Goal: Information Seeking & Learning: Check status

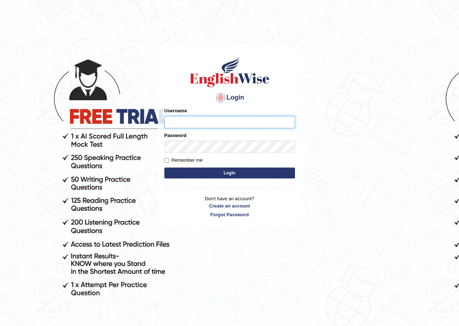
click at [200, 121] on input "Username" at bounding box center [229, 122] width 131 height 12
type input "hirokaM"
click at [244, 171] on button "Login" at bounding box center [229, 172] width 131 height 11
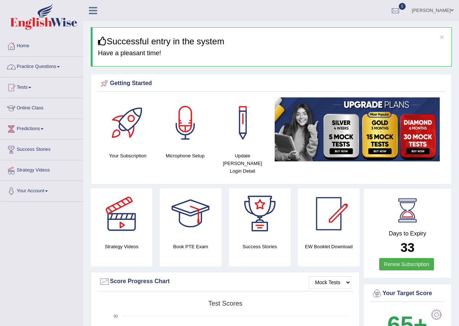
click at [35, 68] on link "Practice Questions" at bounding box center [41, 66] width 83 height 18
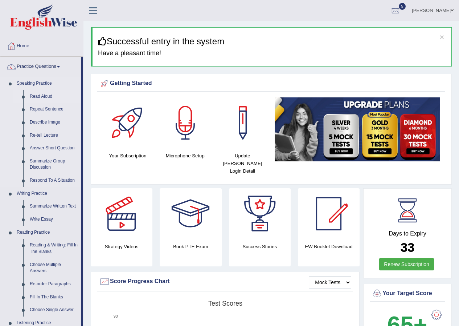
click at [42, 97] on link "Read Aloud" at bounding box center [54, 96] width 55 height 13
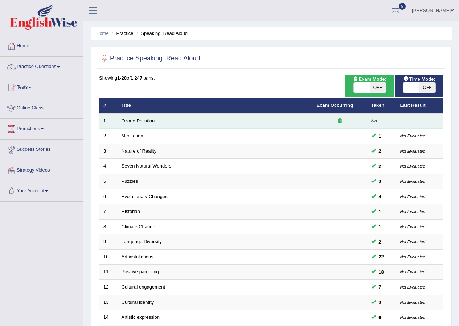
click at [134, 117] on td "Ozone Pollution" at bounding box center [215, 120] width 195 height 15
click at [140, 119] on link "Ozone Pollution" at bounding box center [138, 120] width 33 height 5
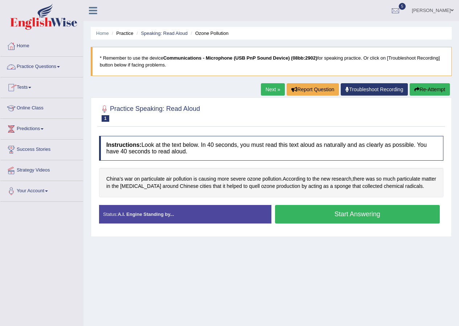
click at [42, 64] on link "Practice Questions" at bounding box center [41, 66] width 83 height 18
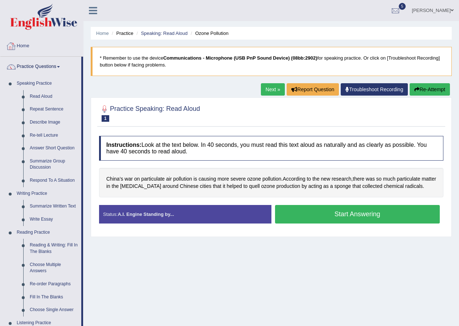
click at [24, 48] on link "Home" at bounding box center [41, 45] width 83 height 18
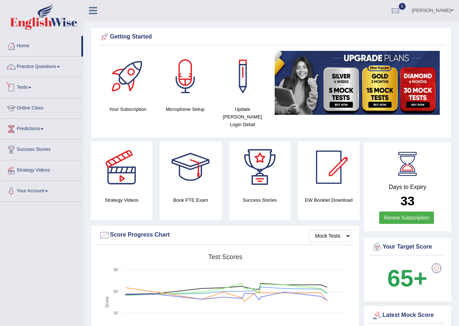
click at [29, 88] on link "Tests" at bounding box center [41, 86] width 83 height 18
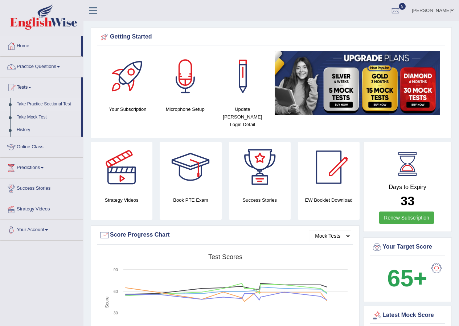
click at [42, 102] on link "Take Practice Sectional Test" at bounding box center [47, 104] width 68 height 13
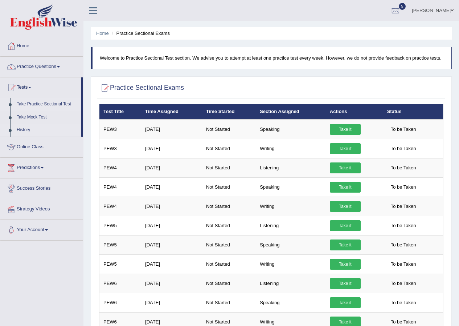
click at [31, 128] on link "History" at bounding box center [47, 129] width 68 height 13
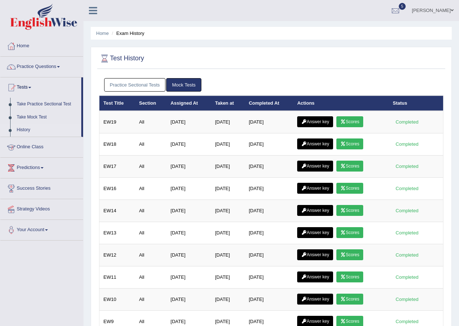
click at [132, 84] on link "Practice Sectional Tests" at bounding box center [135, 84] width 62 height 13
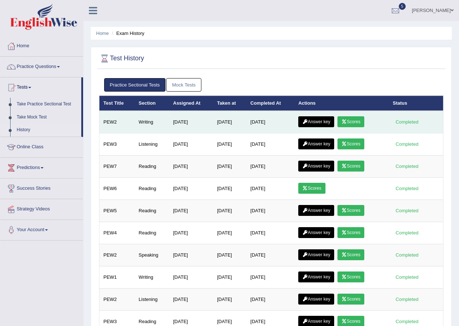
click at [326, 125] on link "Answer key" at bounding box center [316, 121] width 36 height 11
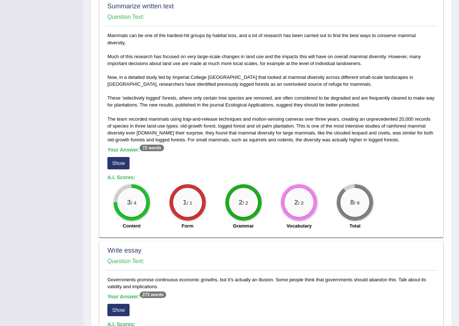
scroll to position [501, 0]
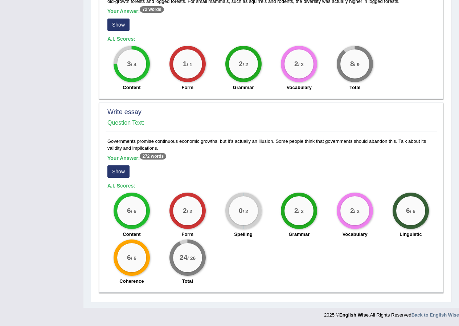
click at [125, 173] on button "Show" at bounding box center [118, 171] width 22 height 12
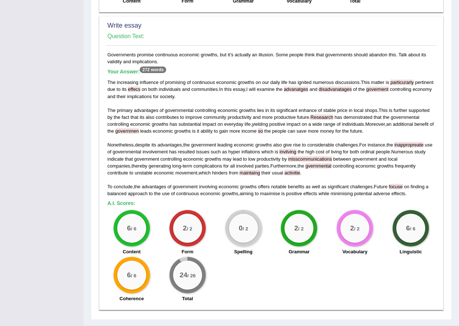
scroll to position [593, 0]
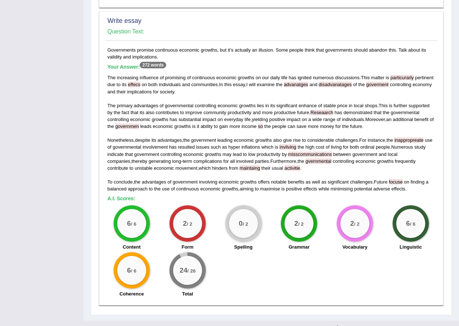
drag, startPoint x: 122, startPoint y: 260, endPoint x: 109, endPoint y: 294, distance: 36.1
click at [109, 294] on div "Coherence" at bounding box center [131, 294] width 49 height 9
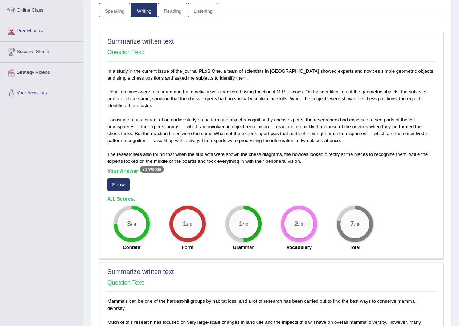
scroll to position [97, 0]
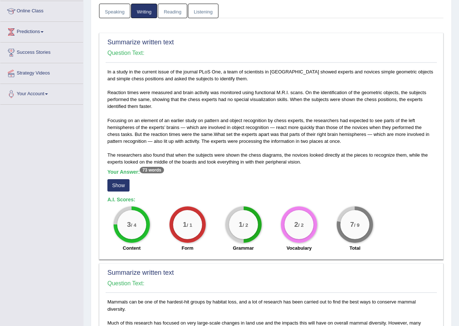
click at [113, 186] on button "Show" at bounding box center [118, 185] width 22 height 12
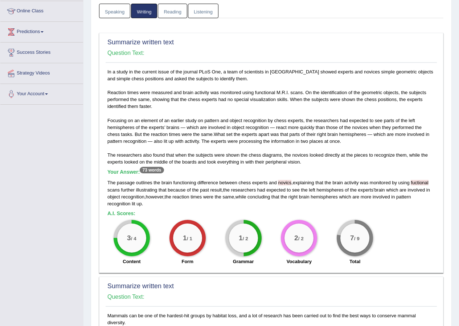
click at [176, 10] on link "Reading" at bounding box center [172, 11] width 29 height 15
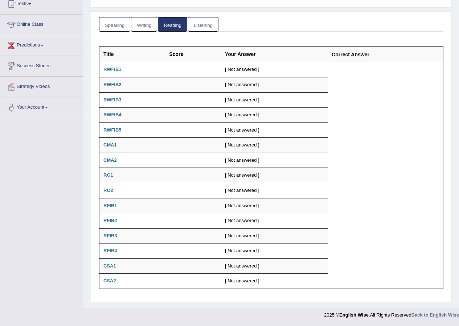
scroll to position [84, 0]
click at [210, 20] on link "Listening" at bounding box center [203, 24] width 31 height 15
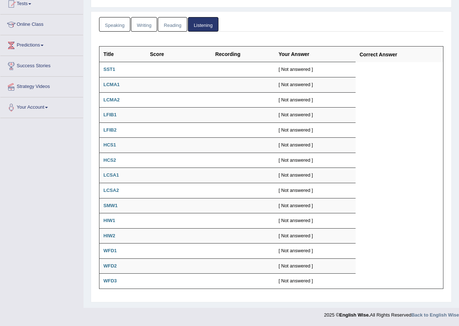
click at [121, 23] on link "Speaking" at bounding box center [114, 24] width 31 height 15
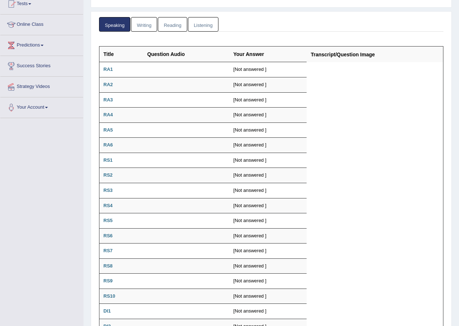
click at [142, 23] on link "Writing" at bounding box center [144, 24] width 26 height 15
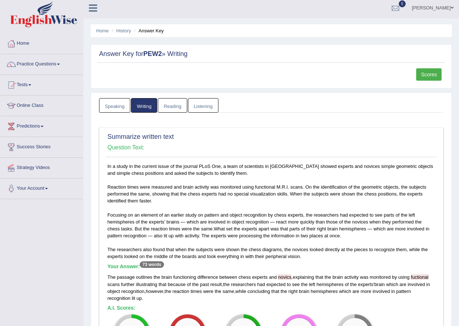
scroll to position [2, 0]
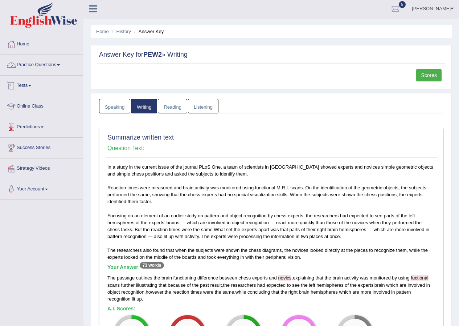
click at [34, 65] on link "Practice Questions" at bounding box center [41, 64] width 83 height 18
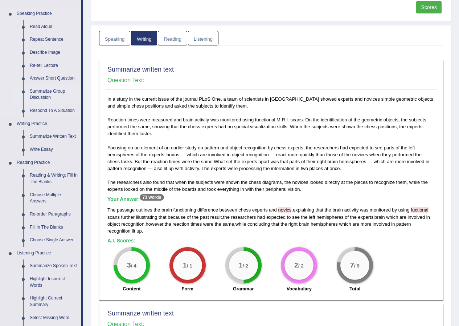
scroll to position [74, 0]
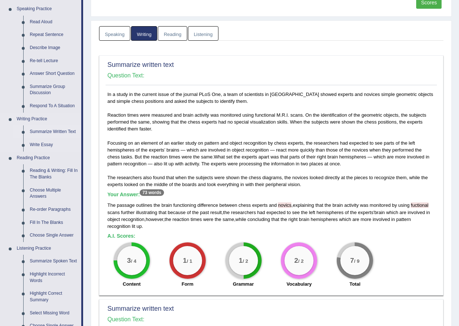
click at [53, 131] on link "Summarize Written Text" at bounding box center [54, 131] width 55 height 13
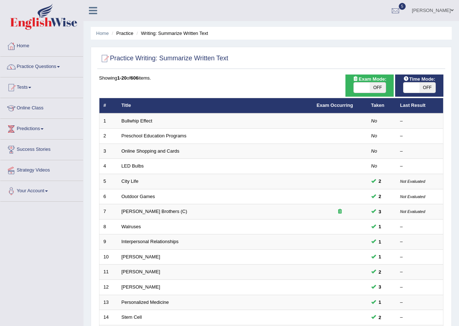
click at [43, 64] on link "Practice Questions" at bounding box center [41, 66] width 83 height 18
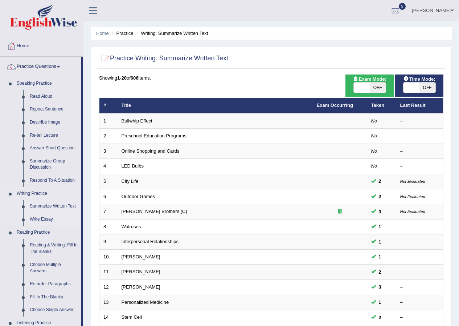
scroll to position [145, 0]
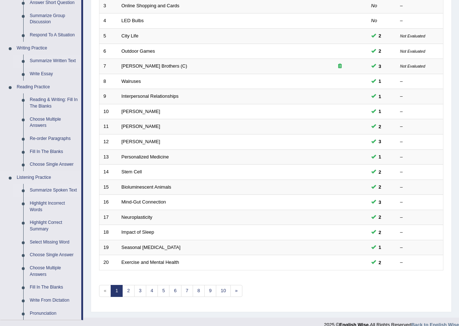
click at [51, 188] on link "Summarize Spoken Text" at bounding box center [54, 190] width 55 height 13
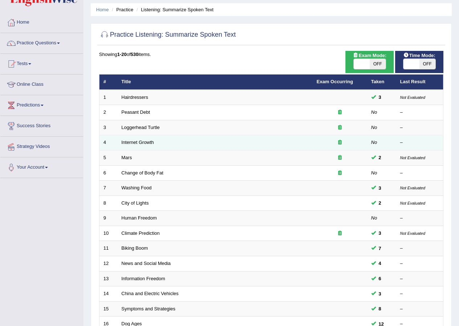
scroll to position [36, 0]
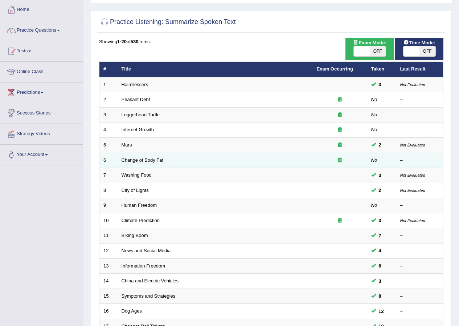
click at [143, 163] on td "Change of Body Fat" at bounding box center [215, 160] width 195 height 15
click at [152, 160] on link "Change of Body Fat" at bounding box center [143, 159] width 42 height 5
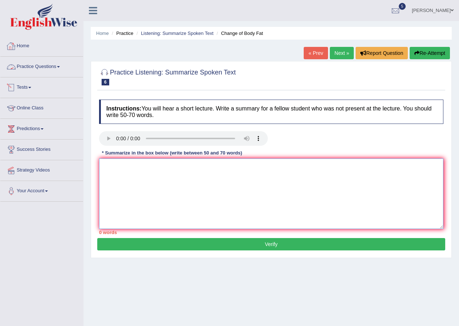
click at [263, 196] on textarea at bounding box center [271, 193] width 345 height 70
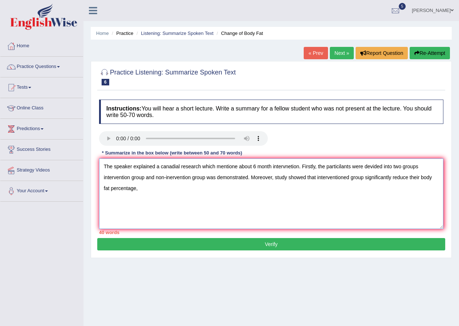
click at [408, 177] on textarea "The speaker explained a canadial research which mentione about 6 month intervne…" at bounding box center [271, 193] width 345 height 70
click at [185, 191] on textarea "The speaker explained a canadial research which mentione about 6 month intervne…" at bounding box center [271, 193] width 345 height 70
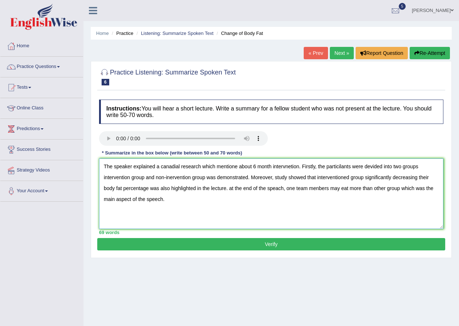
click at [191, 186] on textarea "The speaker explained a canadial research which mentione about 6 month intervne…" at bounding box center [271, 193] width 345 height 70
click at [201, 187] on textarea "The speaker explained a canadial research which mentione about 6 month intervne…" at bounding box center [271, 193] width 345 height 70
click at [237, 164] on textarea "The speaker explained a canadial research which mentione about 6 month intervne…" at bounding box center [271, 193] width 345 height 70
click at [258, 166] on textarea "The speaker explained a canadial research which mentioned about 6 month intervn…" at bounding box center [271, 193] width 345 height 70
click at [323, 201] on textarea "The speaker explained a canadial research which mentioned about six month inter…" at bounding box center [271, 193] width 345 height 70
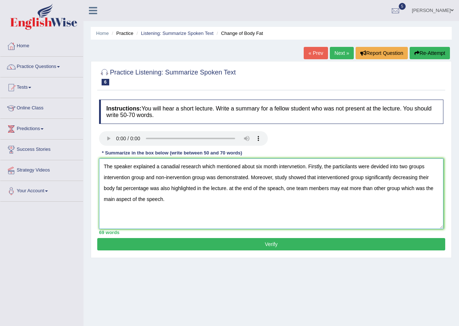
click at [104, 175] on textarea "The speaker explained a canadial research which mentioned about six month inter…" at bounding box center [271, 193] width 345 height 70
click at [147, 175] on textarea "The speaker explained a canadial research which mentioned about six month inter…" at bounding box center [271, 193] width 345 height 70
drag, startPoint x: 104, startPoint y: 178, endPoint x: 118, endPoint y: 176, distance: 13.9
click at [105, 178] on textarea "The speaker explained a canadial research which mentioned about six month inter…" at bounding box center [271, 193] width 345 height 70
click at [193, 180] on textarea "The speaker explained a canadial research which mentioned about six month inter…" at bounding box center [271, 193] width 345 height 70
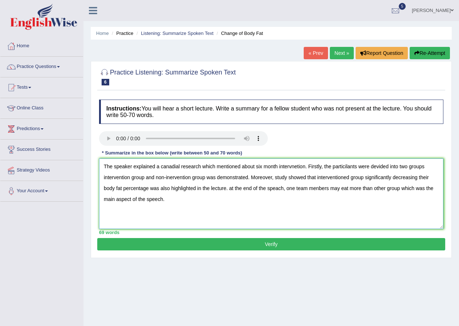
click at [232, 187] on textarea "The speaker explained a canadial research which mentioned about six month inter…" at bounding box center [271, 193] width 345 height 70
click at [295, 188] on textarea "The speaker explained a canadial research which mentioned about six month inter…" at bounding box center [271, 193] width 345 height 70
type textarea "The speaker explained a canadial research which mentioned about six month inter…"
click at [265, 245] on button "Verify" at bounding box center [271, 244] width 348 height 12
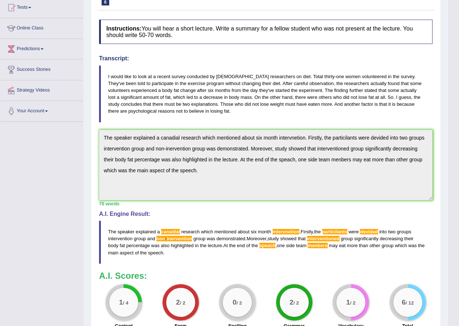
scroll to position [109, 0]
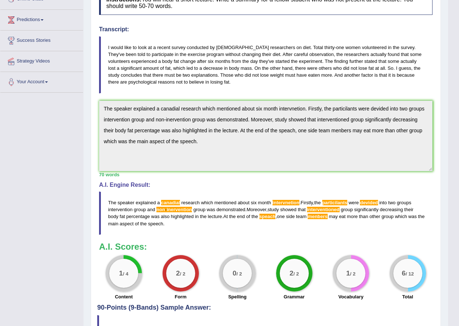
click at [80, 108] on div "Toggle navigation Home Practice Questions Speaking Practice Read Aloud Repeat S…" at bounding box center [224, 129] width 448 height 477
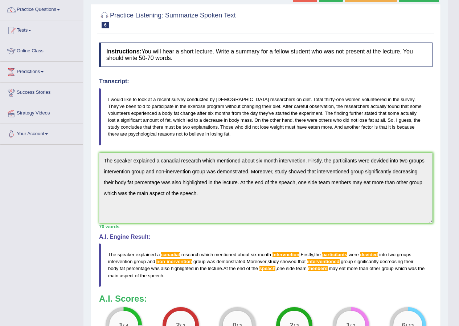
scroll to position [0, 0]
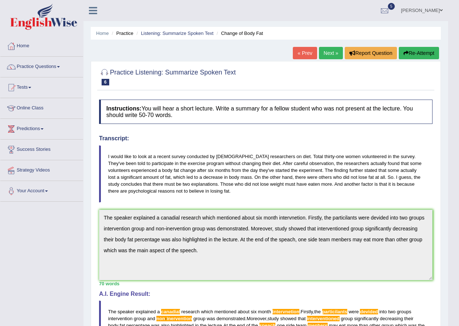
click at [428, 55] on button "Re-Attempt" at bounding box center [419, 53] width 40 height 12
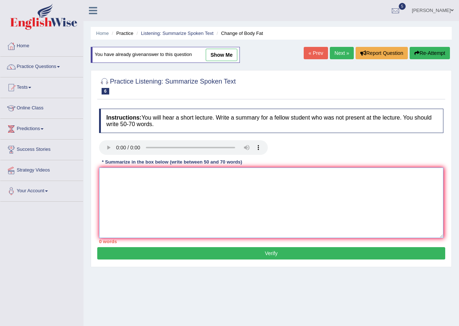
click at [114, 182] on textarea at bounding box center [271, 202] width 345 height 70
paste textarea "The speaker explained a canadial research which mentioned about six month inter…"
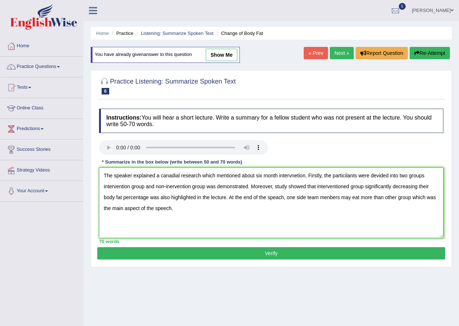
click at [179, 171] on textarea "The speaker explained a canadial research which mentioned about six month inter…" at bounding box center [271, 202] width 345 height 70
type textarea "The speaker explained a canadian research which mentioned about six month inter…"
click at [278, 249] on button "Verify" at bounding box center [271, 253] width 348 height 12
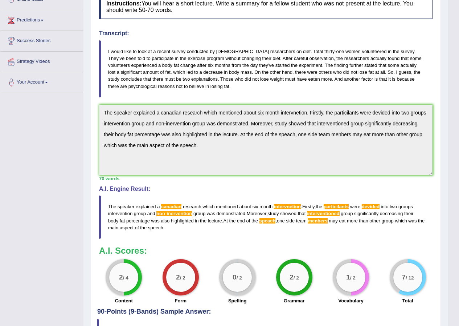
scroll to position [109, 0]
click at [88, 110] on div "Home Practice Listening: Summarize Spoken Text Change of Body Fat You have alre…" at bounding box center [266, 124] width 365 height 466
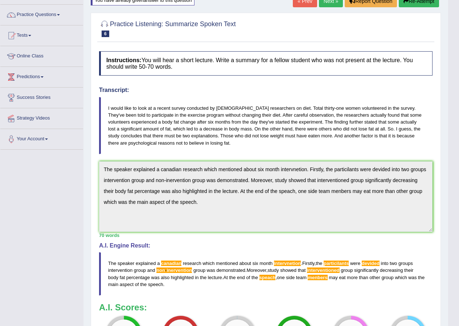
scroll to position [0, 0]
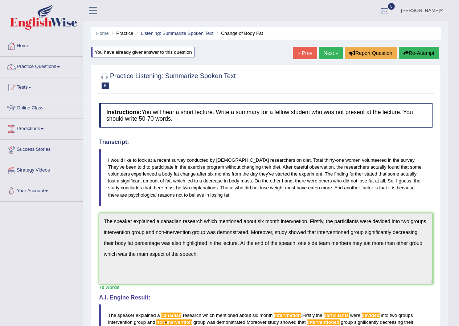
click at [426, 56] on button "Re-Attempt" at bounding box center [419, 53] width 40 height 12
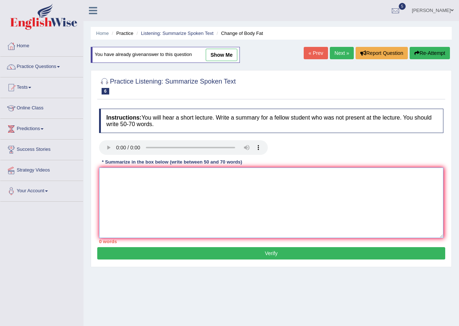
click at [102, 172] on textarea at bounding box center [271, 202] width 345 height 70
paste textarea "The speaker explained a canadian research which mentioned about six month inter…"
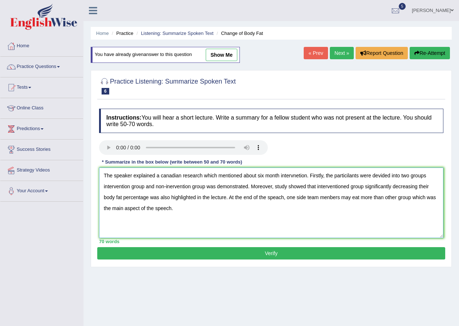
click at [306, 175] on textarea "The speaker explained a canadian research which mentioned about six month inter…" at bounding box center [271, 202] width 345 height 70
click at [294, 174] on textarea "The speaker explained a canadian research which mentioned about six month inter…" at bounding box center [271, 202] width 345 height 70
click at [301, 175] on textarea "The speaker explained a canadian research which mentioned about six month inter…" at bounding box center [271, 202] width 345 height 70
click at [164, 174] on textarea "The speaker explained a canadian research which mentioned about six month inter…" at bounding box center [271, 202] width 345 height 70
click at [170, 185] on textarea "The speaker explained a Canadian research which mentioned about six month inter…" at bounding box center [271, 202] width 345 height 70
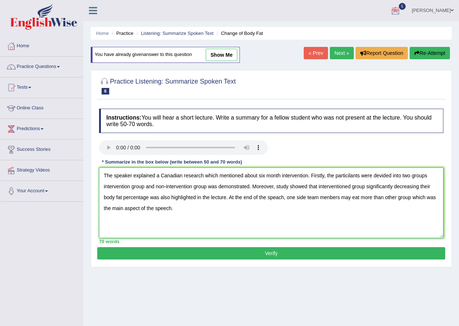
click at [350, 174] on textarea "The speaker explained a Canadian research which mentioned about six month inter…" at bounding box center [271, 202] width 345 height 70
click at [381, 175] on textarea "The speaker explained a Canadian research which mentioned about six month inter…" at bounding box center [271, 202] width 345 height 70
click at [279, 197] on textarea "The speaker explained a Canadian research which mentioned about six month inter…" at bounding box center [271, 202] width 345 height 70
click at [330, 197] on textarea "The speaker explained a Canadian research which mentioned about six month inter…" at bounding box center [271, 202] width 345 height 70
type textarea "The speaker explained a Canadian research which mentioned about six month inter…"
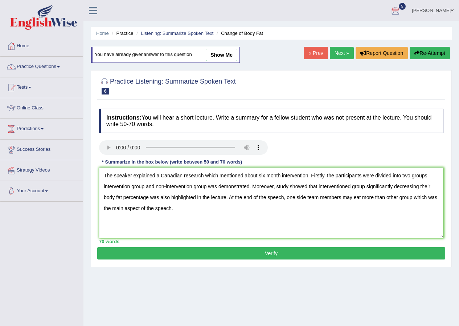
click at [253, 253] on button "Verify" at bounding box center [271, 253] width 348 height 12
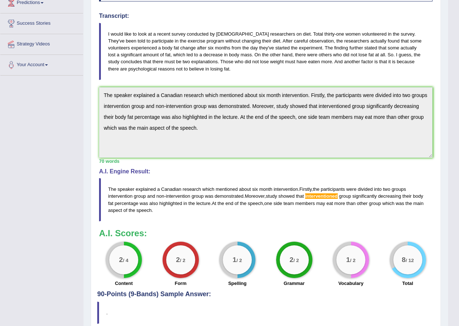
scroll to position [145, 0]
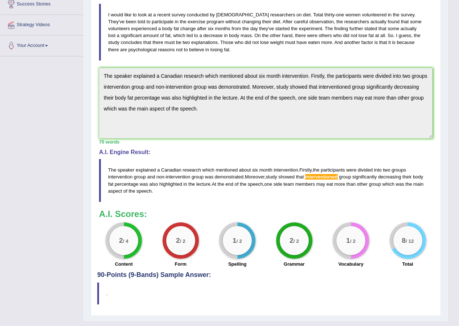
click at [94, 59] on div "Practice Listening: Summarize Spoken Text 6 Change of Body Fat Instructions: Yo…" at bounding box center [266, 117] width 350 height 396
click at [78, 68] on div "Toggle navigation Home Practice Questions Speaking Practice Read Aloud Repeat S…" at bounding box center [224, 95] width 448 height 481
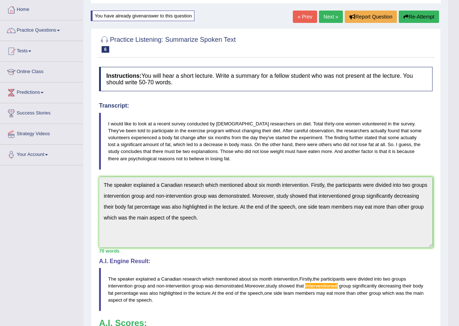
click at [427, 20] on button "Re-Attempt" at bounding box center [419, 17] width 40 height 12
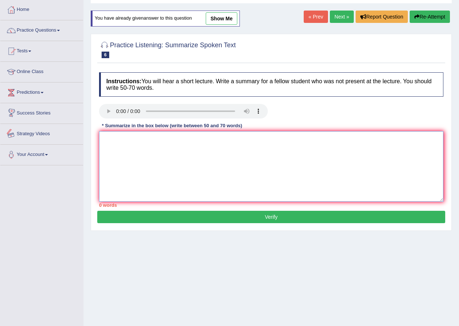
click at [105, 142] on textarea at bounding box center [271, 166] width 345 height 70
paste textarea "The speaker explained a Canadian research which mentioned about six month inter…"
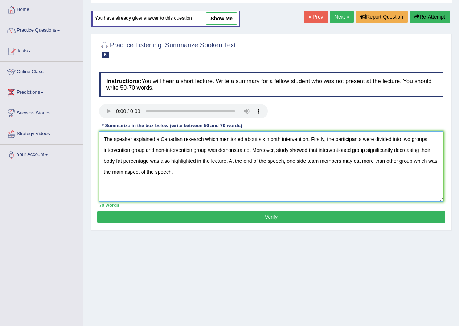
click at [350, 149] on textarea "The speaker explained a Canadian research which mentioned about six month inter…" at bounding box center [271, 166] width 345 height 70
drag, startPoint x: 316, startPoint y: 149, endPoint x: 325, endPoint y: 149, distance: 9.1
click at [316, 149] on textarea "The speaker explained a Canadian research which mentioned about six month inter…" at bounding box center [271, 166] width 345 height 70
type textarea "The speaker explained a Canadian research which mentioned about six month inter…"
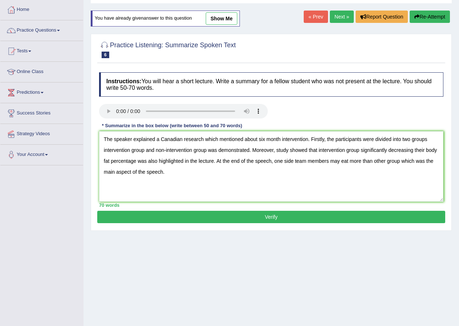
click at [249, 214] on button "Verify" at bounding box center [271, 217] width 348 height 12
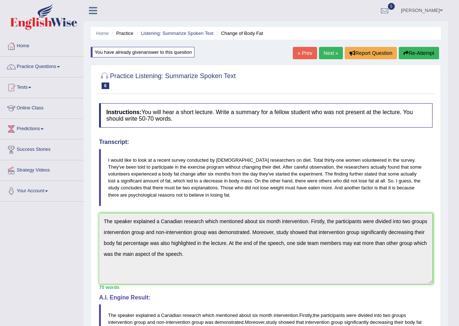
click at [414, 56] on button "Re-Attempt" at bounding box center [419, 53] width 40 height 12
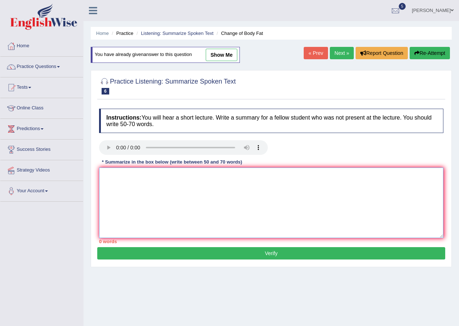
drag, startPoint x: 0, startPoint y: 0, endPoint x: 175, endPoint y: 186, distance: 255.6
click at [175, 190] on textarea at bounding box center [271, 202] width 345 height 70
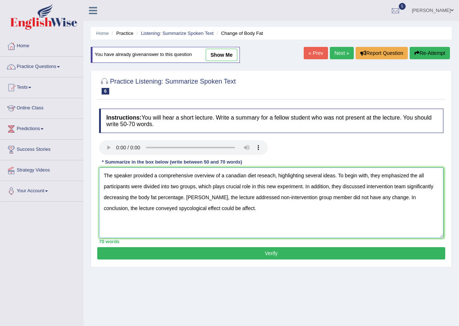
type textarea "The speaker provided a comprehensive overview of a canadian diet reseach, highl…"
click at [220, 255] on button "Verify" at bounding box center [271, 253] width 348 height 12
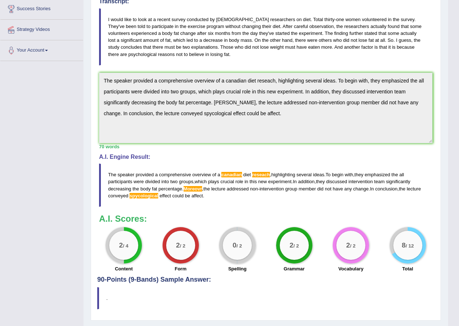
scroll to position [145, 0]
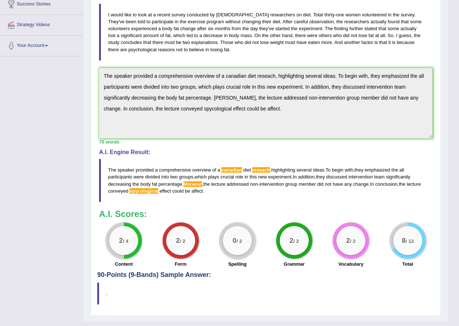
click at [69, 67] on div "Toggle navigation Home Practice Questions Speaking Practice Read Aloud Repeat S…" at bounding box center [224, 95] width 448 height 481
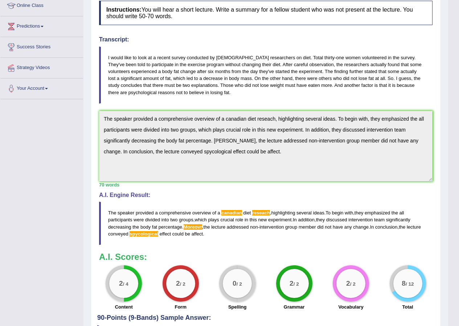
scroll to position [36, 0]
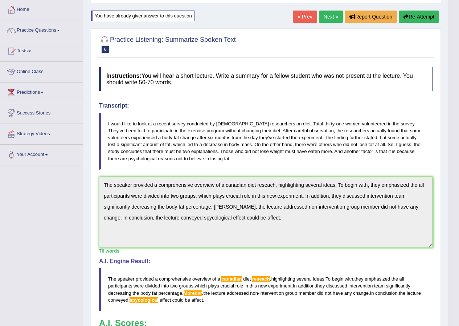
click at [413, 17] on button "Re-Attempt" at bounding box center [419, 17] width 40 height 12
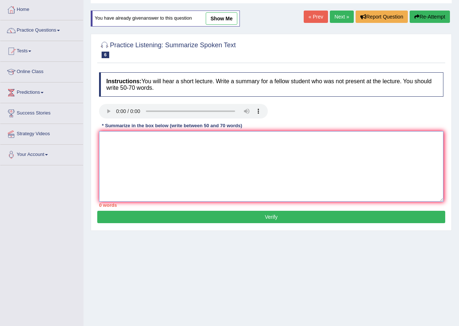
click at [107, 149] on textarea at bounding box center [271, 166] width 345 height 70
paste textarea "The speaker provided a comprehensive overview of a canadian diet reseach, highl…"
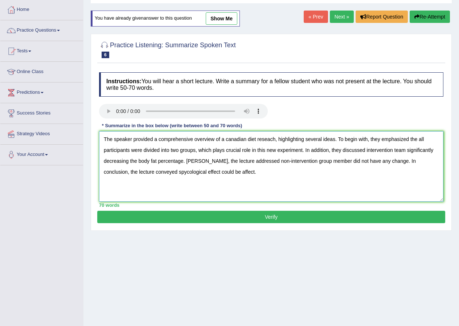
click at [203, 160] on textarea "The speaker provided a comprehensive overview of a canadian diet reseach, highl…" at bounding box center [271, 166] width 345 height 70
click at [151, 172] on textarea "The speaker provided a comprehensive overview of a canadian diet reseach, highl…" at bounding box center [271, 166] width 345 height 70
click at [148, 172] on textarea "The speaker provided a comprehensive overview of a canadian diet reseach, highl…" at bounding box center [271, 166] width 345 height 70
click at [230, 139] on textarea "The speaker provided a comprehensive overview of a canadian diet reseach, highl…" at bounding box center [271, 166] width 345 height 70
click at [271, 138] on textarea "The speaker provided a comprehensive overview of a Canadian diet reseach, highl…" at bounding box center [271, 166] width 345 height 70
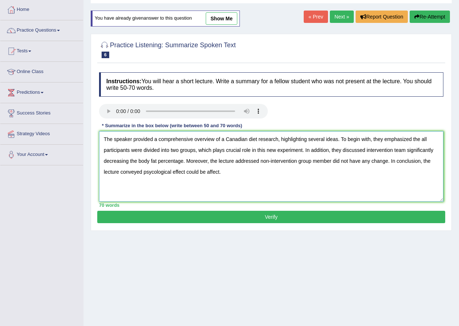
click at [246, 137] on textarea "The speaker provided a comprehensive overview of a Canadian diet research, high…" at bounding box center [271, 166] width 345 height 70
click at [249, 140] on textarea "The speaker provided a comprehensive overview of a Canadian diet research, high…" at bounding box center [271, 166] width 345 height 70
type textarea "The speaker provided a comprehensive overview of a Canadian diet research, high…"
click at [282, 219] on button "Verify" at bounding box center [271, 217] width 348 height 12
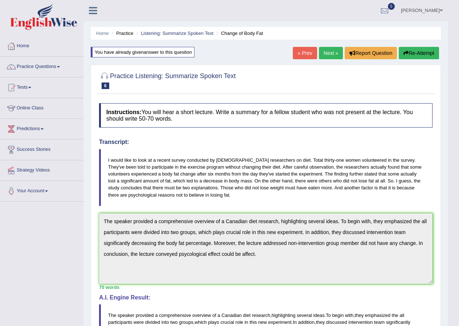
click at [431, 52] on button "Re-Attempt" at bounding box center [419, 53] width 40 height 12
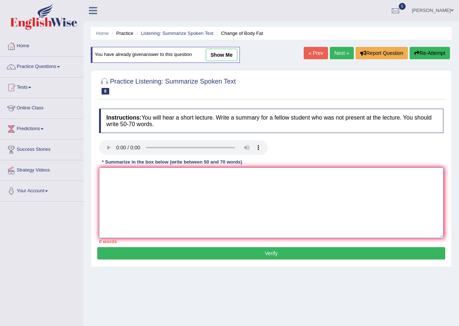
click at [110, 182] on textarea at bounding box center [271, 202] width 345 height 70
paste textarea "The speaker provided a comprehensive overview of a Canadian diet research, high…"
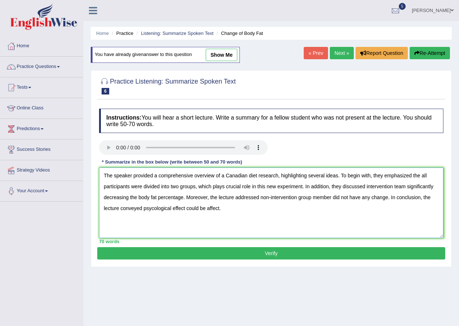
click at [154, 208] on textarea "The speaker provided a comprehensive overview of a Canadian diet research, high…" at bounding box center [271, 202] width 345 height 70
type textarea "The speaker provided a comprehensive overview of a Canadian diet research, high…"
click at [267, 257] on button "Verify" at bounding box center [271, 253] width 348 height 12
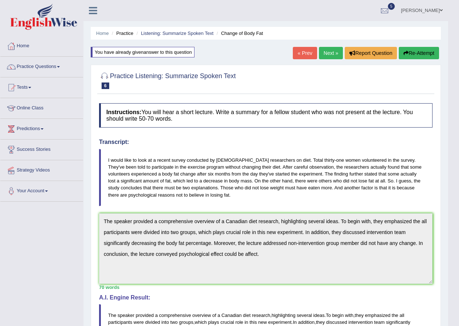
click at [424, 52] on button "Re-Attempt" at bounding box center [419, 53] width 40 height 12
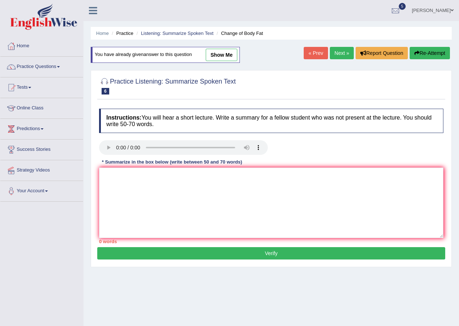
click at [340, 51] on link "Next »" at bounding box center [342, 53] width 24 height 12
click at [339, 54] on link "Next »" at bounding box center [342, 53] width 24 height 12
click at [336, 49] on link "Next »" at bounding box center [342, 53] width 24 height 12
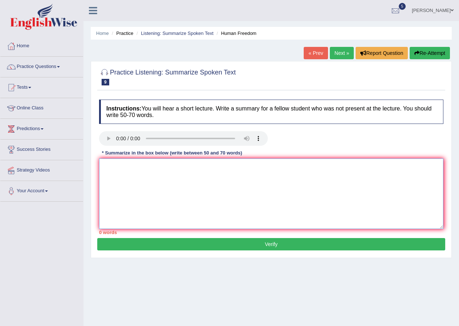
click at [243, 176] on textarea at bounding box center [271, 193] width 345 height 70
click at [153, 167] on textarea "The speaker hlighted the crucial topic about the importance of freedome in busi…" at bounding box center [271, 193] width 345 height 70
click at [190, 166] on textarea "The speaker provided the crucial topic about the importance of freedome in busi…" at bounding box center [271, 193] width 345 height 70
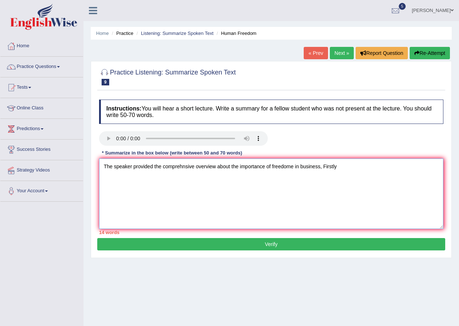
click at [231, 168] on textarea "The speaker provided the comprehnsive overview about the importance of freedome…" at bounding box center [271, 193] width 345 height 70
click at [344, 170] on textarea "The speaker provided the comprehnsive overview of the importance of freedome in…" at bounding box center [271, 193] width 345 height 70
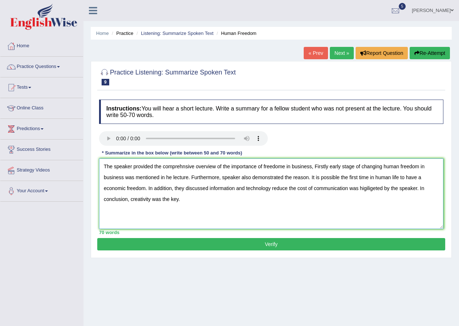
click at [169, 174] on textarea "The speaker provided the comprehnsive overview of the importance of freedome in…" at bounding box center [271, 193] width 345 height 70
type textarea "The speaker provided the comprehnsive overview of the importance of freedome in…"
click at [250, 244] on button "Verify" at bounding box center [271, 244] width 348 height 12
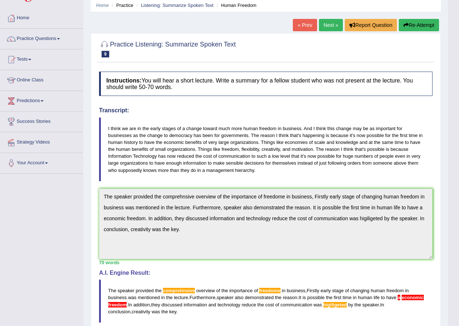
scroll to position [145, 0]
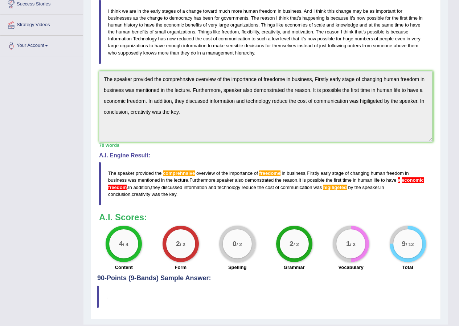
drag, startPoint x: 181, startPoint y: 198, endPoint x: 88, endPoint y: 171, distance: 96.8
click at [88, 171] on div "Home Practice Listening: Summarize Spoken Text Human Freedom « Prev Next » Repo…" at bounding box center [266, 90] width 365 height 470
click at [93, 54] on div "Practice Listening: Summarize Spoken Text 9 Human Freedom Instructions: You wil…" at bounding box center [266, 117] width 350 height 403
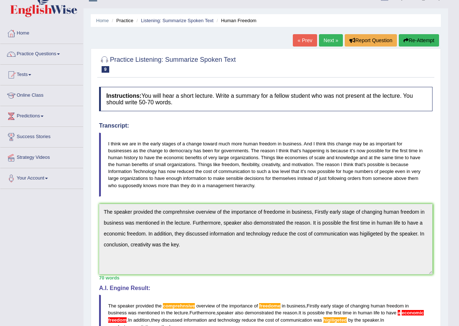
scroll to position [0, 0]
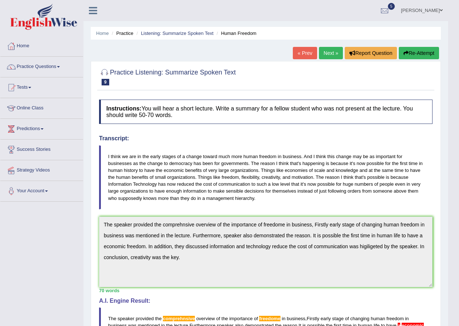
click at [418, 49] on button "Re-Attempt" at bounding box center [419, 53] width 40 height 12
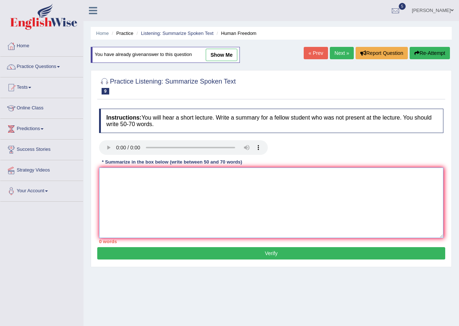
click at [102, 172] on textarea at bounding box center [271, 202] width 345 height 70
paste textarea "The speaker provided the comprehnsive overview of the importance of freedome in…"
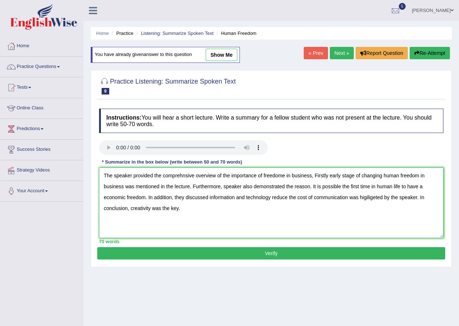
click at [286, 176] on textarea "The speaker provided the comprehnsive overview of the importance of freedome in…" at bounding box center [271, 202] width 345 height 70
click at [194, 174] on textarea "The speaker provided the comprehnsive overview of the importance of freedom in …" at bounding box center [271, 202] width 345 height 70
click at [182, 174] on textarea "The speaker provided the comprehnsive overview of the importance of freedom in …" at bounding box center [271, 202] width 345 height 70
click at [424, 186] on textarea "The speaker provided the comprehensive overview of the importance of freedom in…" at bounding box center [271, 202] width 345 height 70
click at [382, 197] on textarea "The speaker provided the comprehensive overview of the importance of freedom in…" at bounding box center [271, 202] width 345 height 70
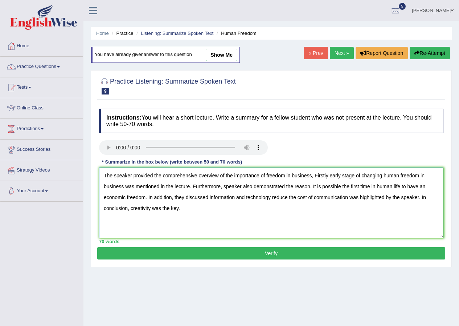
type textarea "The speaker provided the comprehensive overview of the importance of freedom in…"
click at [324, 250] on button "Verify" at bounding box center [271, 253] width 348 height 12
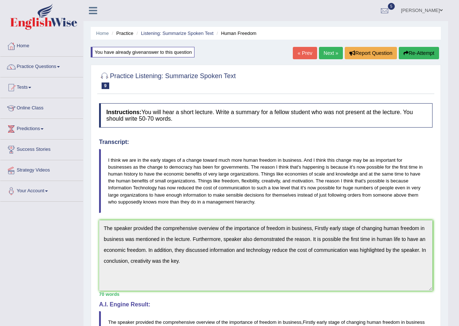
click at [415, 48] on button "Re-Attempt" at bounding box center [419, 53] width 40 height 12
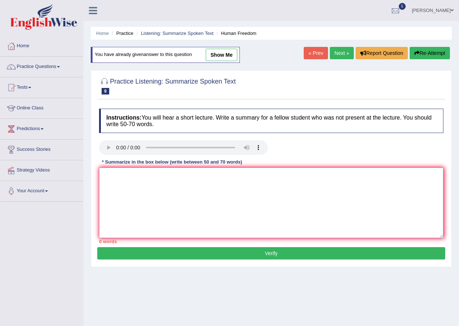
click at [112, 183] on textarea at bounding box center [271, 202] width 345 height 70
paste textarea "The speaker provided the comprehensive overview of the importance of freedom in…"
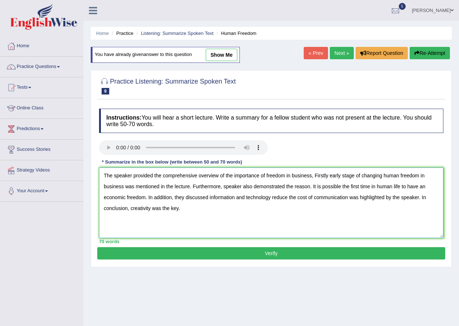
click at [125, 196] on textarea "The speaker provided the comprehensive overview of the importance of freedom in…" at bounding box center [271, 202] width 345 height 70
type textarea "The speaker provided the comprehensive overview of the importance of freedom in…"
click at [222, 256] on button "Verify" at bounding box center [271, 253] width 348 height 12
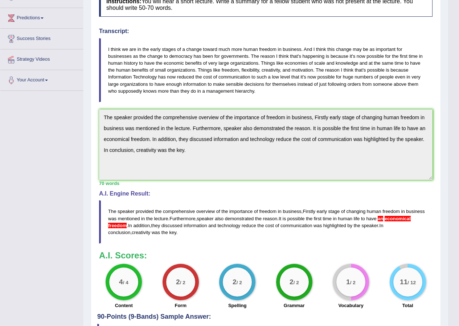
scroll to position [73, 0]
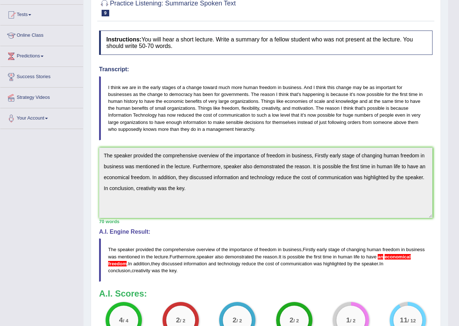
click at [99, 152] on div "Instructions: You will hear a short lecture. Write a summary for a fellow stude…" at bounding box center [265, 189] width 337 height 324
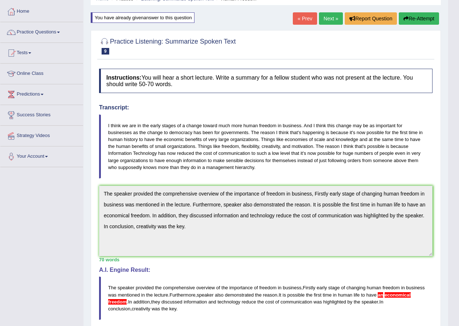
scroll to position [0, 0]
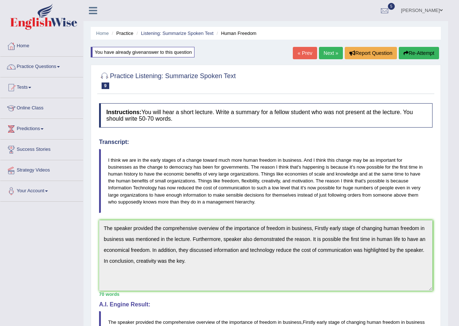
click at [409, 50] on button "Re-Attempt" at bounding box center [419, 53] width 40 height 12
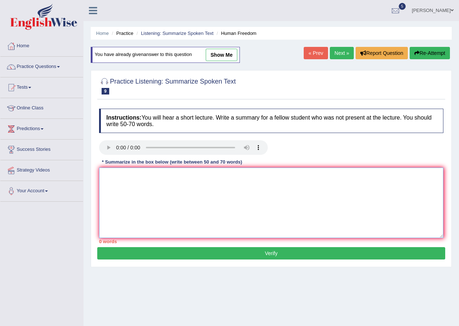
click at [114, 184] on textarea at bounding box center [271, 202] width 345 height 70
paste textarea "The speaker provided the comprehensive overview of the importance of freedom in…"
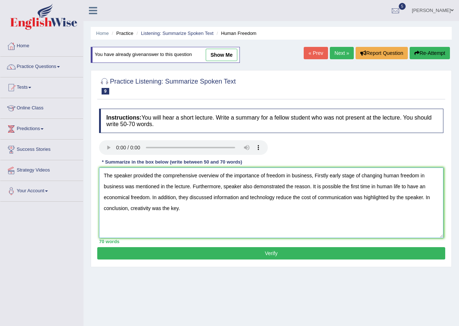
click at [131, 196] on textarea "The speaker provided the comprehensive overview of the importance of freedom in…" at bounding box center [271, 202] width 345 height 70
drag, startPoint x: 193, startPoint y: 210, endPoint x: 88, endPoint y: 168, distance: 113.0
click at [88, 168] on div "Home Practice Listening: Summarize Spoken Text Human Freedom You have already g…" at bounding box center [272, 181] width 376 height 363
type textarea "The speaker provided the comprehensive overview of the importance of freedom in…"
drag, startPoint x: 182, startPoint y: 213, endPoint x: 100, endPoint y: 174, distance: 90.3
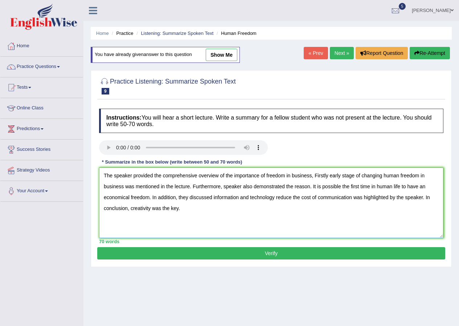
click at [100, 174] on textarea "The speaker provided the comprehensive overview of the importance of freedom in…" at bounding box center [271, 202] width 345 height 70
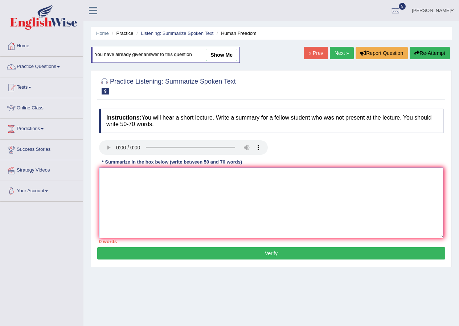
click at [101, 177] on textarea at bounding box center [271, 202] width 345 height 70
paste textarea "The speaker provided the comprehensive overview of the importance of freedom in…"
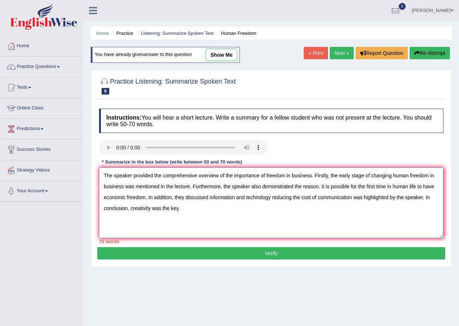
drag, startPoint x: 424, startPoint y: 198, endPoint x: 425, endPoint y: 216, distance: 18.5
click at [425, 216] on textarea "The speaker provided the comprehensive overview of the importance of freedom in…" at bounding box center [271, 202] width 345 height 70
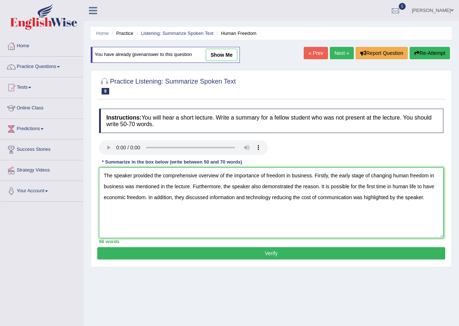
type textarea "The speaker provided the comprehensive overview of the importance of freedom in…"
click at [281, 252] on button "Verify" at bounding box center [271, 253] width 348 height 12
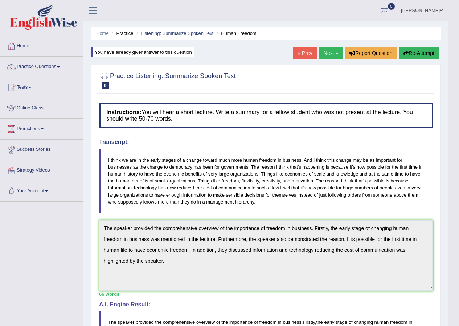
click at [330, 52] on link "Next »" at bounding box center [331, 53] width 24 height 12
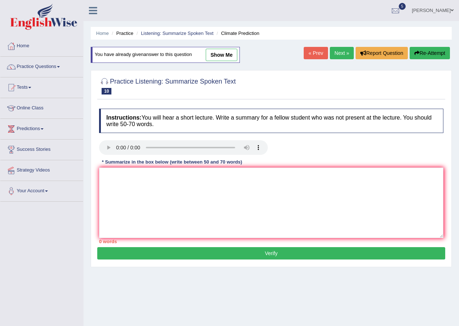
click at [345, 56] on link "Next »" at bounding box center [342, 53] width 24 height 12
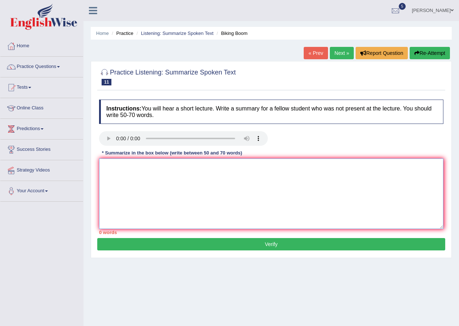
click at [153, 162] on textarea at bounding box center [271, 193] width 345 height 70
click at [253, 210] on textarea at bounding box center [271, 193] width 345 height 70
click at [49, 65] on link "Practice Questions" at bounding box center [41, 66] width 83 height 18
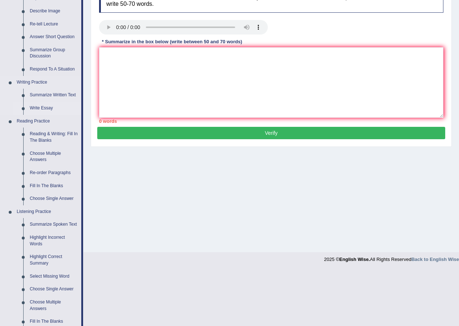
scroll to position [218, 0]
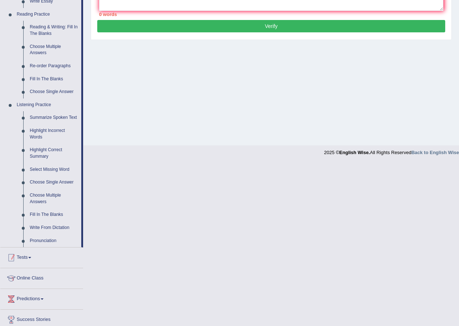
click at [28, 258] on link "Tests" at bounding box center [41, 256] width 83 height 18
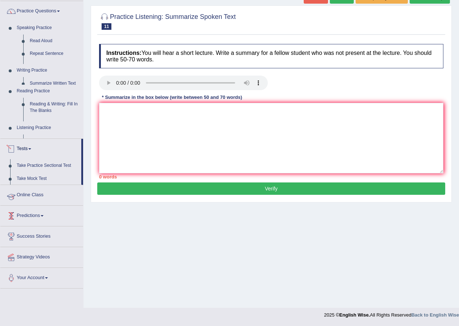
scroll to position [56, 0]
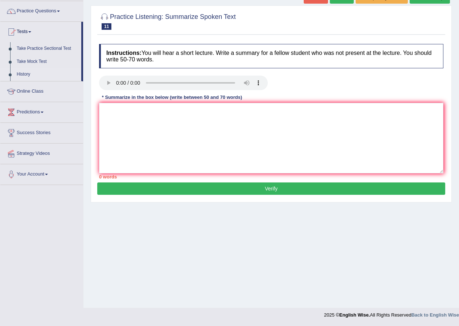
click at [28, 72] on link "History" at bounding box center [47, 74] width 68 height 13
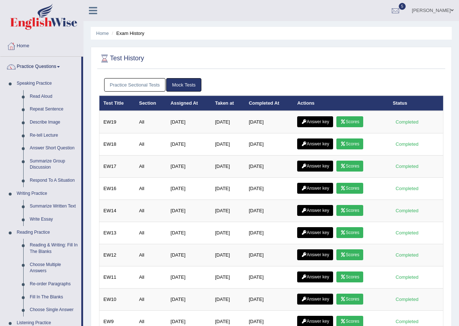
click at [125, 83] on link "Practice Sectional Tests" at bounding box center [135, 84] width 62 height 13
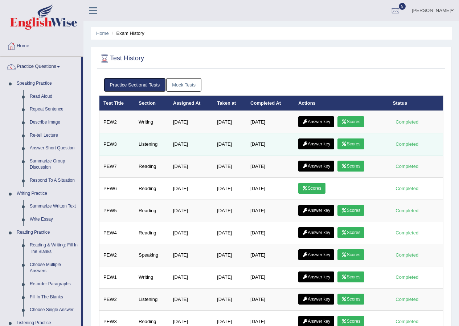
click at [314, 142] on link "Answer key" at bounding box center [316, 143] width 36 height 11
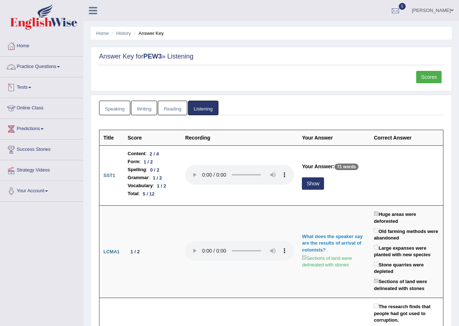
click at [28, 85] on link "Tests" at bounding box center [41, 86] width 83 height 18
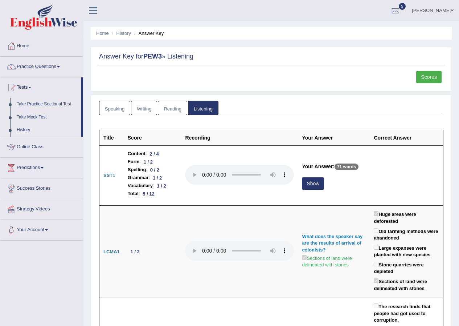
click at [21, 127] on link "History" at bounding box center [47, 129] width 68 height 13
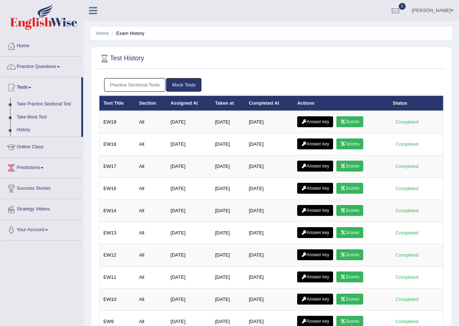
click at [129, 86] on link "Practice Sectional Tests" at bounding box center [135, 84] width 62 height 13
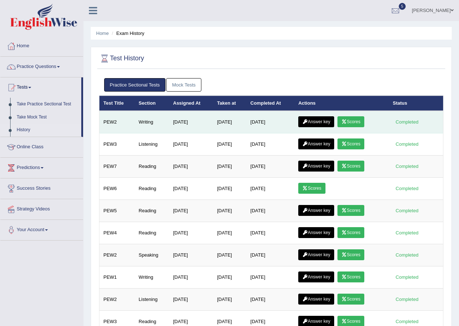
click at [321, 122] on link "Answer key" at bounding box center [316, 121] width 36 height 11
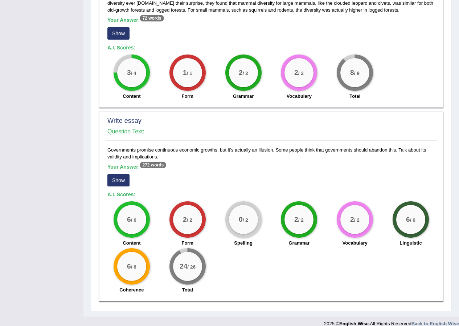
scroll to position [501, 0]
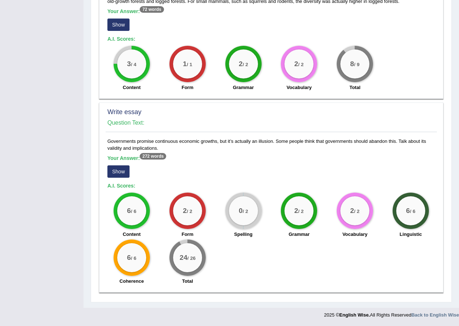
click at [121, 169] on button "Show" at bounding box center [118, 171] width 22 height 12
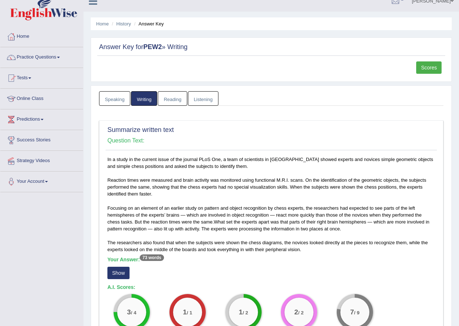
scroll to position [0, 0]
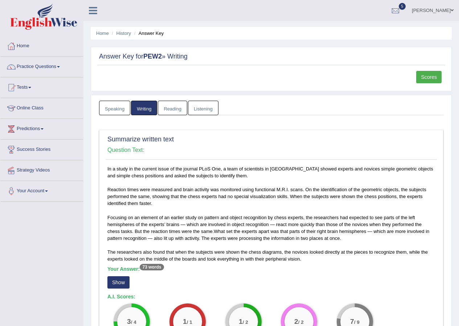
click at [120, 110] on link "Speaking" at bounding box center [114, 108] width 31 height 15
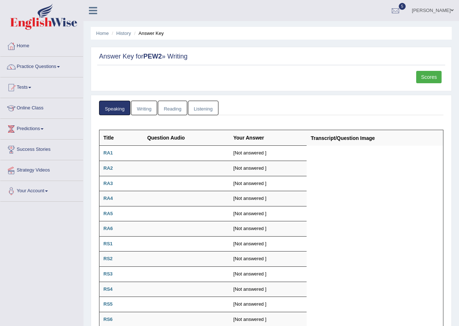
click at [173, 113] on link "Reading" at bounding box center [172, 108] width 29 height 15
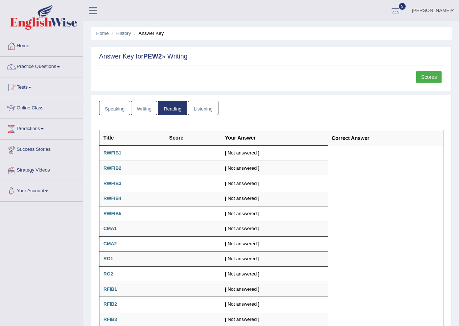
click at [200, 107] on link "Listening" at bounding box center [203, 108] width 31 height 15
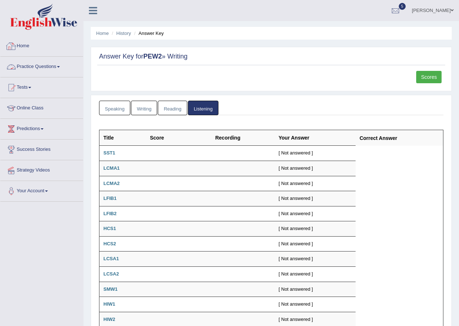
click at [41, 66] on link "Practice Questions" at bounding box center [41, 66] width 83 height 18
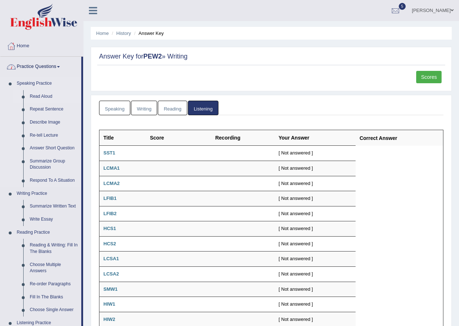
click at [49, 94] on link "Read Aloud" at bounding box center [54, 96] width 55 height 13
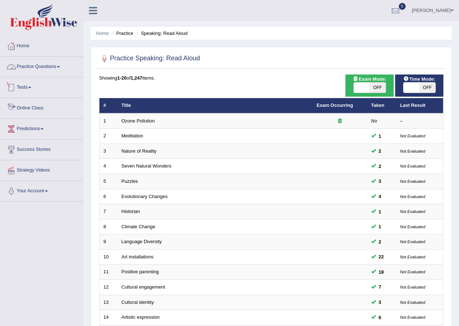
click at [27, 67] on link "Practice Questions" at bounding box center [41, 66] width 83 height 18
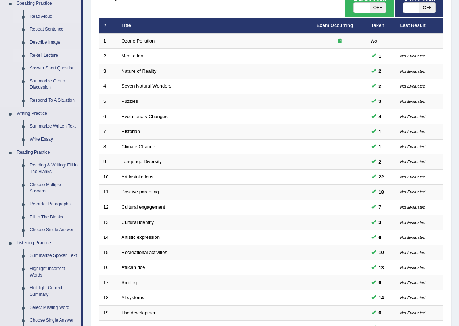
scroll to position [145, 0]
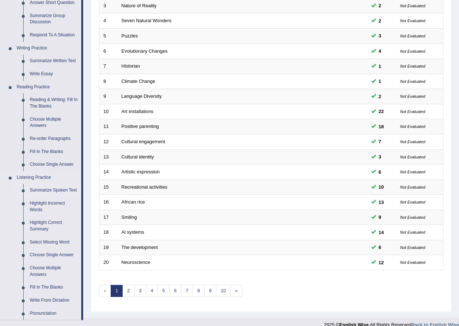
click at [44, 187] on link "Summarize Spoken Text" at bounding box center [54, 190] width 55 height 13
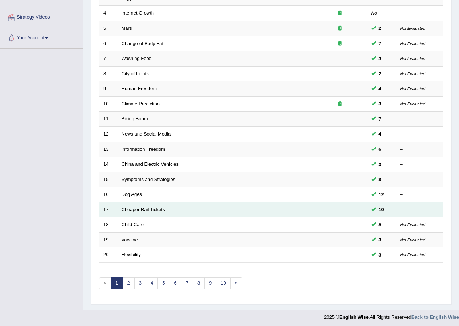
scroll to position [155, 0]
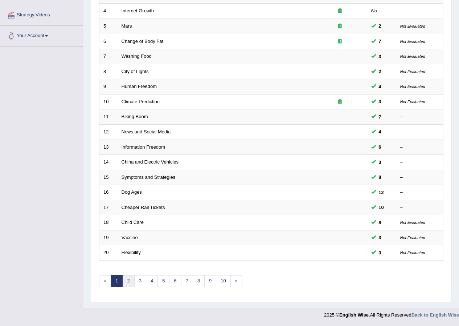
click at [127, 284] on link "2" at bounding box center [128, 281] width 12 height 12
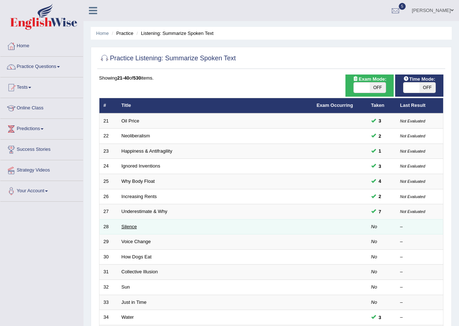
click at [133, 227] on link "Silence" at bounding box center [130, 226] width 16 height 5
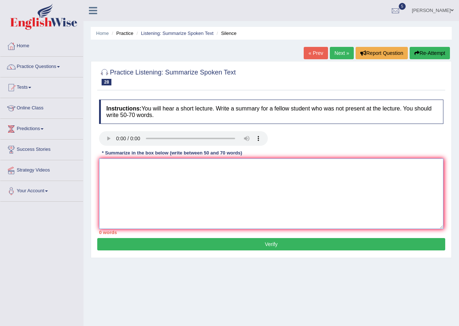
click at [140, 163] on textarea at bounding box center [271, 193] width 345 height 70
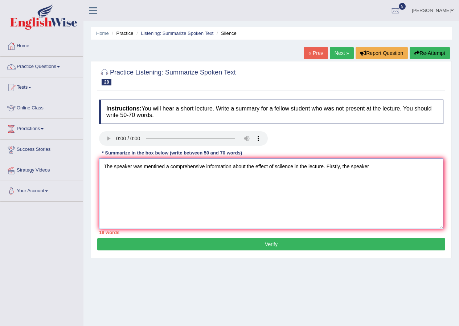
click at [142, 164] on textarea "The speaker was mentined a comprehensive information about the effect of scilen…" at bounding box center [271, 193] width 345 height 70
click at [382, 167] on textarea "The speaker mentined a comprehensive information about the effect of scilence i…" at bounding box center [271, 193] width 345 height 70
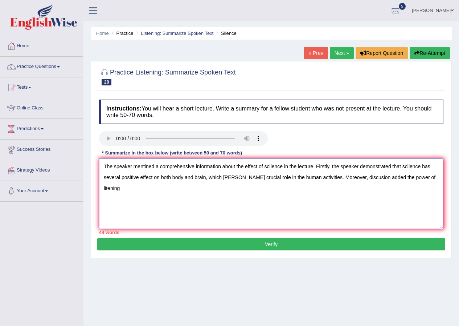
click at [432, 175] on textarea "The speaker mentined a comprehensive information about the effect of scilence i…" at bounding box center [271, 193] width 345 height 70
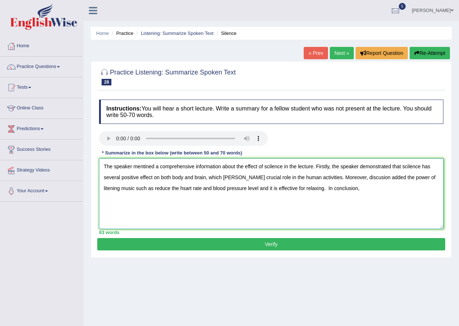
click at [294, 187] on textarea "The speaker mentined a comprehensive information about the effect of scilence i…" at bounding box center [271, 193] width 345 height 70
click at [332, 192] on textarea "The speaker mentined a comprehensive information about the effect of scilence i…" at bounding box center [271, 193] width 345 height 70
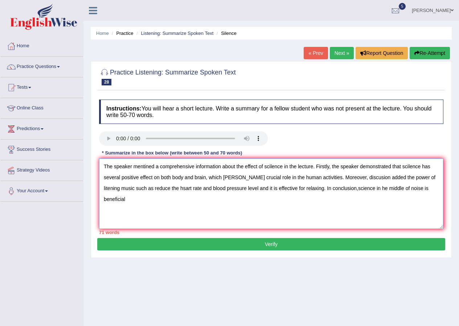
drag, startPoint x: 295, startPoint y: 189, endPoint x: 436, endPoint y: 203, distance: 142.0
click at [436, 203] on textarea "The speaker mentined a comprehensive information about the effect of scilence i…" at bounding box center [271, 193] width 345 height 70
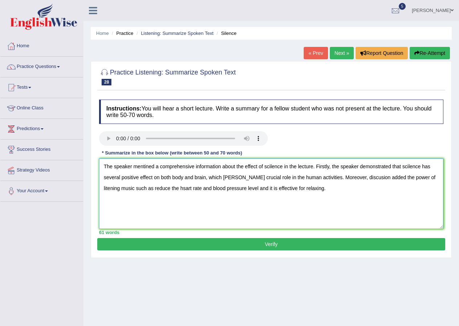
click at [410, 177] on textarea "The speaker mentined a comprehensive information about the effect of scilence i…" at bounding box center [271, 193] width 345 height 70
click at [326, 189] on textarea "The speaker mentined a comprehensive information about the effect of scilence i…" at bounding box center [271, 193] width 345 height 70
click at [290, 188] on textarea "The speaker mentined a comprehensive information about the effect of scilence i…" at bounding box center [271, 193] width 345 height 70
click at [336, 188] on textarea "The speaker mentined a comprehensive information about the effect of scilence i…" at bounding box center [271, 193] width 345 height 70
click at [166, 187] on textarea "The speaker mentined a comprehensive information about the effect of scilence i…" at bounding box center [271, 193] width 345 height 70
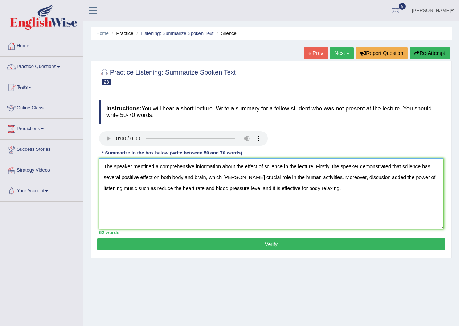
click at [361, 177] on textarea "The speaker mentined a comprehensive information about the effect of scilence i…" at bounding box center [271, 193] width 345 height 70
click at [322, 190] on textarea "The speaker mentined a comprehensive information about the effect of scilence i…" at bounding box center [271, 193] width 345 height 70
click at [149, 165] on textarea "The speaker mentined a comprehensive information about the effect of scilence i…" at bounding box center [271, 193] width 345 height 70
click at [283, 166] on textarea "The speaker menioned a comprehensive information about the effect of scilence i…" at bounding box center [271, 193] width 345 height 70
click at [409, 166] on textarea "The speaker menioned a comprehensive information about the effect of silence in…" at bounding box center [271, 193] width 345 height 70
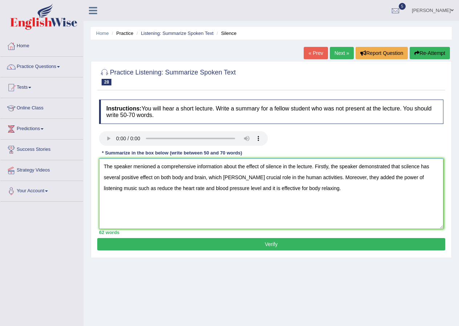
click at [416, 178] on textarea "The speaker menioned a comprehensive information about the effect of silence in…" at bounding box center [271, 193] width 345 height 70
click at [406, 167] on textarea "The speaker menioned a comprehensive information about the effect of silence in…" at bounding box center [271, 193] width 345 height 70
type textarea "The speaker menioned a comprehensive information about the effect of silence in…"
click at [264, 245] on button "Verify" at bounding box center [271, 244] width 348 height 12
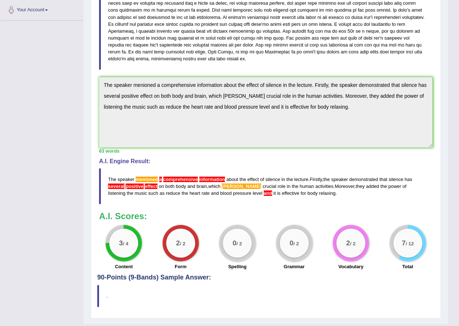
scroll to position [182, 0]
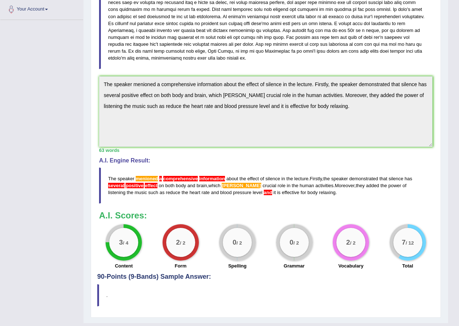
click at [98, 82] on div "Instructions: You will hear a short lecture. Write a summary for a fellow stude…" at bounding box center [265, 93] width 337 height 359
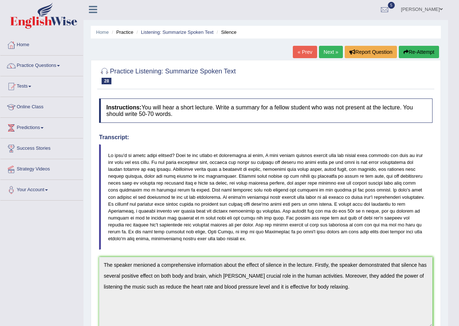
scroll to position [0, 0]
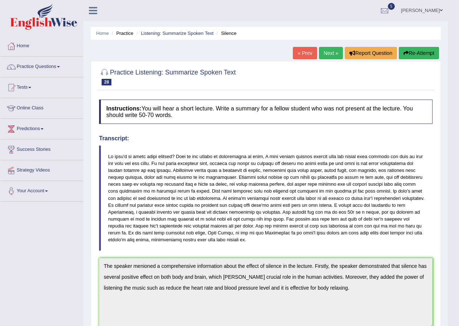
click at [419, 54] on button "Re-Attempt" at bounding box center [419, 53] width 40 height 12
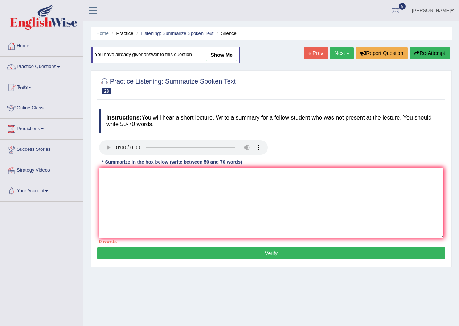
click at [125, 176] on textarea at bounding box center [271, 202] width 345 height 70
paste textarea "The speaker menioned a comprehensive information about the effect of silence in…"
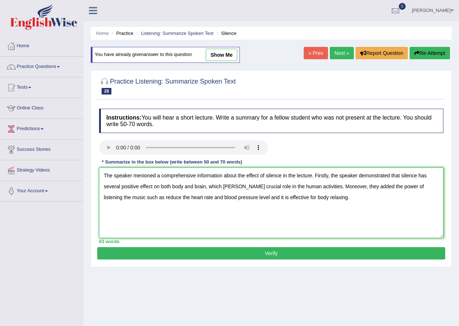
drag, startPoint x: 121, startPoint y: 184, endPoint x: 105, endPoint y: 186, distance: 16.4
click at [105, 186] on textarea "The speaker menioned a comprehensive information about the effect of silence in…" at bounding box center [271, 202] width 345 height 70
click at [149, 174] on textarea "The speaker menioned a comprehensive information about the effect of silence in…" at bounding box center [271, 202] width 345 height 70
click at [210, 186] on textarea "The speaker provided a comprehensive information about the effect of silence in…" at bounding box center [271, 202] width 345 height 70
click at [208, 196] on textarea "The speaker provided a comprehensive information about the effect of silence in…" at bounding box center [271, 202] width 345 height 70
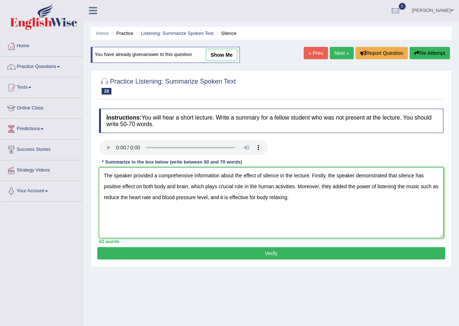
click at [219, 175] on textarea "The speaker provided a comprehensive information about the effect of silence in…" at bounding box center [271, 202] width 345 height 70
type textarea "The speaker provided a comprehensive information about the effect of silence in…"
click at [282, 251] on button "Verify" at bounding box center [271, 253] width 348 height 12
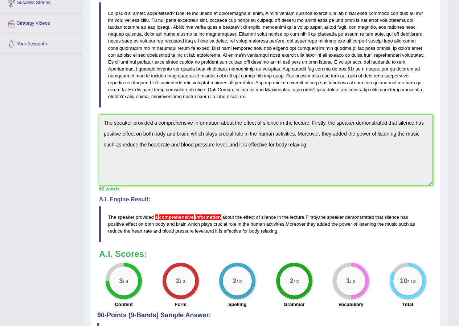
scroll to position [182, 0]
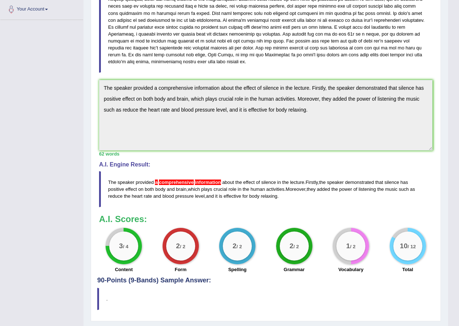
click at [72, 78] on div "Toggle navigation Home Practice Questions Speaking Practice Read Aloud Repeat S…" at bounding box center [224, 79] width 448 height 523
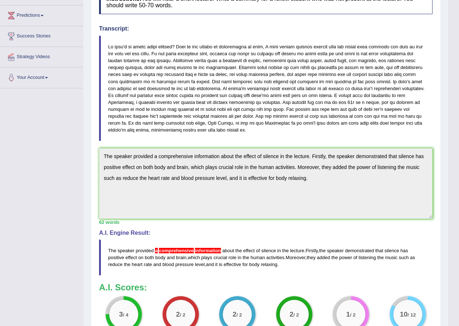
scroll to position [36, 0]
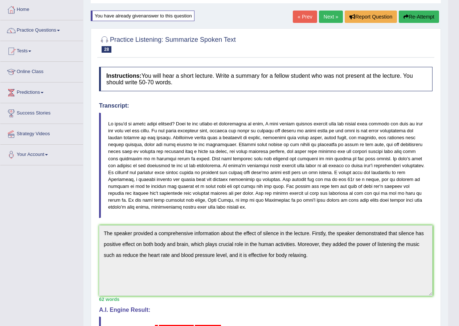
click at [414, 21] on button "Re-Attempt" at bounding box center [419, 17] width 40 height 12
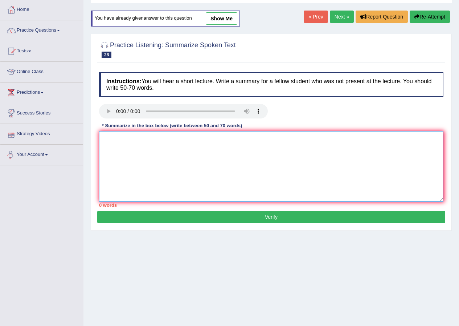
click at [126, 140] on textarea at bounding box center [271, 166] width 345 height 70
paste textarea "The speaker provided a comprehensive information about the effect of silence in…"
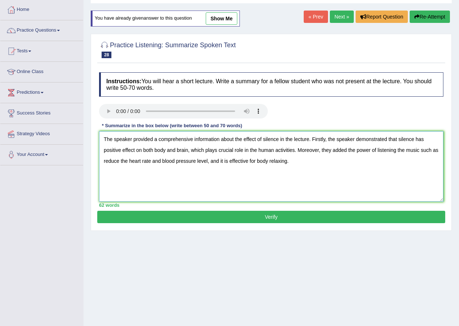
click at [157, 140] on textarea "The speaker provided a comprehensive information about the effect of silence in…" at bounding box center [271, 166] width 345 height 70
type textarea "The speaker provided comprehensive information about the effect of silence in t…"
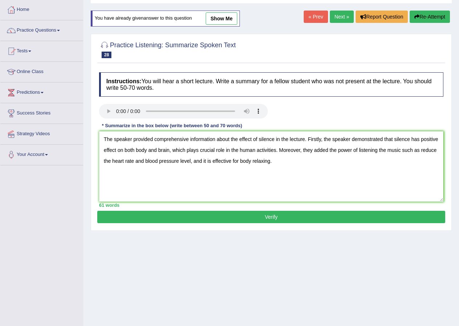
click at [255, 220] on button "Verify" at bounding box center [271, 217] width 348 height 12
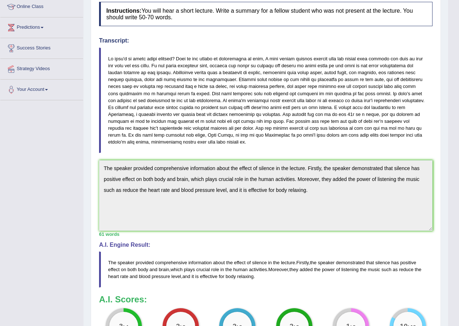
scroll to position [92, 0]
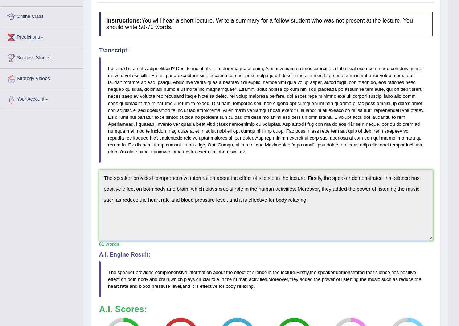
click at [98, 178] on div "Instructions: You will hear a short lecture. Write a summary for a fellow stude…" at bounding box center [265, 187] width 337 height 359
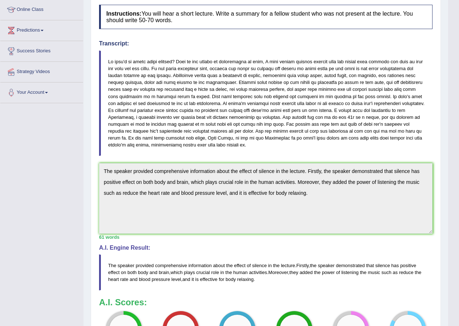
scroll to position [0, 0]
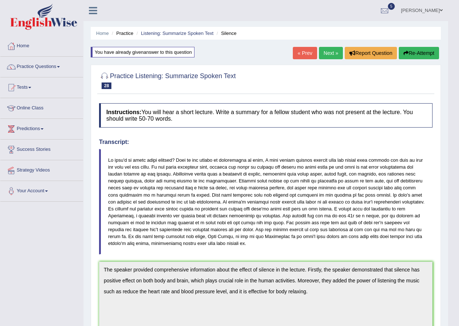
click at [414, 52] on button "Re-Attempt" at bounding box center [419, 53] width 40 height 12
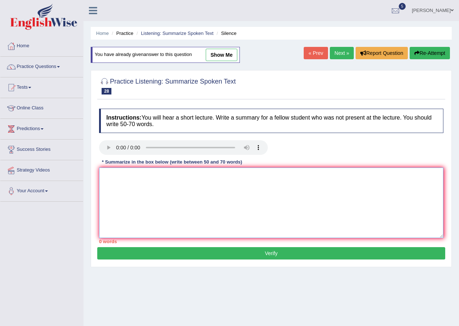
click at [107, 176] on textarea at bounding box center [271, 202] width 345 height 70
paste textarea "The speaker provided comprehensive information about the effect of silence in t…"
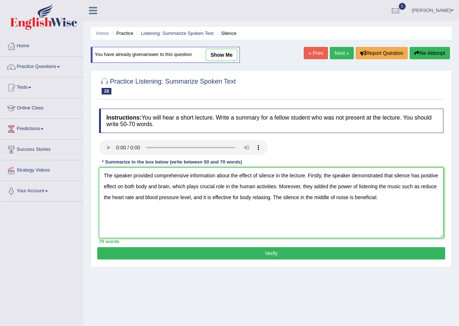
type textarea "The speaker provided comprehensive information about the effect of silence in t…"
click at [281, 253] on button "Verify" at bounding box center [271, 253] width 348 height 12
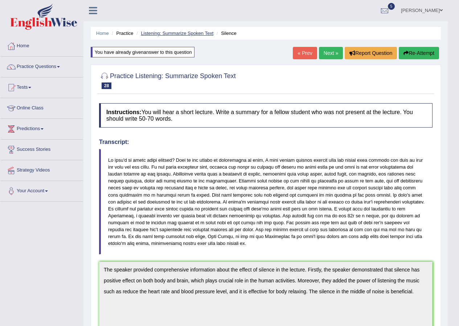
click at [193, 32] on link "Listening: Summarize Spoken Text" at bounding box center [177, 33] width 73 height 5
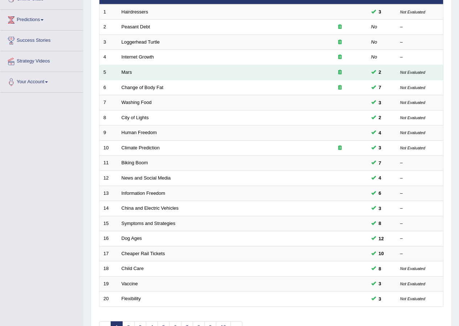
scroll to position [155, 0]
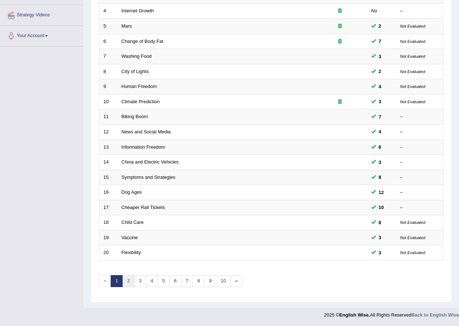
click at [133, 281] on link "2" at bounding box center [128, 281] width 12 height 12
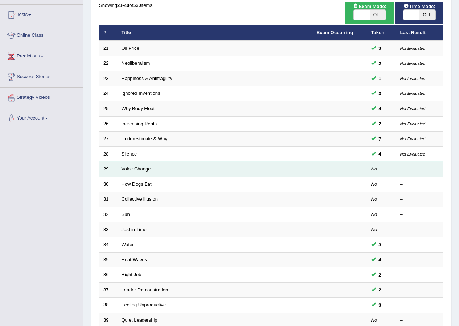
click at [149, 170] on link "Voice Change" at bounding box center [136, 168] width 29 height 5
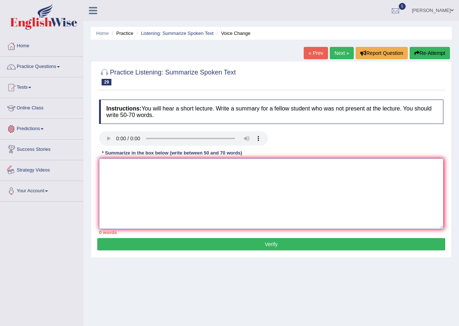
click at [212, 182] on textarea at bounding box center [271, 193] width 345 height 70
click at [114, 168] on textarea at bounding box center [271, 193] width 345 height 70
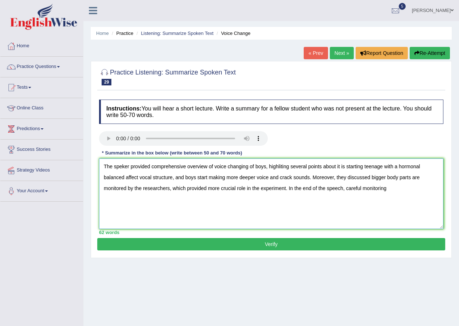
click at [119, 188] on textarea "The speker provided comprehensive overview of voice changing of boys, highlitin…" at bounding box center [271, 193] width 345 height 70
drag, startPoint x: 388, startPoint y: 180, endPoint x: 391, endPoint y: 187, distance: 7.5
click at [388, 180] on textarea "The speker provided comprehensive overview of voice changing of boys, highlitin…" at bounding box center [271, 193] width 345 height 70
click at [392, 191] on textarea "The speker provided comprehensive overview of voice changing of boys, highlitin…" at bounding box center [271, 193] width 345 height 70
click at [122, 188] on textarea "The speker provided comprehensive overview of voice changing of boys, highlitin…" at bounding box center [271, 193] width 345 height 70
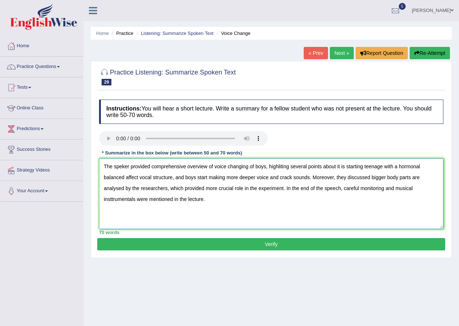
click at [233, 203] on textarea "The speker provided comprehensive overview of voice changing of boys, highlitin…" at bounding box center [271, 193] width 345 height 70
click at [112, 201] on textarea "The speker provided comprehensive overview of voice changing of boys, highlitin…" at bounding box center [271, 193] width 345 height 70
type textarea "The speker provided comprehensive overview of voice changing of boys, highlitin…"
click at [281, 240] on button "Verify" at bounding box center [271, 244] width 348 height 12
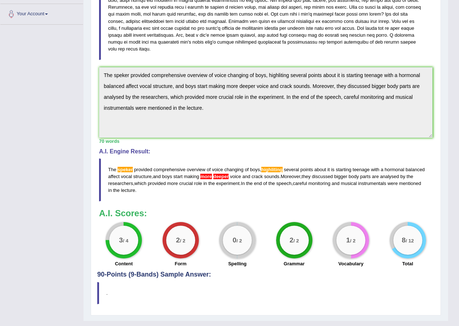
scroll to position [182, 0]
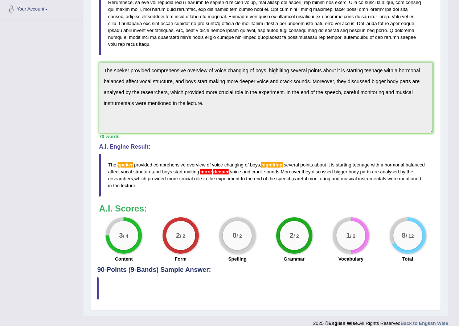
click at [60, 33] on div "Toggle navigation Home Practice Questions Speaking Practice Read Aloud Repeat S…" at bounding box center [224, 74] width 448 height 512
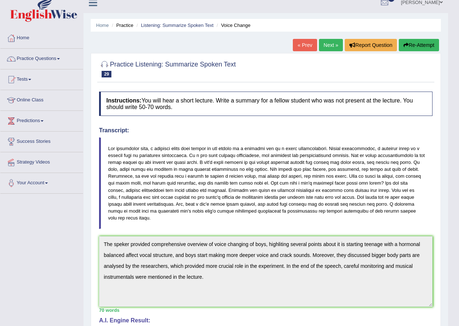
scroll to position [0, 0]
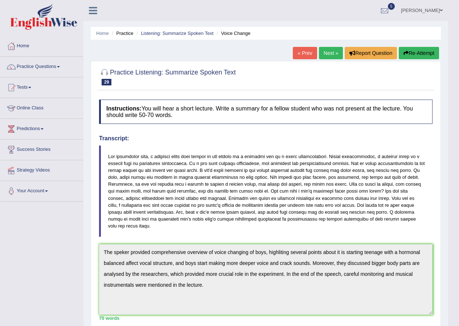
click at [415, 54] on button "Re-Attempt" at bounding box center [419, 53] width 40 height 12
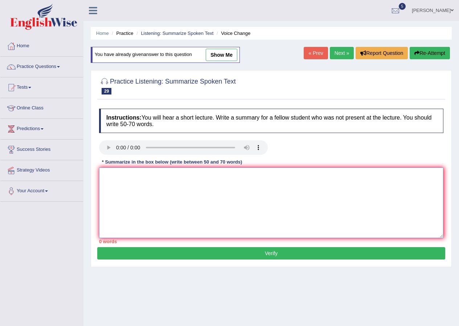
click at [141, 187] on textarea at bounding box center [271, 202] width 345 height 70
paste textarea "The speker provided comprehensive overview of voice changing of boys, highlitin…"
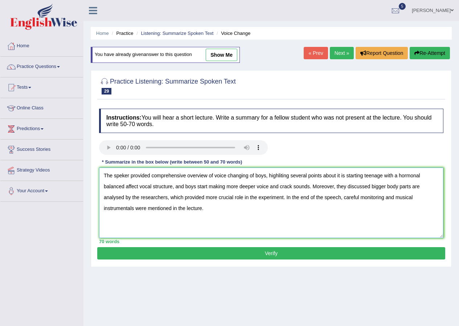
click at [123, 174] on textarea "The speker provided comprehensive overview of voice changing of boys, highlitin…" at bounding box center [271, 202] width 345 height 70
click at [290, 175] on textarea "The speaker provided comprehensive overview of voice changing of boys, highliti…" at bounding box center [271, 202] width 345 height 70
click at [239, 186] on textarea "The speaker provided comprehensive overview of voice changing of boys, highligh…" at bounding box center [271, 202] width 345 height 70
type textarea "The speaker provided comprehensive overview of voice changing of boys, highligh…"
click at [243, 255] on button "Verify" at bounding box center [271, 253] width 348 height 12
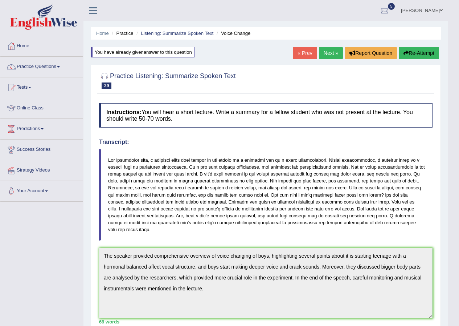
click at [389, 12] on div at bounding box center [384, 10] width 11 height 11
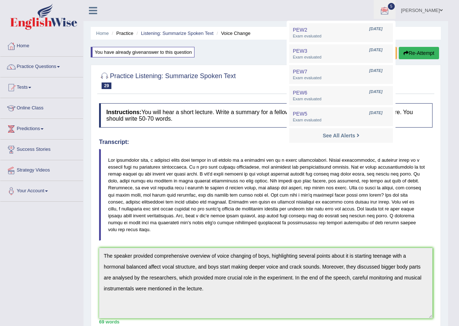
click at [272, 11] on ul "[PERSON_NAME] Toggle navigation Username: HirokaM Access Type: Online Subscript…" at bounding box center [321, 10] width 256 height 21
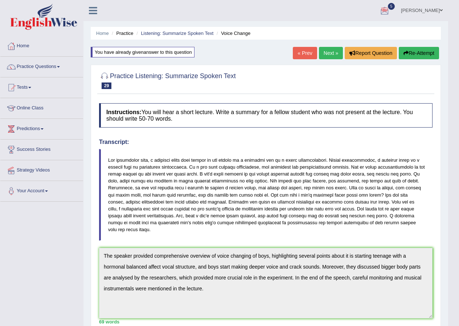
click at [333, 53] on link "Next »" at bounding box center [331, 53] width 24 height 12
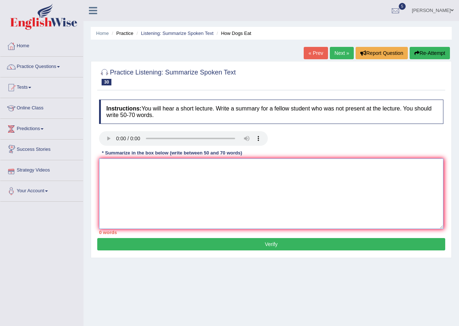
click at [205, 180] on textarea at bounding box center [271, 193] width 345 height 70
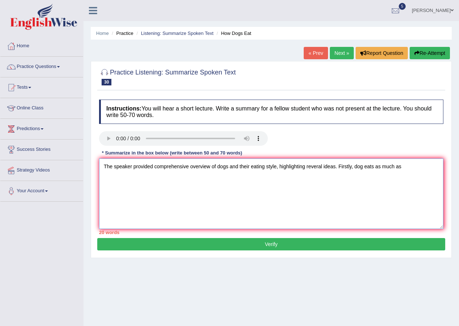
click at [363, 166] on textarea "The speaker provided comprehensive overview of dogs and their eating style, hig…" at bounding box center [271, 193] width 345 height 70
click at [378, 166] on textarea "The speaker provided comprehensive overview of dogs and their eating style, hig…" at bounding box center [271, 193] width 345 height 70
click at [411, 163] on textarea "The speaker provided comprehensive overview of dogs and their eating style, hig…" at bounding box center [271, 193] width 345 height 70
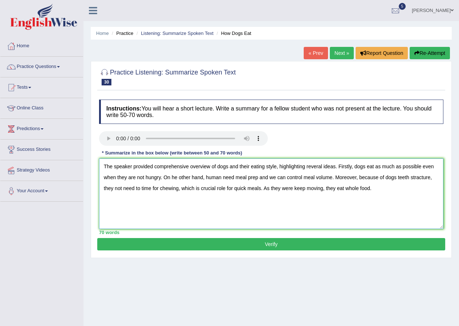
click at [280, 189] on textarea "The speaker provided comprehensive overview of dogs and their eating style, hig…" at bounding box center [271, 193] width 345 height 70
click at [307, 166] on textarea "The speaker provided comprehensive overview of dogs and their eating style, hig…" at bounding box center [271, 193] width 345 height 70
click at [175, 176] on textarea "The speaker provided comprehensive overview of dogs and their eating style, hig…" at bounding box center [271, 193] width 345 height 70
click at [395, 178] on textarea "The speaker provided comprehensive overview of dogs and their eating style, hig…" at bounding box center [271, 193] width 345 height 70
click at [261, 190] on textarea "The speaker provided comprehensive overview of dogs and their eating style, hig…" at bounding box center [271, 193] width 345 height 70
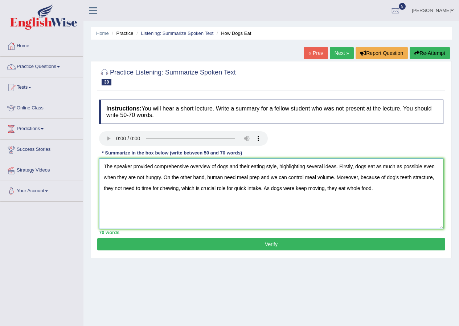
type textarea "The speaker provided comprehensive overview of dogs and their eating style, hig…"
click at [237, 241] on button "Verify" at bounding box center [271, 244] width 348 height 12
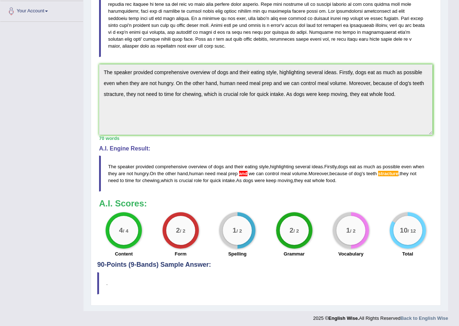
scroll to position [182, 0]
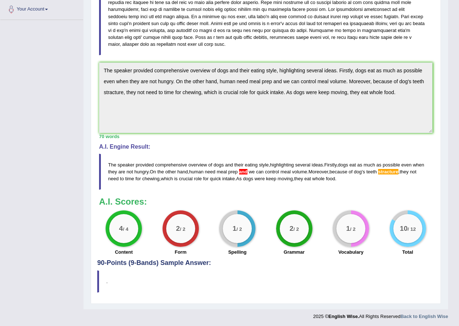
click at [66, 62] on div "Toggle navigation Home Practice Questions Speaking Practice Read Aloud Repeat S…" at bounding box center [224, 70] width 448 height 505
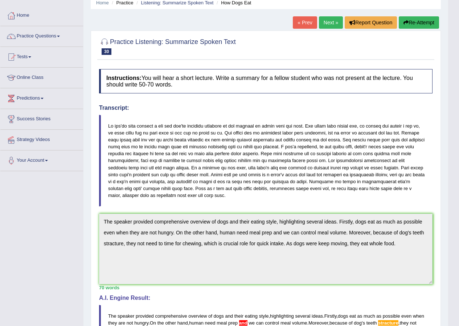
scroll to position [0, 0]
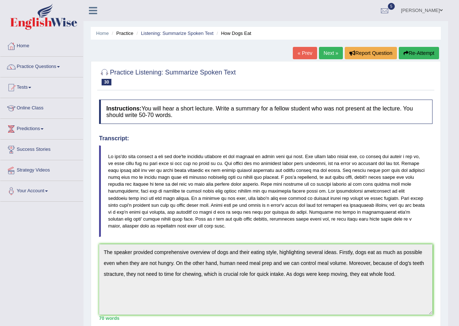
click at [408, 50] on button "Re-Attempt" at bounding box center [419, 53] width 40 height 12
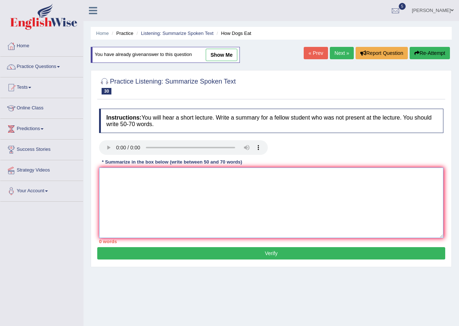
click at [117, 190] on textarea at bounding box center [271, 202] width 345 height 70
paste textarea "The speaker provided comprehensive overview of dogs and their eating style, hig…"
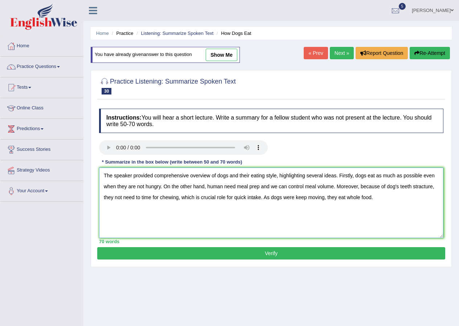
click at [431, 187] on textarea "The speaker provided comprehensive overview of dogs and their eating style, hig…" at bounding box center [271, 202] width 345 height 70
click at [423, 184] on textarea "The speaker provided comprehensive overview of dogs and their eating style, hig…" at bounding box center [271, 202] width 345 height 70
click at [262, 183] on textarea "The speaker provided comprehensive overview of dogs and their eating style, hig…" at bounding box center [271, 202] width 345 height 70
type textarea "The speaker provided comprehensive overview of dogs and their eating style, hig…"
click at [269, 255] on button "Verify" at bounding box center [271, 253] width 348 height 12
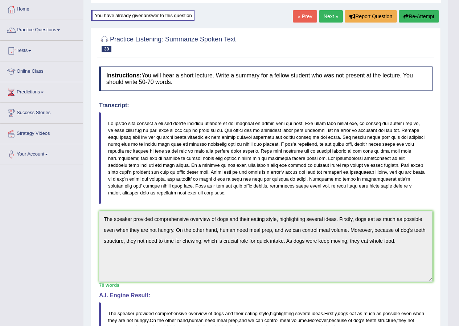
scroll to position [36, 0]
click at [322, 15] on link "Next »" at bounding box center [331, 17] width 24 height 12
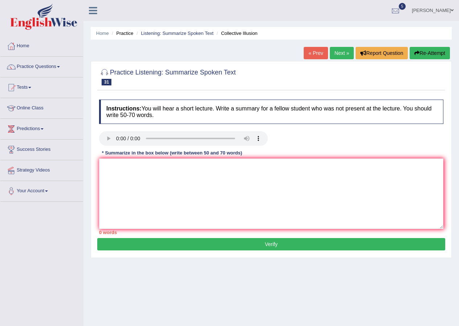
click at [399, 10] on div at bounding box center [395, 10] width 11 height 11
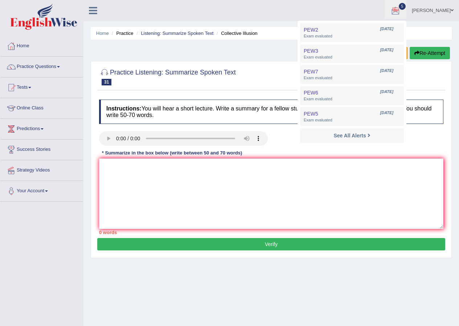
click at [271, 17] on ul "[PERSON_NAME] Toggle navigation Username: HirokaM Access Type: Online Subscript…" at bounding box center [327, 10] width 263 height 21
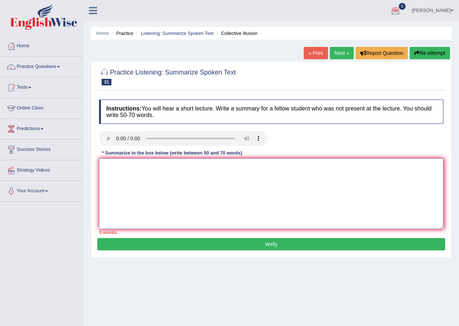
click at [215, 182] on textarea at bounding box center [271, 193] width 345 height 70
click at [173, 186] on textarea at bounding box center [271, 193] width 345 height 70
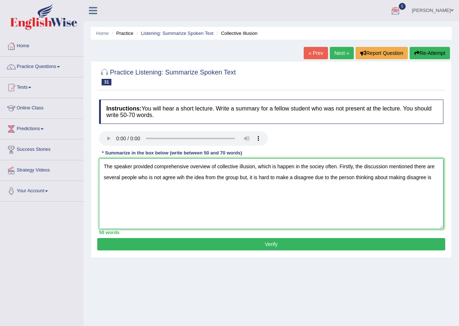
click at [426, 177] on textarea "The speaker provided comprehensive overview of collective illusion, which is ha…" at bounding box center [271, 193] width 345 height 70
click at [436, 176] on textarea "The speaker provided comprehensive overview of collective illusion, which is ha…" at bounding box center [271, 193] width 345 height 70
click at [186, 188] on textarea "The speaker provided comprehensive overview of collective illusion, which is ha…" at bounding box center [271, 193] width 345 height 70
click at [238, 191] on textarea "The speaker provided comprehensive overview of collective illusion, which is ha…" at bounding box center [271, 193] width 345 height 70
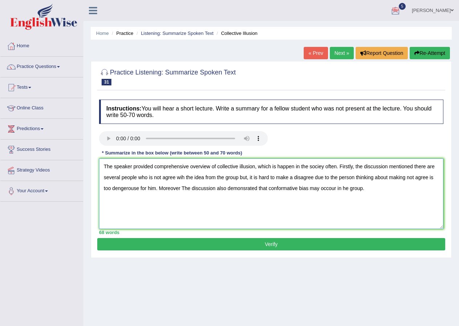
click at [344, 187] on textarea "The speaker provided comprehensive overview of collective illusion, which is ha…" at bounding box center [271, 193] width 345 height 70
click at [367, 200] on textarea "The speaker provided comprehensive overview of collective illusion, which is ha…" at bounding box center [271, 193] width 345 height 70
drag, startPoint x: 406, startPoint y: 178, endPoint x: 427, endPoint y: 177, distance: 21.8
click at [406, 178] on textarea "The speaker provided comprehensive overview of collective illusion, which is ha…" at bounding box center [271, 193] width 345 height 70
click at [414, 195] on textarea "The speaker provided comprehensive overview of collective illusion, which is ha…" at bounding box center [271, 193] width 345 height 70
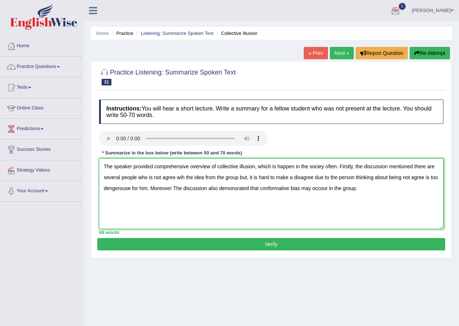
click at [172, 187] on textarea "The speaker provided comprehensive overview of collective illusion, which is ha…" at bounding box center [271, 193] width 345 height 70
type textarea "The speaker provided comprehensive overview of collective illusion, which is ha…"
click at [277, 243] on button "Verify" at bounding box center [271, 244] width 348 height 12
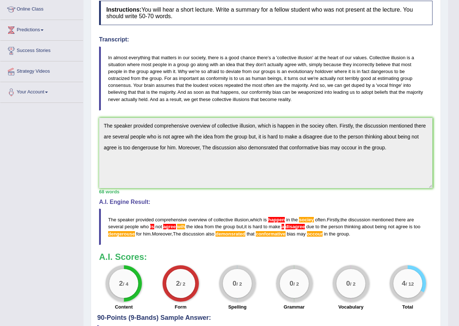
scroll to position [109, 0]
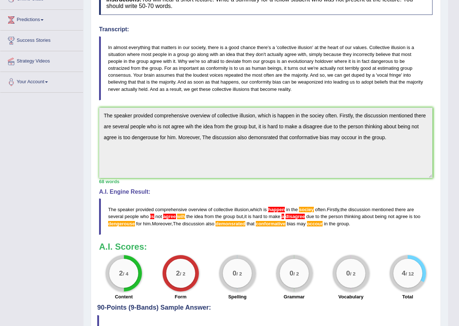
click at [90, 105] on div "Home Practice Listening: Summarize Spoken Text Collective Illusion « Prev Next …" at bounding box center [266, 122] width 365 height 463
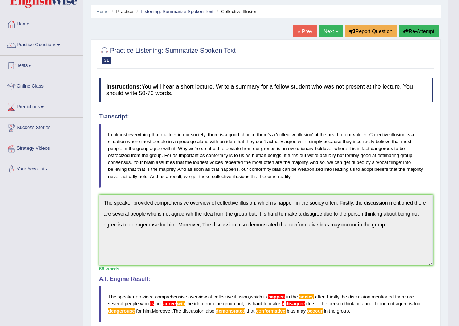
scroll to position [0, 0]
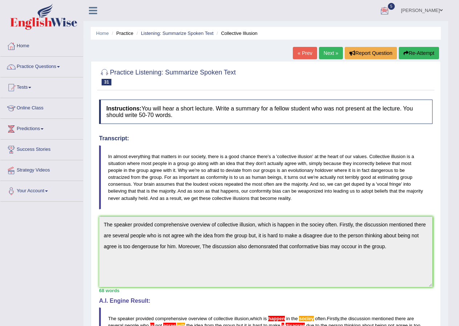
click at [424, 52] on button "Re-Attempt" at bounding box center [419, 53] width 40 height 12
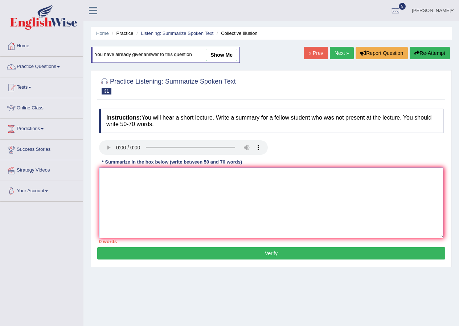
click at [120, 175] on textarea at bounding box center [271, 202] width 345 height 70
paste textarea "The speaker provided comprehensive overview of collective illusion, which is ha…"
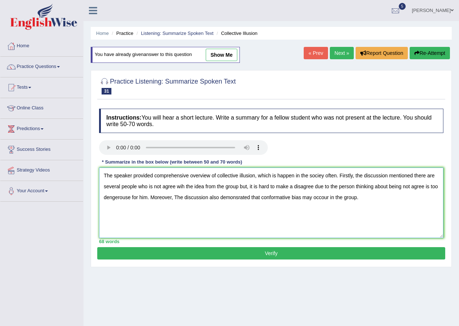
click at [294, 173] on textarea "The speaker provided comprehensive overview of collective illusion, which is ha…" at bounding box center [271, 202] width 345 height 70
click at [330, 197] on textarea "The speaker provided comprehensive overview of collective illusion, which is ha…" at bounding box center [271, 202] width 345 height 70
click at [219, 187] on textarea "The speaker provided comprehensive overview of collective illusion, which is ha…" at bounding box center [271, 202] width 345 height 70
click at [225, 186] on textarea "The speaker provided comprehensive overview of collective illusion, which is ha…" at bounding box center [271, 202] width 345 height 70
click at [238, 185] on textarea "The speaker provided comprehensive overview of collective illusion, which is ha…" at bounding box center [271, 202] width 345 height 70
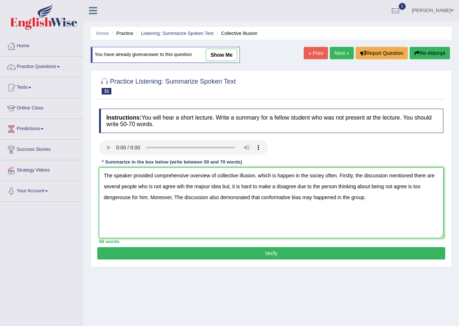
click at [277, 176] on textarea "The speaker provided comprehensive overview of collective illusion, which is ha…" at bounding box center [271, 202] width 345 height 70
click at [290, 175] on textarea "The speaker provided comprehensive overview of collective illusion, which happe…" at bounding box center [271, 202] width 345 height 70
click at [334, 174] on textarea "The speaker provided comprehensive overview of collective illusion, which happe…" at bounding box center [271, 202] width 345 height 70
click at [320, 175] on textarea "The speaker provided comprehensive overview of collective illusion, which happe…" at bounding box center [271, 202] width 345 height 70
click at [321, 175] on textarea "The speaker provided comprehensive overview of collective illusion, which happe…" at bounding box center [271, 202] width 345 height 70
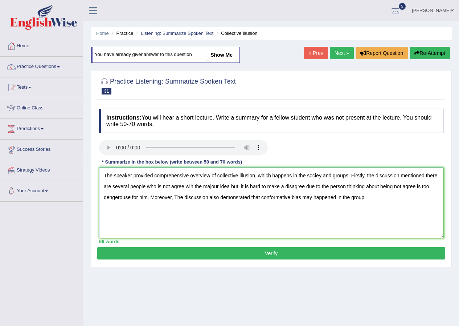
click at [304, 186] on textarea "The speaker provided comprehensive overview of collective illusion, which happe…" at bounding box center [271, 202] width 345 height 70
click at [276, 186] on textarea "The speaker provided comprehensive overview of collective illusion, which happe…" at bounding box center [271, 202] width 345 height 70
click at [140, 199] on textarea "The speaker provided comprehensive overview of collective illusion, which happe…" at bounding box center [271, 202] width 345 height 70
type textarea "The speaker provided comprehensive overview of collective illusion, which happe…"
click at [255, 250] on button "Verify" at bounding box center [271, 253] width 348 height 12
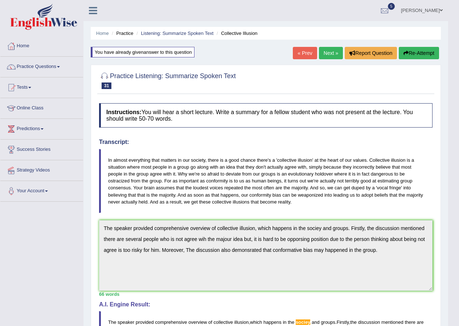
click at [415, 55] on button "Re-Attempt" at bounding box center [419, 53] width 40 height 12
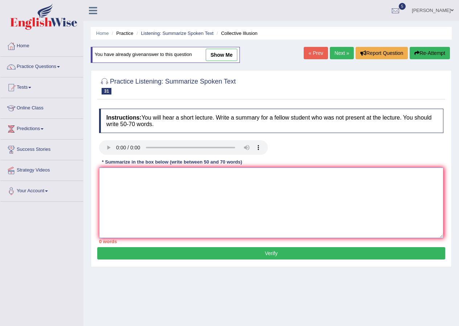
click at [108, 176] on textarea at bounding box center [271, 202] width 345 height 70
paste textarea "The speaker provided comprehensive overview of collective illusion, which happe…"
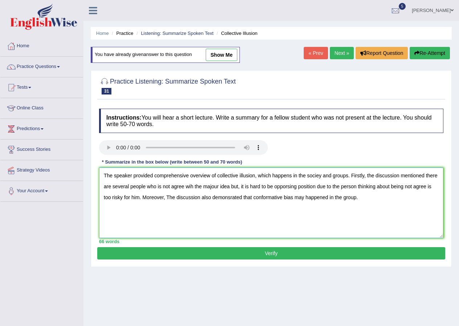
click at [162, 188] on textarea "The speaker provided comprehensive overview of collective illusion, which happe…" at bounding box center [271, 202] width 345 height 70
click at [282, 185] on textarea "The speaker provided comprehensive overview of collective illusion, which happe…" at bounding box center [271, 202] width 345 height 70
click at [292, 175] on textarea "The speaker provided comprehensive overview of collective illusion, which happe…" at bounding box center [271, 202] width 345 height 70
click at [330, 175] on textarea "The speaker provided comprehensive overview of collective illusion, which is ha…" at bounding box center [271, 202] width 345 height 70
click at [306, 197] on textarea "The speaker provided comprehensive overview of collective illusion, which is ha…" at bounding box center [271, 202] width 345 height 70
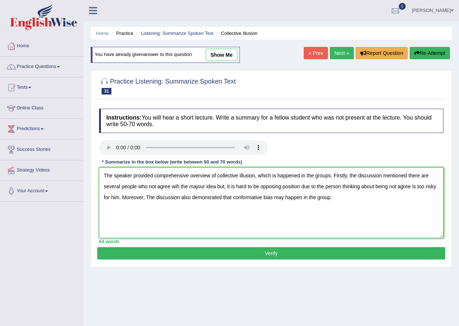
click at [210, 198] on textarea "The speaker provided comprehensive overview of collective illusion, which is ha…" at bounding box center [271, 202] width 345 height 70
click at [264, 197] on textarea "The speaker provided comprehensive overview of collective illusion, which is ha…" at bounding box center [271, 202] width 345 height 70
click at [246, 195] on textarea "The speaker provided comprehensive overview of collective illusion, which is ha…" at bounding box center [271, 202] width 345 height 70
type textarea "The speaker provided comprehensive overview of collective illusion, which is ha…"
click at [251, 251] on button "Verify" at bounding box center [271, 253] width 348 height 12
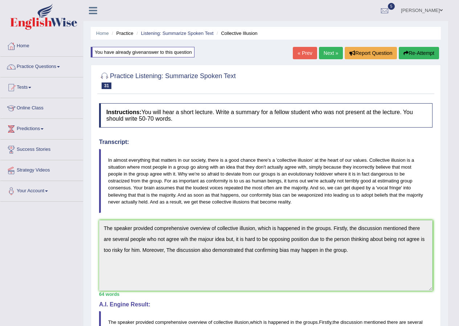
click at [417, 51] on button "Re-Attempt" at bounding box center [419, 53] width 40 height 12
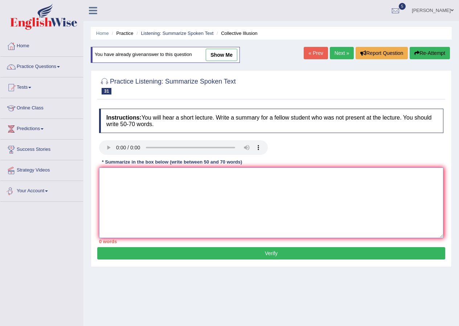
click at [119, 174] on textarea at bounding box center [271, 202] width 345 height 70
paste textarea "The speaker provided comprehensive overview of collective illusion, which is ha…"
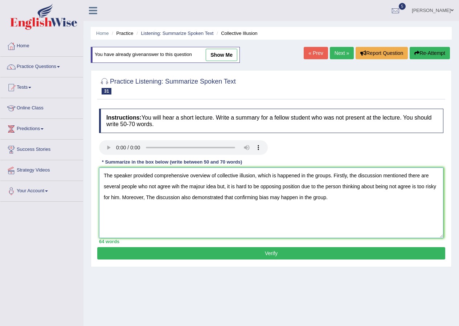
click at [206, 184] on textarea "The speaker provided comprehensive overview of collective illusion, which is ha…" at bounding box center [271, 202] width 345 height 70
drag, startPoint x: 235, startPoint y: 196, endPoint x: 348, endPoint y: 196, distance: 112.6
click at [348, 196] on textarea "The speaker provided comprehensive overview of collective illusion, which is ha…" at bounding box center [271, 202] width 345 height 70
click at [235, 200] on textarea "The speaker provided comprehensive overview of collective illusion, which is ha…" at bounding box center [271, 202] width 345 height 70
click at [290, 198] on textarea "The speaker provided comprehensive overview of collective illusion, which is ha…" at bounding box center [271, 202] width 345 height 70
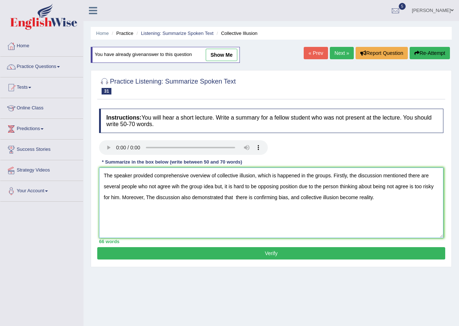
click at [203, 187] on textarea "The speaker provided comprehensive overview of collective illusion, which is ha…" at bounding box center [271, 202] width 345 height 70
click at [288, 199] on textarea "The speaker provided comprehensive overview of collective illusion, which is ha…" at bounding box center [271, 202] width 345 height 70
type textarea "The speaker provided comprehensive overview of collective illusion, which is ha…"
click at [256, 254] on button "Verify" at bounding box center [271, 253] width 348 height 12
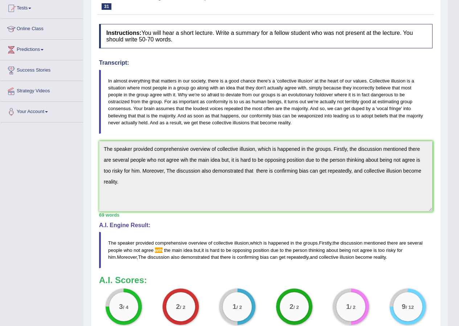
scroll to position [109, 0]
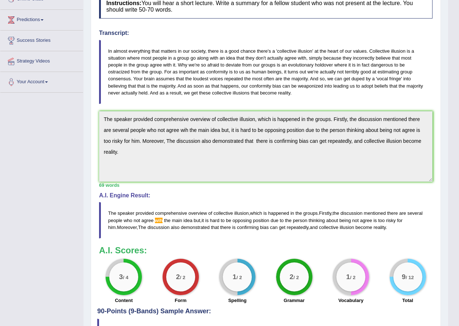
click at [88, 115] on div "Home Practice Listening: Summarize Spoken Text Collective Illusion You have alr…" at bounding box center [266, 124] width 365 height 466
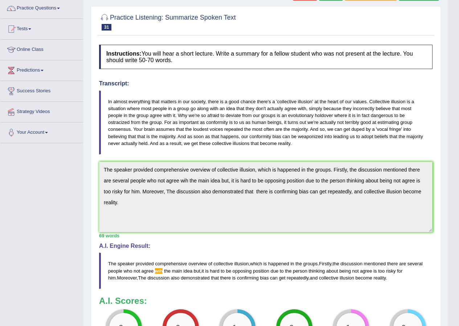
scroll to position [0, 0]
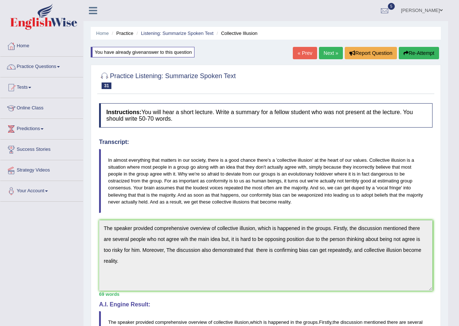
click at [418, 52] on button "Re-Attempt" at bounding box center [419, 53] width 40 height 12
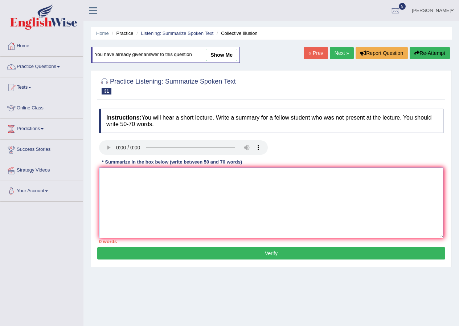
click at [107, 177] on textarea at bounding box center [271, 202] width 345 height 70
paste textarea "The speaker provided comprehensive overview of collective illusion, which is ha…"
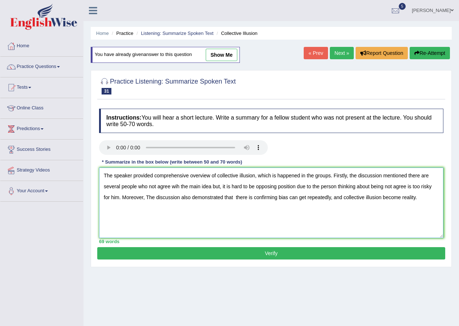
drag, startPoint x: 178, startPoint y: 185, endPoint x: 208, endPoint y: 188, distance: 30.3
click at [179, 185] on textarea "The speaker provided comprehensive overview of collective illusion, which is ha…" at bounding box center [271, 202] width 345 height 70
type textarea "The speaker provided comprehensive overview of collective illusion, which is ha…"
click at [265, 251] on button "Verify" at bounding box center [271, 253] width 348 height 12
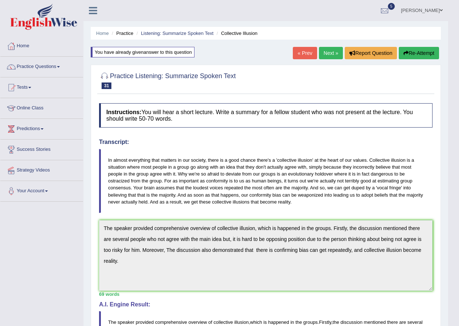
click at [428, 53] on button "Re-Attempt" at bounding box center [419, 53] width 40 height 12
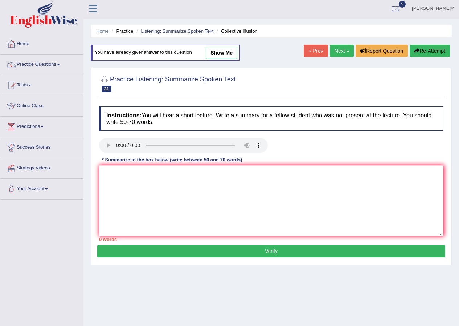
scroll to position [36, 0]
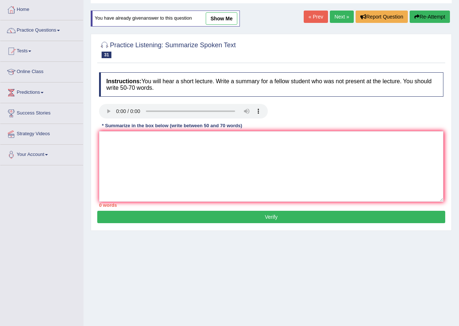
click at [348, 16] on link "Next »" at bounding box center [342, 17] width 24 height 12
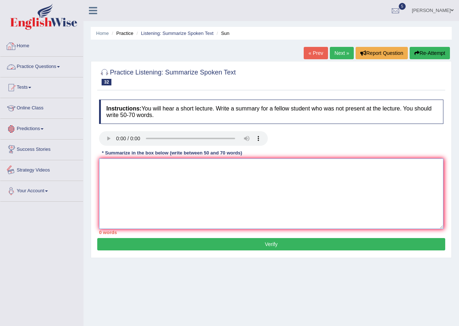
click at [137, 172] on textarea at bounding box center [271, 193] width 345 height 70
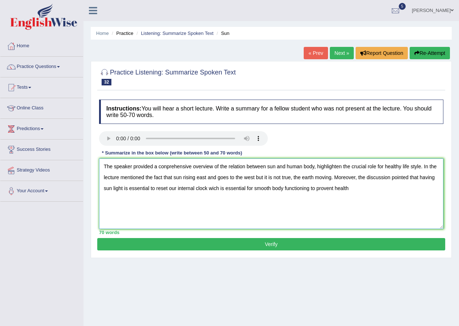
click at [121, 176] on textarea "The speaker provided a conprehensive overview of the relation between sun and h…" at bounding box center [271, 193] width 345 height 70
drag, startPoint x: 146, startPoint y: 177, endPoint x: 333, endPoint y: 177, distance: 187.0
click at [333, 177] on textarea "The speaker provided a conprehensive overview of the relation between sun and h…" at bounding box center [271, 193] width 345 height 70
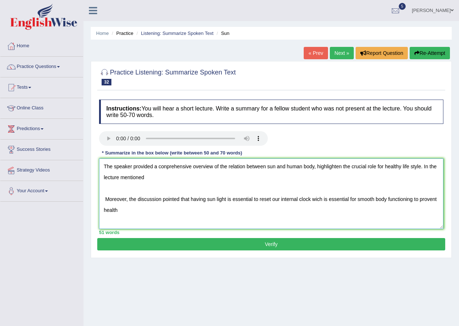
drag, startPoint x: 127, startPoint y: 200, endPoint x: 103, endPoint y: 198, distance: 24.1
click at [103, 198] on textarea "The speaker provided a conprehensive overview of the relation between sun and h…" at bounding box center [271, 193] width 345 height 70
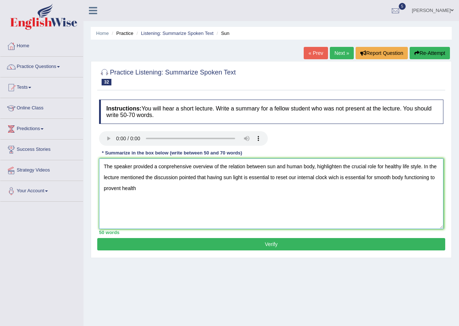
drag, startPoint x: 207, startPoint y: 176, endPoint x: 146, endPoint y: 178, distance: 60.7
click at [146, 178] on textarea "The speaker provided a conprehensive overview of the relation between sun and h…" at bounding box center [271, 193] width 345 height 70
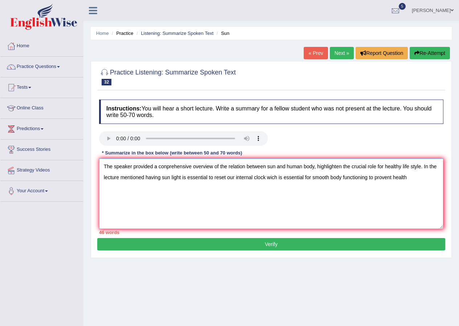
click at [410, 178] on textarea "The speaker provided a conprehensive overview of the relation between sun and h…" at bounding box center [271, 193] width 345 height 70
paste textarea "the discussion pointed that"
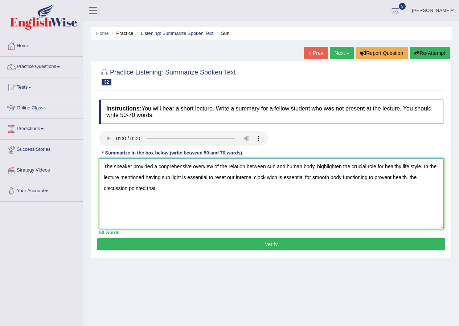
click at [410, 177] on textarea "The speaker provided a conprehensive overview of the relation between sun and h…" at bounding box center [271, 193] width 345 height 70
click at [128, 186] on textarea "The speaker provided a conprehensive overview of the relation between sun and h…" at bounding box center [271, 193] width 345 height 70
click at [175, 189] on textarea "The speaker provided a conprehensive overview of the relation between sun and h…" at bounding box center [271, 193] width 345 height 70
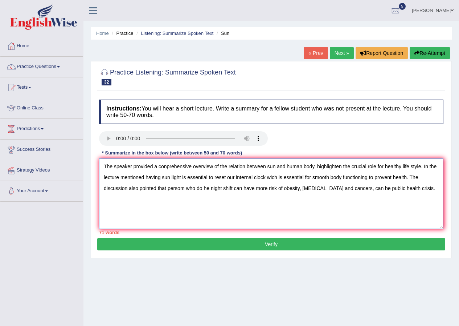
click at [166, 167] on textarea "The speaker provided a conprehensive overview of the relation between sun and h…" at bounding box center [271, 193] width 345 height 70
drag, startPoint x: 245, startPoint y: 166, endPoint x: 271, endPoint y: 166, distance: 25.4
click at [246, 166] on textarea "The speaker provided a comprehensive overview of the relation between sun and h…" at bounding box center [271, 193] width 345 height 70
click at [248, 166] on textarea "The speaker provided a comprehensive overview of the relation between sun and h…" at bounding box center [271, 193] width 345 height 70
click at [324, 166] on textarea "The speaker provided a comprehensive overview of the relationship between sun a…" at bounding box center [271, 193] width 345 height 70
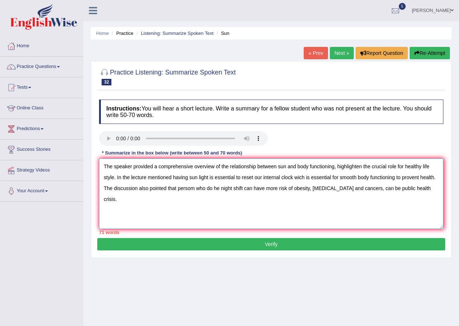
drag, startPoint x: 333, startPoint y: 165, endPoint x: 311, endPoint y: 166, distance: 22.2
click at [311, 166] on textarea "The speaker provided a comprehensive overview of the relationship between sun a…" at bounding box center [271, 193] width 345 height 70
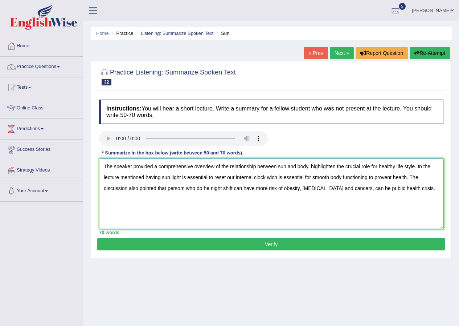
click at [406, 176] on textarea "The speaker provided a comprehensive overview of the relationship between sun a…" at bounding box center [271, 193] width 345 height 70
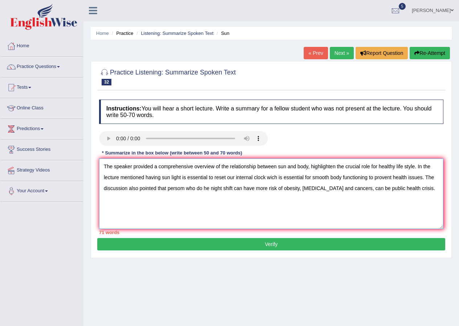
click at [139, 188] on textarea "The speaker provided a comprehensive overview of the relationship between sun a…" at bounding box center [271, 193] width 345 height 70
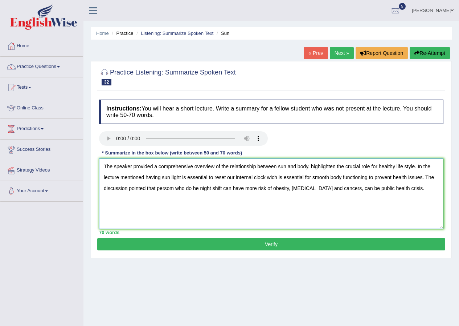
click at [192, 187] on textarea "The speaker provided a comprehensive overview of the relationship between sun a…" at bounding box center [271, 193] width 345 height 70
click at [205, 188] on textarea "The speaker provided a comprehensive overview of the relationship between sun a…" at bounding box center [271, 193] width 345 height 70
click at [229, 185] on textarea "The speaker provided a comprehensive overview of the relationship between sun a…" at bounding box center [271, 193] width 345 height 70
type textarea "The speaker provided a comprehensive overview of the relationship between sun a…"
click at [269, 245] on button "Verify" at bounding box center [271, 244] width 348 height 12
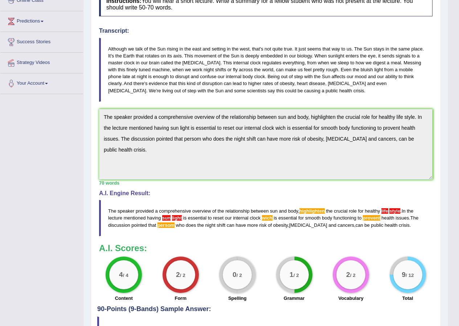
scroll to position [109, 0]
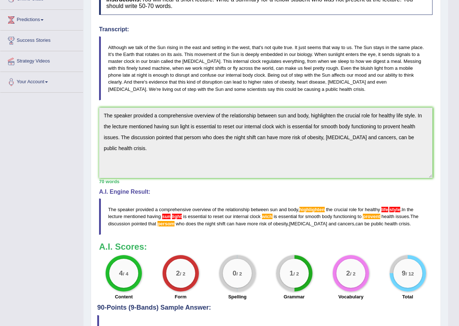
click at [96, 108] on div "Practice Listening: Summarize Spoken Text 32 Sun Instructions: You will hear a …" at bounding box center [266, 150] width 350 height 396
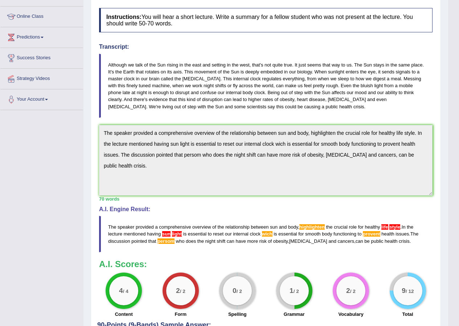
scroll to position [36, 0]
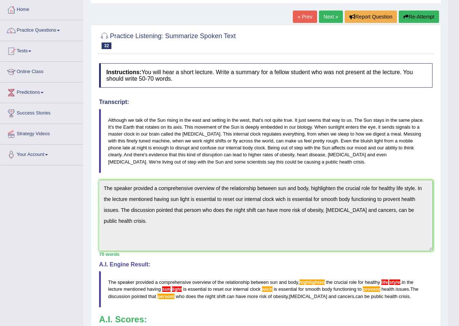
click at [419, 16] on button "Re-Attempt" at bounding box center [419, 17] width 40 height 12
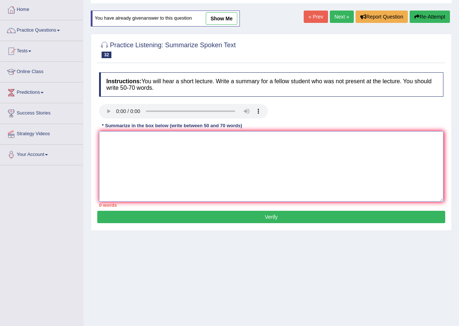
click at [103, 137] on textarea at bounding box center [271, 166] width 345 height 70
paste textarea "The speaker provided a comprehensive overview of the relationship between sun a…"
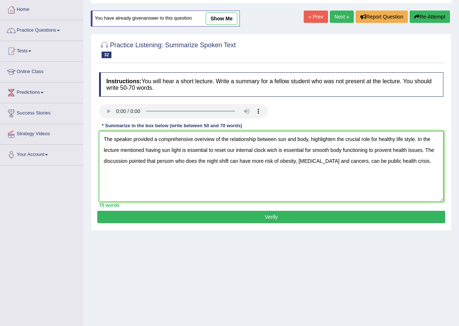
click at [171, 151] on textarea "The speaker provided a comprehensive overview of the relationship between sun a…" at bounding box center [271, 166] width 345 height 70
click at [161, 160] on textarea "The speaker provided a comprehensive overview of the relationship between sun a…" at bounding box center [271, 166] width 345 height 70
click at [271, 151] on textarea "The speaker provided a comprehensive overview of the relationship between sun a…" at bounding box center [271, 166] width 345 height 70
click at [336, 141] on textarea "The speaker provided a comprehensive overview of the relationship between sun a…" at bounding box center [271, 166] width 345 height 70
click at [319, 139] on textarea "The speaker provided a comprehensive overview of the relationship between sun a…" at bounding box center [271, 166] width 345 height 70
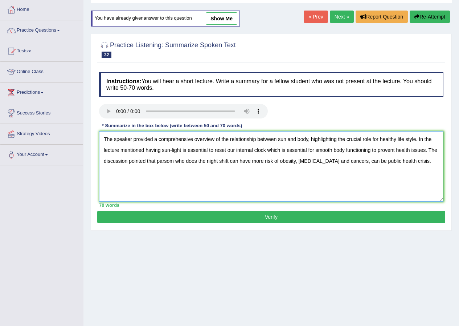
click at [405, 139] on textarea "The speaker provided a comprehensive overview of the relationship between sun a…" at bounding box center [271, 166] width 345 height 70
click at [386, 150] on textarea "The speaker provided a comprehensive overview of the relationship between sun a…" at bounding box center [271, 166] width 345 height 70
click at [172, 159] on textarea "The speaker provided a comprehensive overview of the relationship between sun a…" at bounding box center [271, 166] width 345 height 70
click at [161, 160] on textarea "The speaker provided a comprehensive overview of the relationship between sun a…" at bounding box center [271, 166] width 345 height 70
click at [192, 174] on textarea "The speaker provided a comprehensive overview of the relationship between sun a…" at bounding box center [271, 166] width 345 height 70
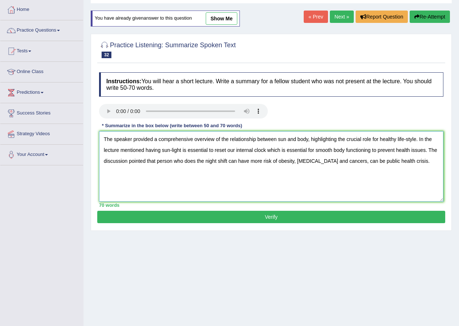
type textarea "The speaker provided a comprehensive overview of the relationship between sun a…"
click at [283, 217] on button "Verify" at bounding box center [271, 217] width 348 height 12
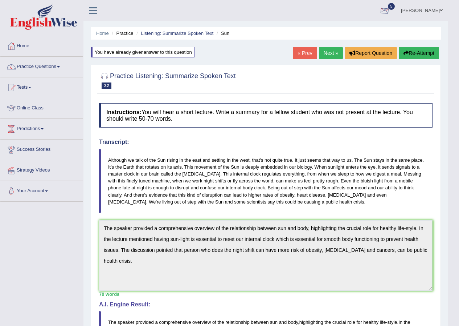
click at [386, 10] on div at bounding box center [384, 10] width 11 height 11
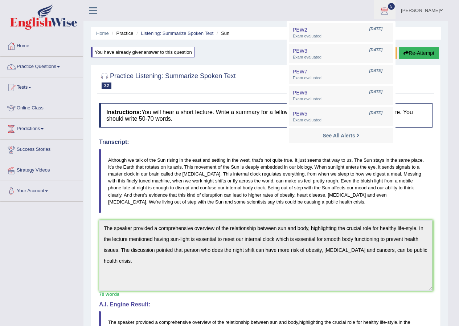
click at [337, 7] on ul "Hiroka Matsuzaki Toggle navigation Username: HirokaM Access Type: Online Subscr…" at bounding box center [321, 10] width 256 height 21
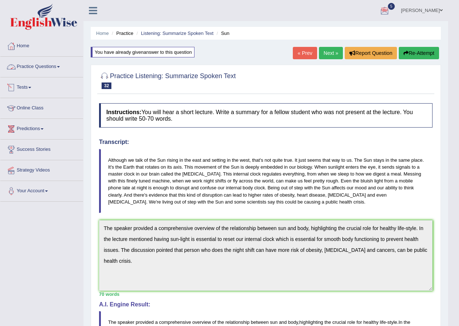
click at [38, 69] on link "Practice Questions" at bounding box center [41, 66] width 83 height 18
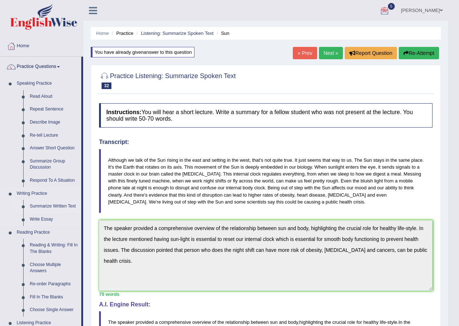
click at [65, 202] on link "Summarize Written Text" at bounding box center [54, 206] width 55 height 13
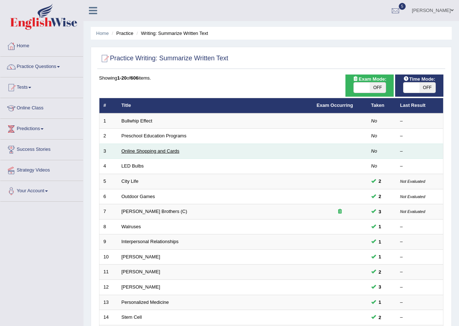
click at [157, 149] on link "Online Shopping and Cards" at bounding box center [151, 150] width 58 height 5
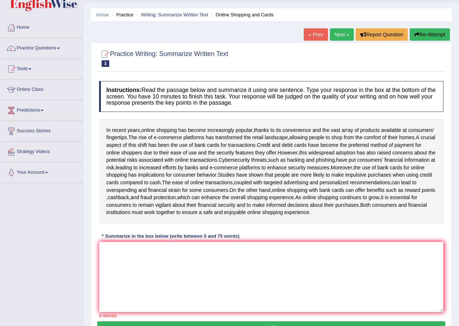
scroll to position [36, 0]
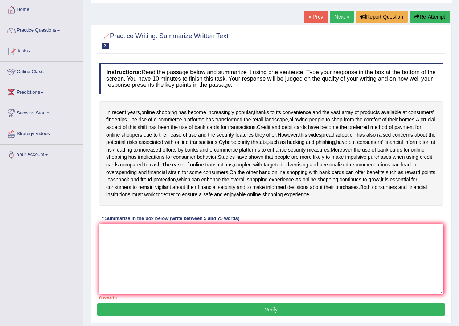
click at [204, 263] on textarea at bounding box center [271, 259] width 345 height 70
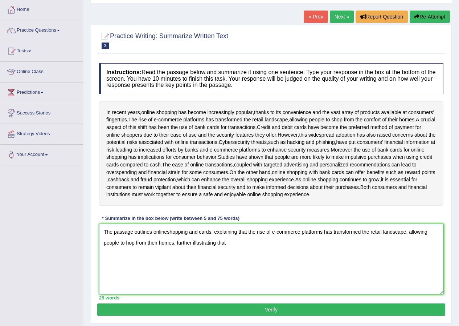
click at [167, 240] on textarea "The passage outlines onlineshopping and cards, explaining that the rise of e-co…" at bounding box center [271, 259] width 345 height 70
click at [126, 250] on textarea "The passage outlines online shopping and cards, explaining that the rise of e-c…" at bounding box center [271, 259] width 345 height 70
click at [134, 250] on textarea "The passage outlines online shopping and cards, explaining that the rise of e-c…" at bounding box center [271, 259] width 345 height 70
click at [267, 255] on textarea "The passage outlines online shopping and cards, explaining that the rise of e-c…" at bounding box center [271, 259] width 345 height 70
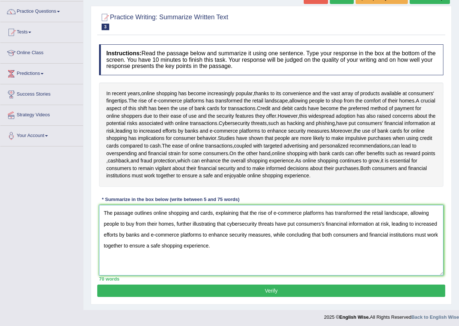
scroll to position [65, 0]
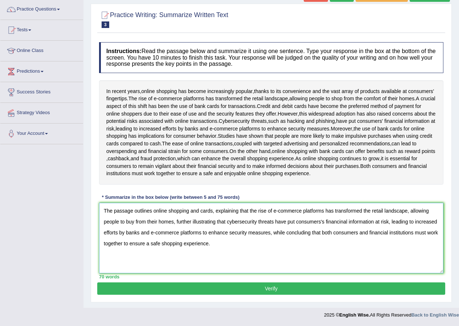
type textarea "The passage outlines online shopping and cards, explaining that the rise of e-c…"
click at [237, 285] on button "Verify" at bounding box center [271, 288] width 348 height 12
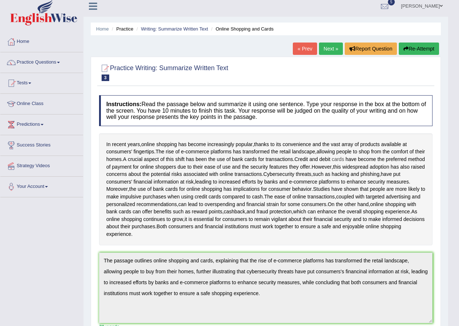
scroll to position [0, 0]
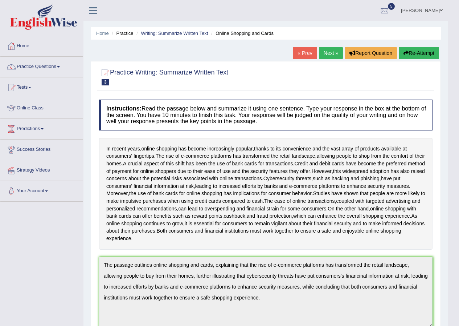
click at [415, 51] on button "Re-Attempt" at bounding box center [419, 53] width 40 height 12
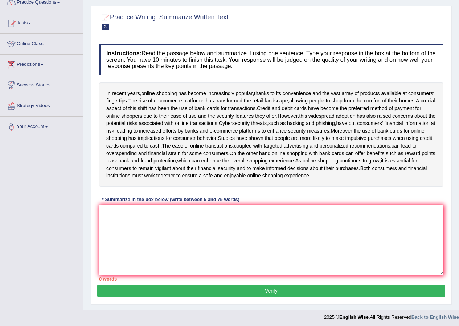
scroll to position [73, 0]
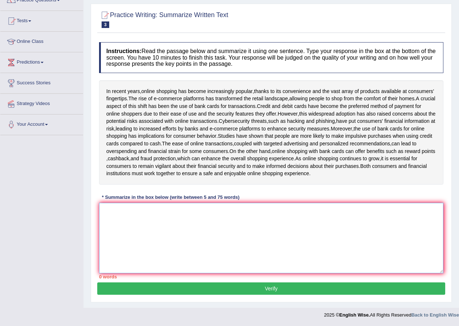
click at [123, 221] on textarea at bounding box center [271, 238] width 345 height 70
paste textarea "The passage outlines online shopping and cards, explaining that the rise of e-c…"
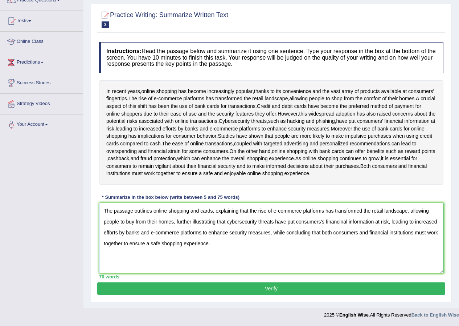
click at [320, 221] on textarea "The passage outlines online shopping and cards, explaining that the rise of e-c…" at bounding box center [271, 238] width 345 height 70
click at [325, 224] on textarea "The passage outlines online shopping and cards, explaining that the rise of e-c…" at bounding box center [271, 238] width 345 height 70
click at [340, 223] on textarea "The passage outlines online shopping and cards, explaining that the rise of e-c…" at bounding box center [271, 238] width 345 height 70
type textarea "The passage outlines online shopping and cards, explaining that the rise of e-c…"
click at [277, 292] on button "Verify" at bounding box center [271, 288] width 348 height 12
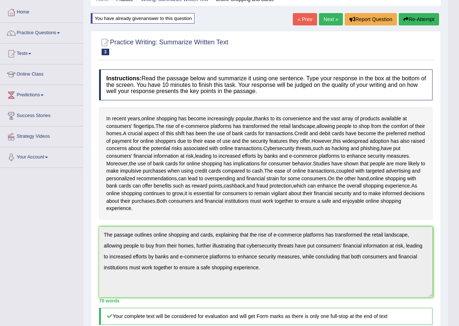
scroll to position [0, 0]
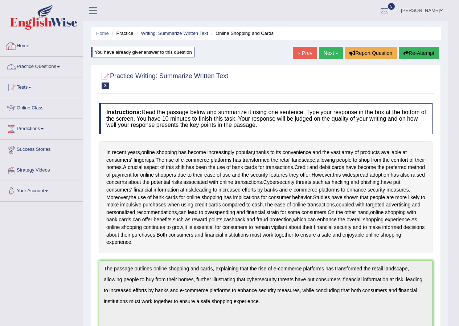
click at [40, 71] on link "Practice Questions" at bounding box center [41, 66] width 83 height 18
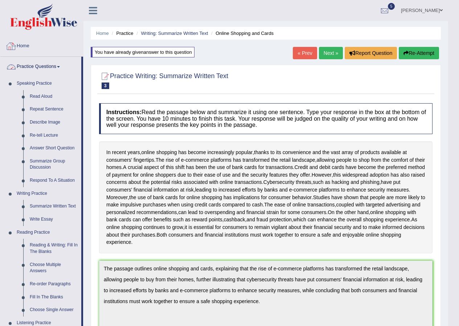
click at [20, 45] on link "Home" at bounding box center [41, 45] width 83 height 18
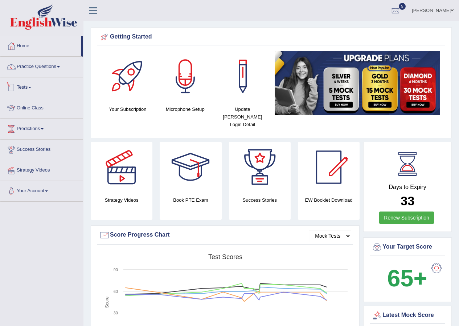
click at [26, 85] on link "Tests" at bounding box center [41, 86] width 83 height 18
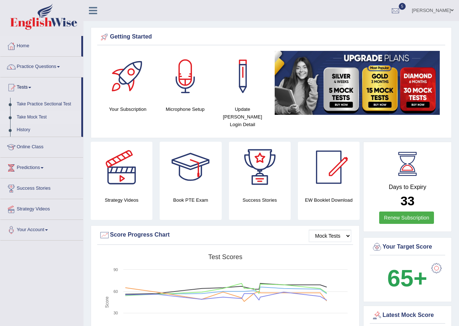
click at [28, 114] on link "Take Mock Test" at bounding box center [47, 117] width 68 height 13
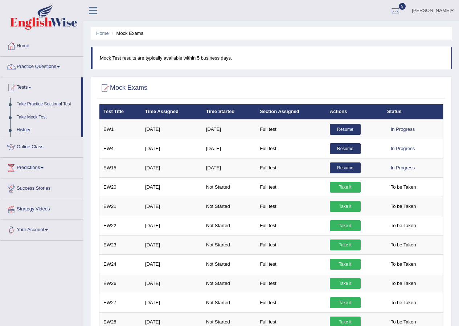
click at [44, 102] on link "Take Practice Sectional Test" at bounding box center [47, 104] width 68 height 13
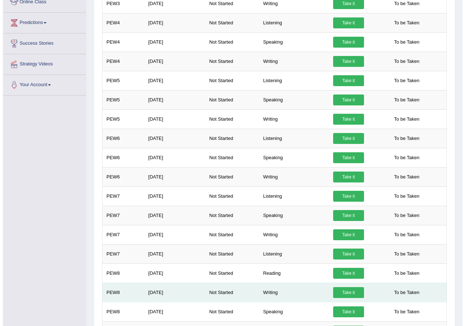
scroll to position [145, 0]
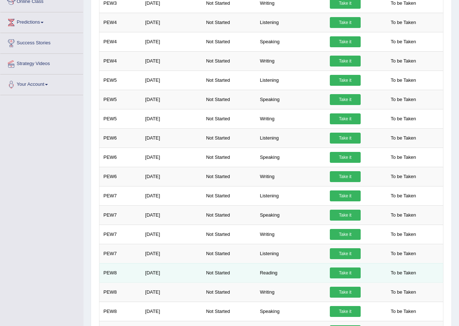
click at [351, 275] on link "Take it" at bounding box center [345, 272] width 31 height 11
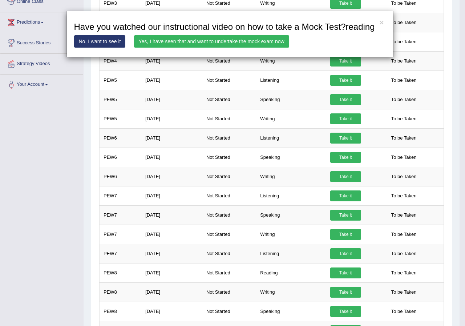
click at [224, 42] on link "Yes, I have seen that and want to undertake the mock exam now" at bounding box center [211, 41] width 155 height 12
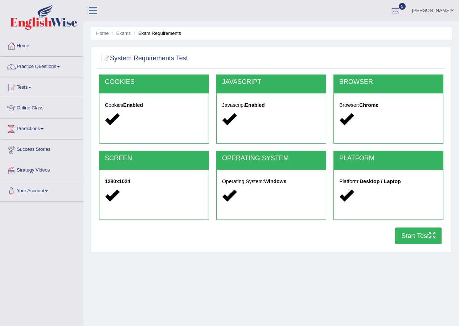
click at [405, 238] on button "Start Test" at bounding box center [418, 235] width 46 height 17
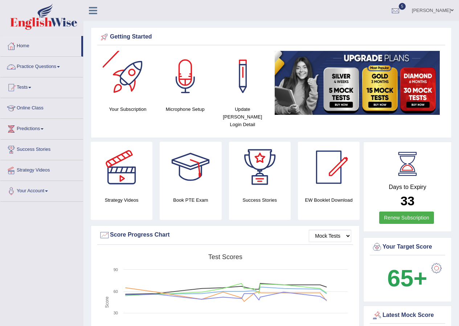
click at [60, 63] on link "Practice Questions" at bounding box center [41, 66] width 83 height 18
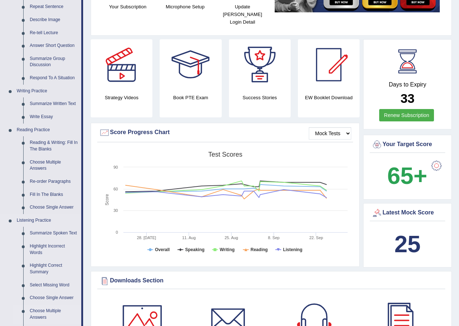
scroll to position [182, 0]
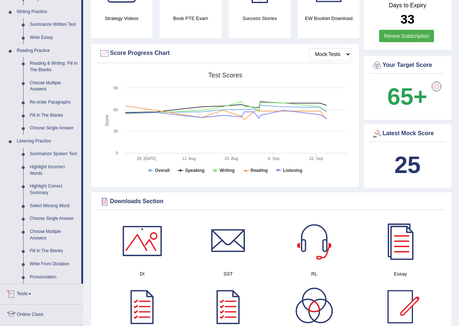
click at [24, 295] on link "Tests" at bounding box center [41, 293] width 83 height 18
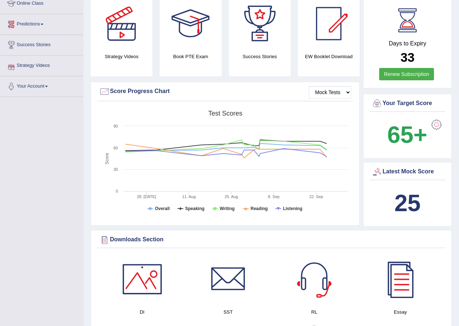
scroll to position [72, 0]
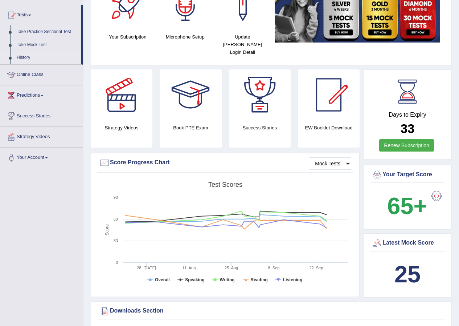
click at [25, 57] on link "History" at bounding box center [47, 57] width 68 height 13
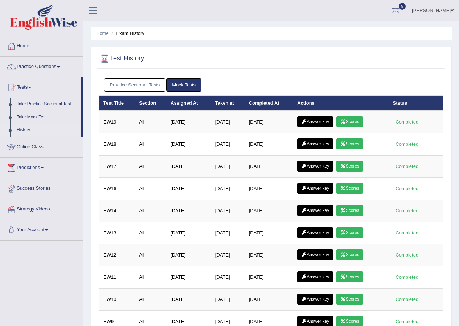
click at [139, 80] on link "Practice Sectional Tests" at bounding box center [135, 84] width 62 height 13
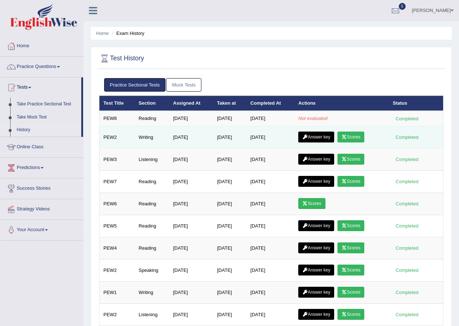
click at [347, 135] on icon at bounding box center [344, 137] width 5 height 4
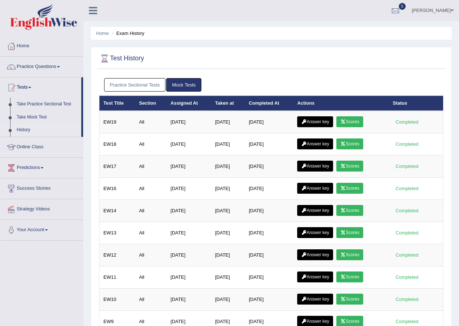
click at [117, 85] on link "Practice Sectional Tests" at bounding box center [135, 84] width 62 height 13
click at [151, 81] on link "Practice Sectional Tests" at bounding box center [135, 84] width 62 height 13
click at [148, 86] on link "Practice Sectional Tests" at bounding box center [135, 84] width 62 height 13
click at [141, 86] on link "Practice Sectional Tests" at bounding box center [135, 84] width 62 height 13
click at [121, 84] on link "Practice Sectional Tests" at bounding box center [135, 84] width 62 height 13
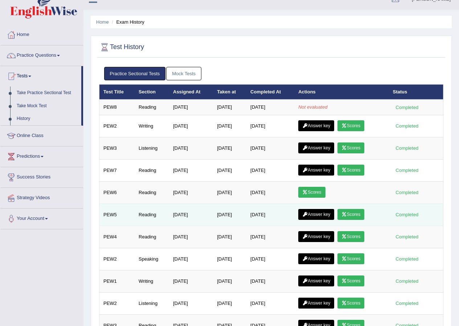
scroll to position [1, 0]
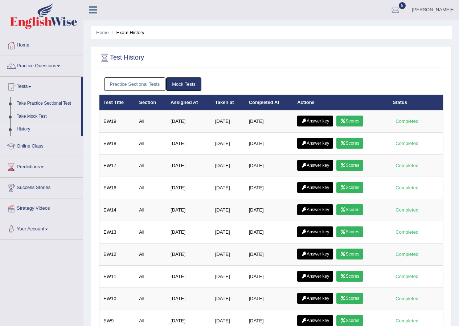
click at [146, 85] on link "Practice Sectional Tests" at bounding box center [135, 83] width 62 height 13
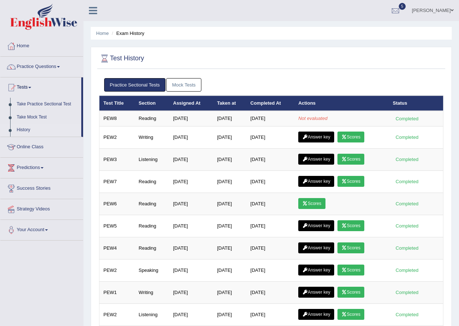
click at [190, 85] on link "Mock Tests" at bounding box center [183, 84] width 35 height 13
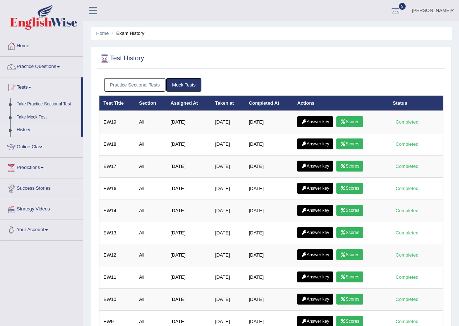
click at [152, 86] on link "Practice Sectional Tests" at bounding box center [135, 84] width 62 height 13
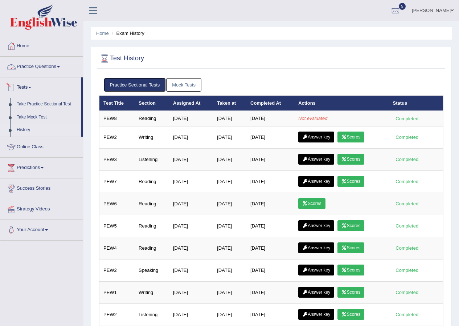
click at [54, 64] on link "Practice Questions" at bounding box center [41, 66] width 83 height 18
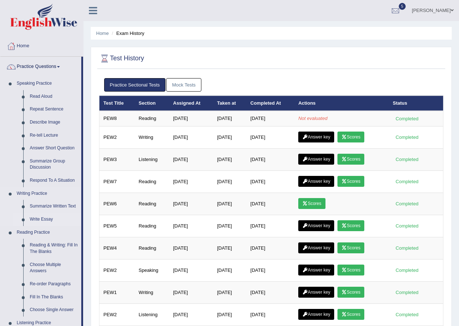
click at [47, 218] on link "Write Essay" at bounding box center [54, 219] width 55 height 13
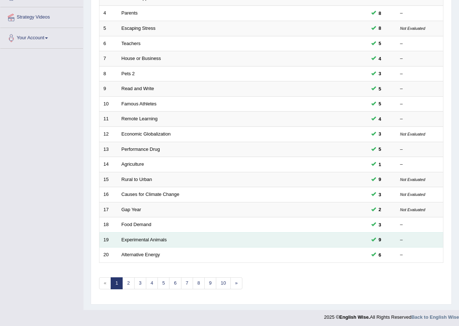
scroll to position [155, 0]
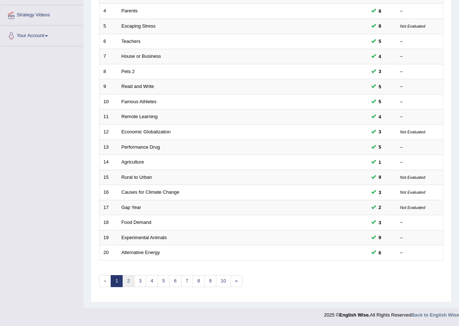
click at [128, 281] on link "2" at bounding box center [128, 281] width 12 height 12
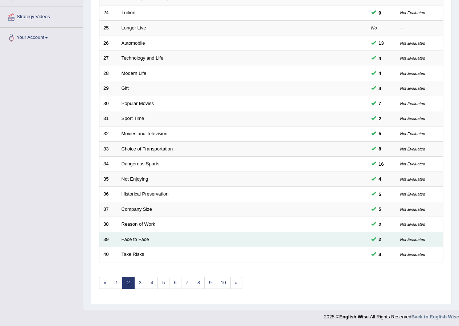
scroll to position [155, 0]
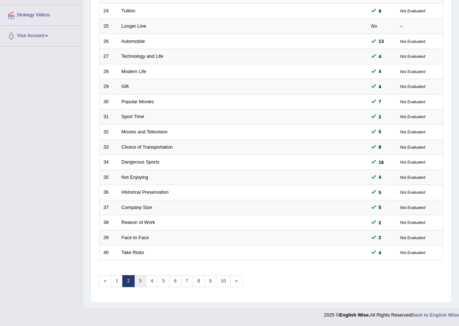
click at [136, 280] on link "3" at bounding box center [140, 281] width 12 height 12
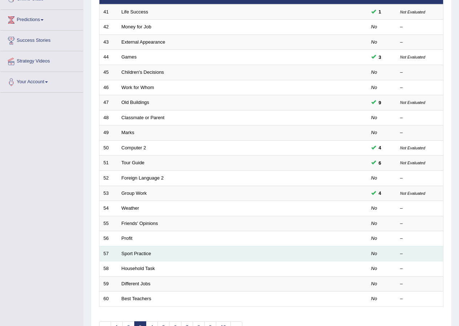
scroll to position [145, 0]
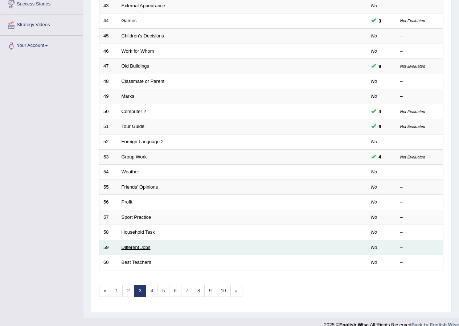
click at [135, 246] on link "Different Jobs" at bounding box center [136, 246] width 29 height 5
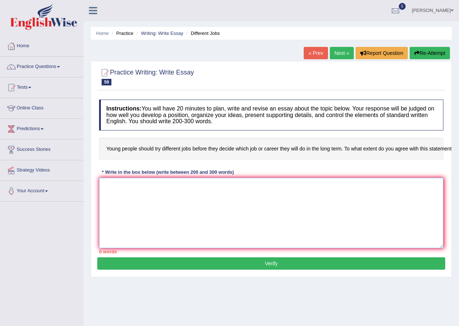
click at [135, 191] on textarea at bounding box center [271, 213] width 345 height 70
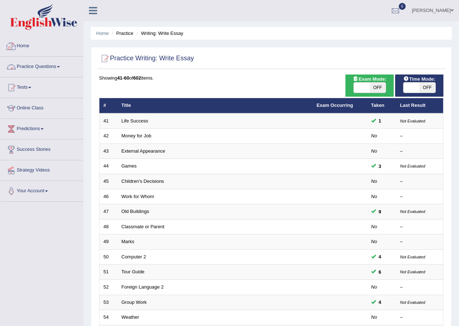
click at [43, 18] on img at bounding box center [43, 17] width 67 height 26
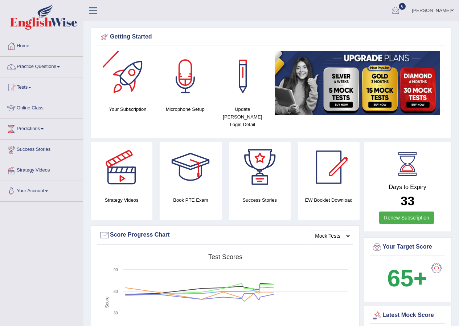
click at [401, 8] on div at bounding box center [395, 10] width 11 height 11
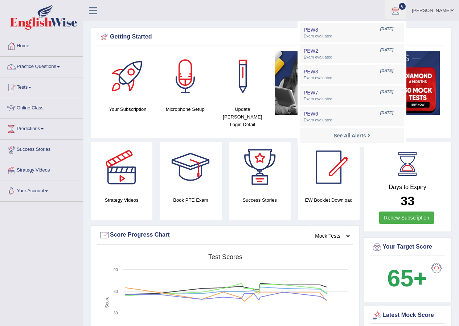
click at [252, 9] on ul "Hiroka Matsuzaki Toggle navigation Username: HirokaM Access Type: Online Subscr…" at bounding box center [327, 10] width 263 height 21
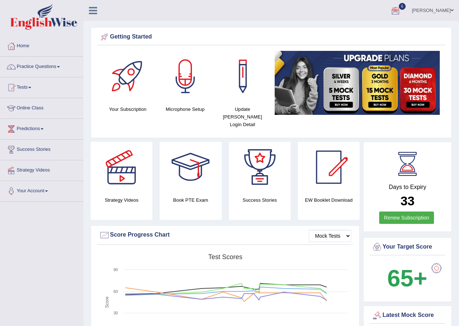
click at [40, 68] on link "Practice Questions" at bounding box center [41, 66] width 83 height 18
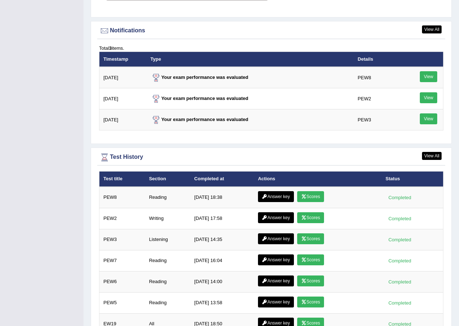
scroll to position [928, 0]
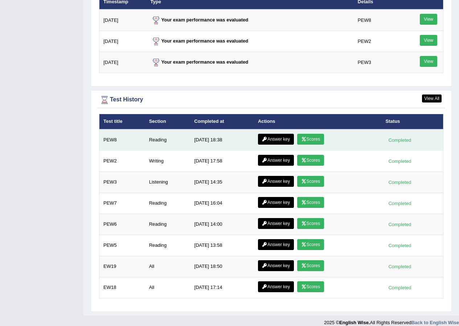
click at [274, 134] on link "Answer key" at bounding box center [276, 139] width 36 height 11
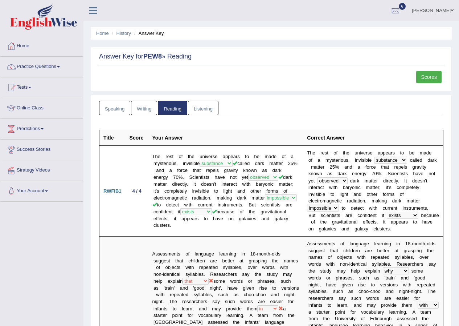
click at [428, 76] on link "Scores" at bounding box center [428, 77] width 25 height 12
click at [431, 81] on link "Scores" at bounding box center [428, 77] width 25 height 12
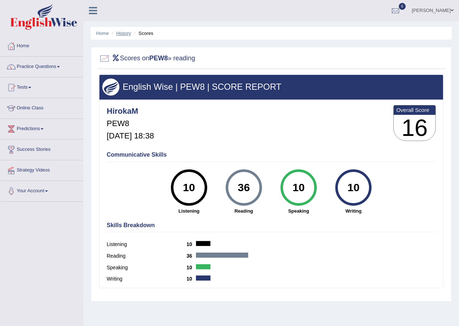
click at [125, 29] on ul "Home History Scores" at bounding box center [271, 33] width 361 height 13
click at [122, 32] on link "History" at bounding box center [124, 33] width 15 height 5
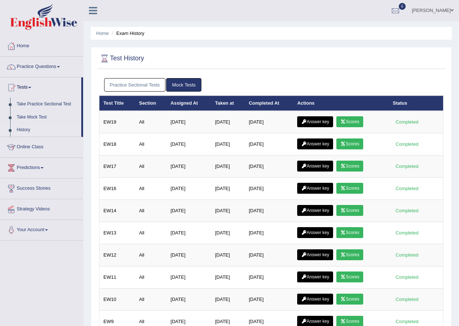
click at [139, 84] on link "Practice Sectional Tests" at bounding box center [135, 84] width 62 height 13
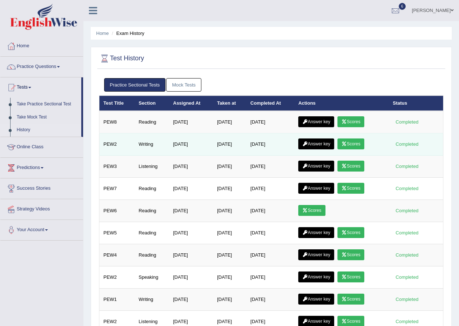
click at [356, 146] on link "Scores" at bounding box center [351, 143] width 27 height 11
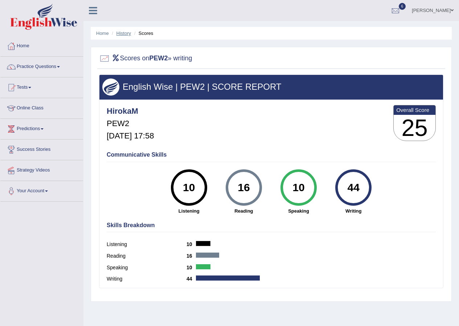
click at [126, 35] on link "History" at bounding box center [124, 33] width 15 height 5
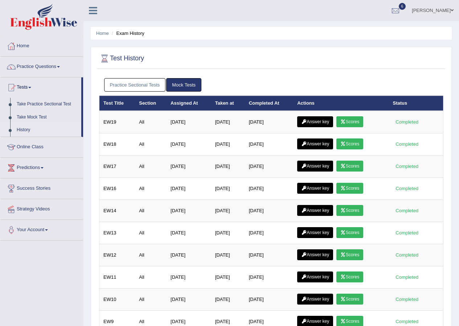
click at [140, 86] on link "Practice Sectional Tests" at bounding box center [135, 84] width 62 height 13
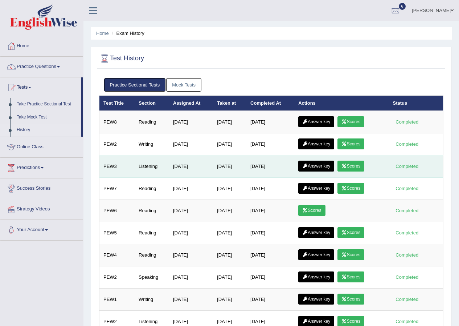
click at [357, 167] on link "Scores" at bounding box center [351, 165] width 27 height 11
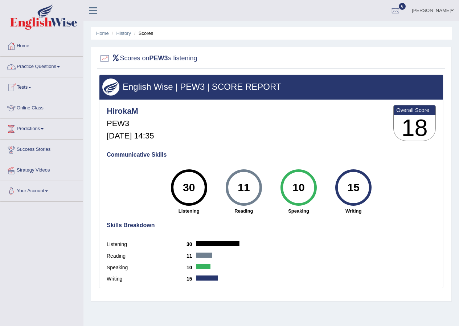
click at [54, 67] on link "Practice Questions" at bounding box center [41, 66] width 83 height 18
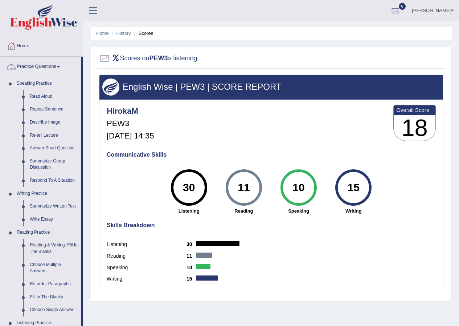
click at [105, 36] on li "Home" at bounding box center [102, 33] width 13 height 7
click at [102, 34] on link "Home" at bounding box center [102, 33] width 13 height 5
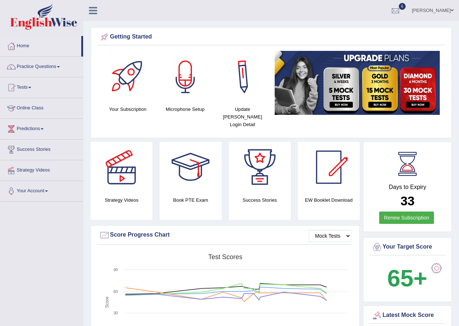
click at [211, 83] on div at bounding box center [185, 76] width 51 height 51
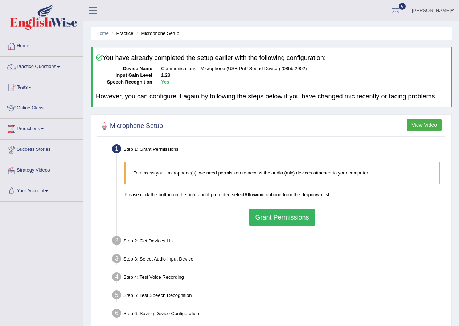
click at [21, 45] on link "Home" at bounding box center [41, 45] width 83 height 18
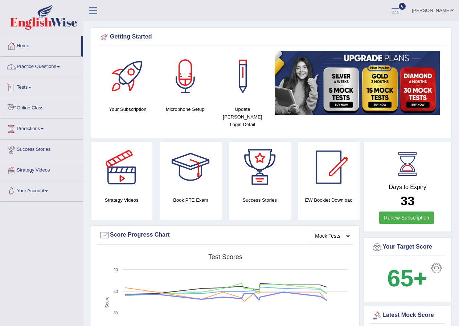
click at [34, 69] on link "Practice Questions" at bounding box center [41, 66] width 83 height 18
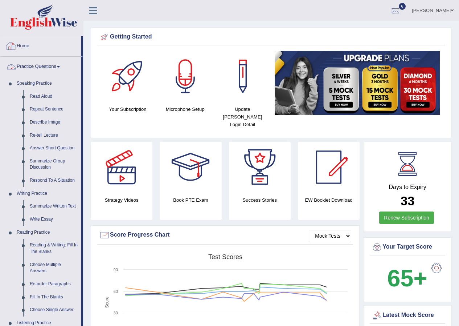
click at [23, 46] on link "Home" at bounding box center [40, 45] width 81 height 18
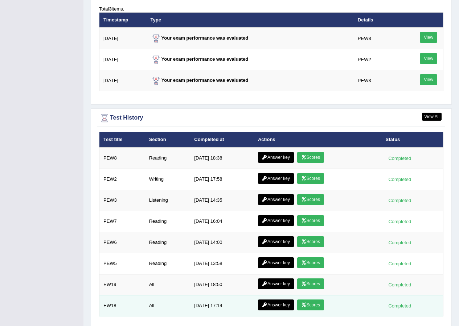
scroll to position [928, 0]
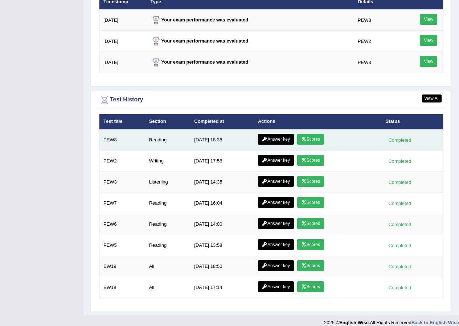
click at [312, 136] on link "Scores" at bounding box center [310, 139] width 27 height 11
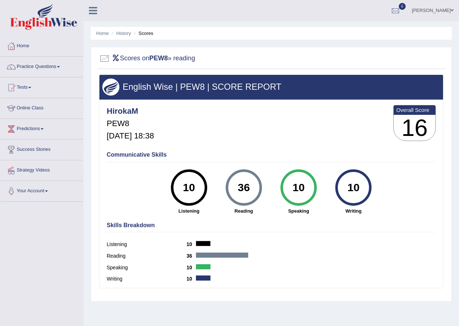
click at [29, 68] on link "Practice Questions" at bounding box center [41, 66] width 83 height 18
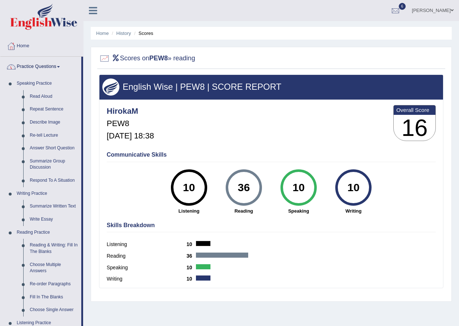
click at [23, 42] on link "Home" at bounding box center [41, 45] width 83 height 18
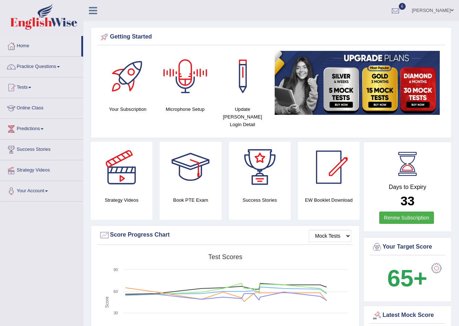
click at [399, 12] on div at bounding box center [395, 10] width 11 height 11
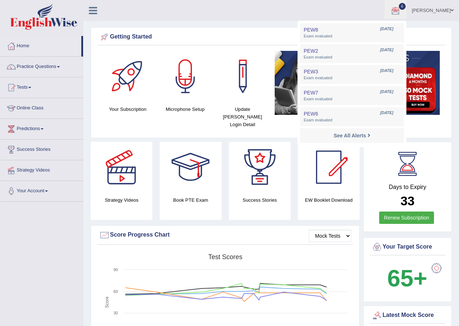
click at [273, 16] on ul "[PERSON_NAME] Toggle navigation Username: HirokaM Access Type: Online Subscript…" at bounding box center [327, 10] width 263 height 21
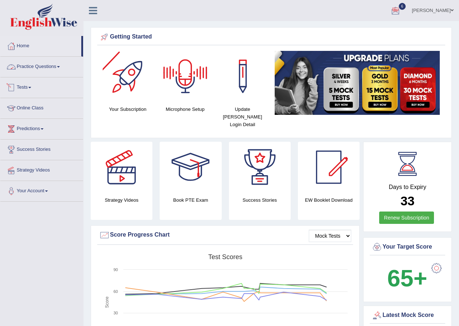
click at [53, 67] on link "Practice Questions" at bounding box center [41, 66] width 83 height 18
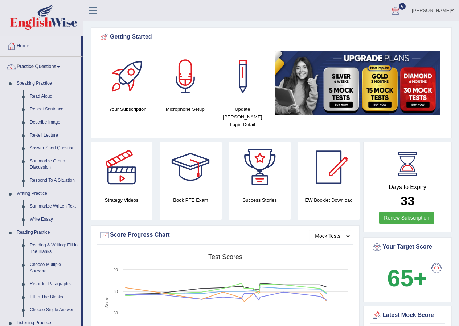
click at [93, 12] on icon at bounding box center [93, 10] width 8 height 9
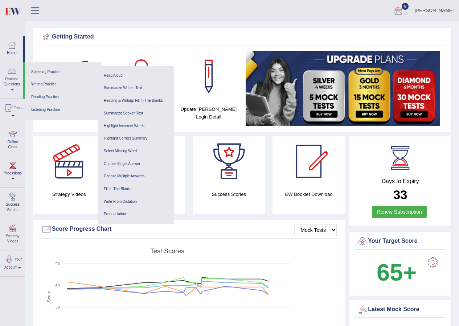
click at [133, 15] on div "Hiroka Matsuzaki Toggle navigation Username: HirokaM Access Type: Online Subscr…" at bounding box center [242, 10] width 434 height 21
click at [255, 3] on ul "[PERSON_NAME] Toggle navigation Username: HirokaM Access Type: Online Subscript…" at bounding box center [308, 10] width 304 height 21
click at [399, 11] on div at bounding box center [398, 10] width 11 height 11
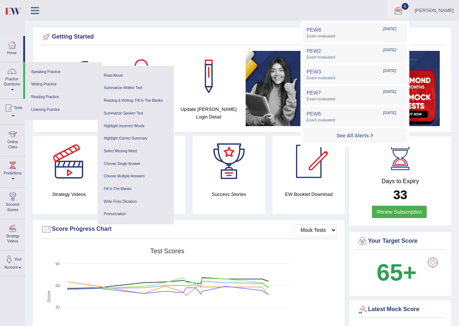
click at [228, 13] on ul "[PERSON_NAME] Toggle navigation Username: HirokaM Access Type: Online Subscript…" at bounding box center [308, 10] width 304 height 21
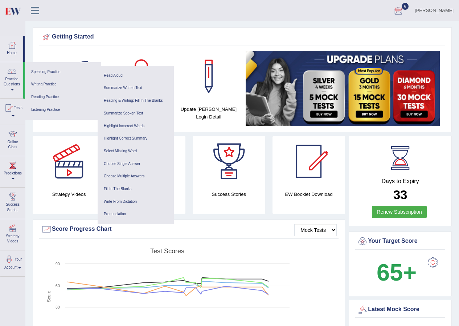
click at [277, 7] on ul "[PERSON_NAME] Toggle navigation Username: HirokaM Access Type: Online Subscript…" at bounding box center [308, 10] width 304 height 21
click at [7, 41] on div at bounding box center [12, 45] width 11 height 11
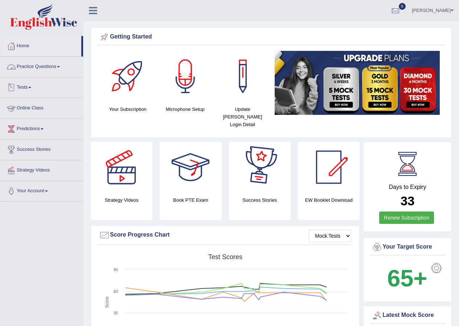
click at [59, 65] on link "Practice Questions" at bounding box center [41, 66] width 83 height 18
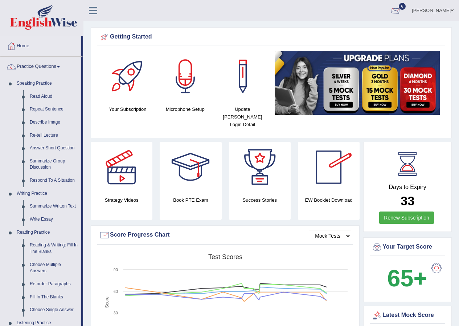
click at [393, 7] on div at bounding box center [395, 10] width 11 height 11
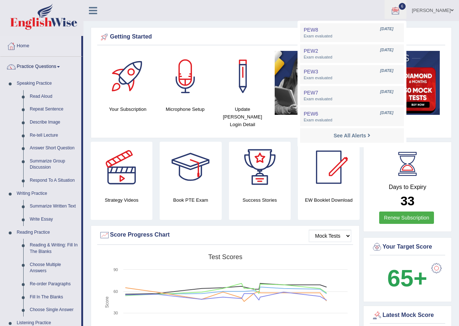
click at [288, 9] on ul "Hiroka Matsuzaki Toggle navigation Username: HirokaM Access Type: Online Subscr…" at bounding box center [327, 10] width 263 height 21
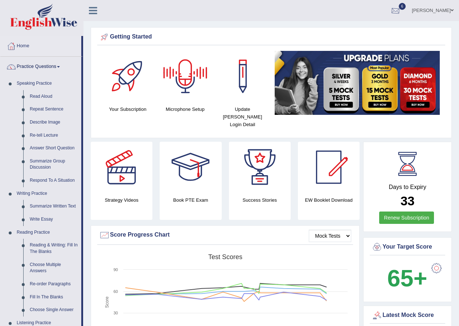
click at [397, 11] on div at bounding box center [395, 10] width 11 height 11
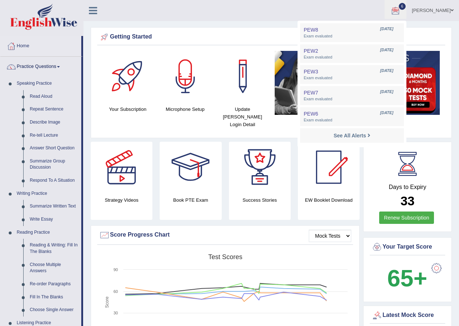
click at [223, 15] on ul "Hiroka Matsuzaki Toggle navigation Username: HirokaM Access Type: Online Subscr…" at bounding box center [327, 10] width 263 height 21
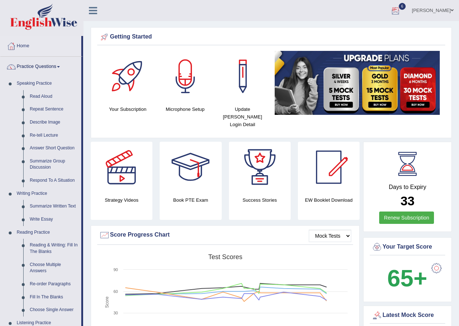
click at [398, 14] on div at bounding box center [395, 10] width 11 height 11
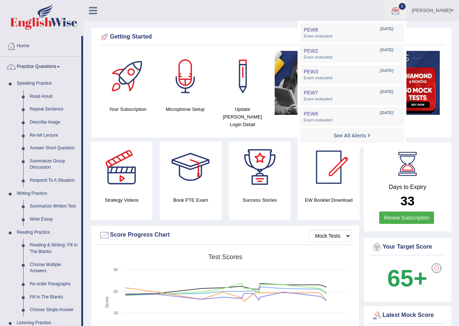
click at [220, 8] on ul "Hiroka Matsuzaki Toggle navigation Username: HirokaM Access Type: Online Subscr…" at bounding box center [327, 10] width 263 height 21
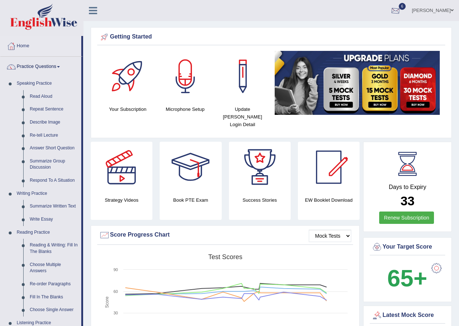
click at [398, 10] on div at bounding box center [395, 10] width 11 height 11
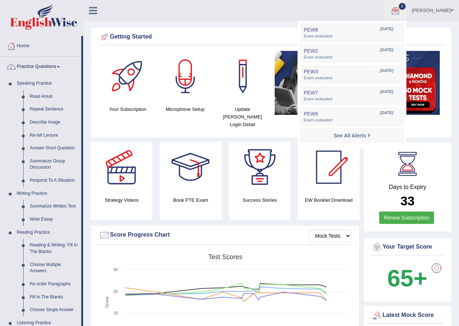
click at [281, 15] on ul "Hiroka Matsuzaki Toggle navigation Username: HirokaM Access Type: Online Subscr…" at bounding box center [327, 10] width 263 height 21
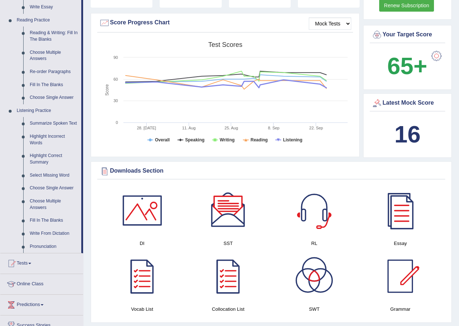
scroll to position [218, 0]
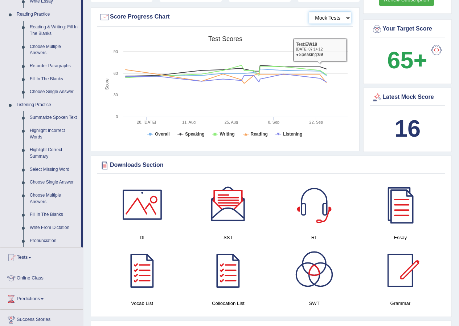
click at [333, 12] on select "Mock Tests" at bounding box center [330, 18] width 42 height 12
click at [298, 13] on div "Score Progress Chart" at bounding box center [225, 17] width 252 height 11
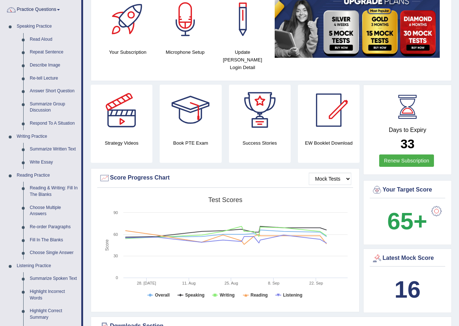
scroll to position [0, 0]
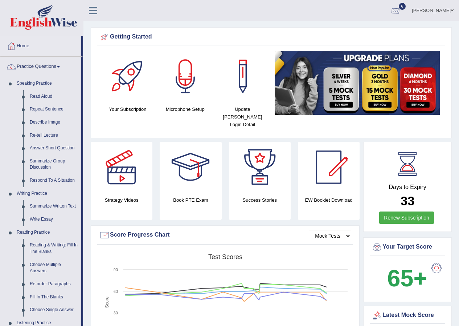
click at [396, 8] on div at bounding box center [395, 10] width 11 height 11
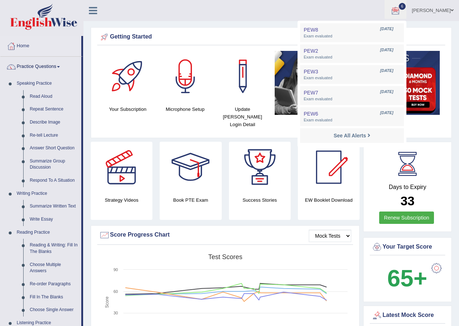
click at [256, 10] on ul "Hiroka Matsuzaki Toggle navigation Username: HirokaM Access Type: Online Subscr…" at bounding box center [327, 10] width 263 height 21
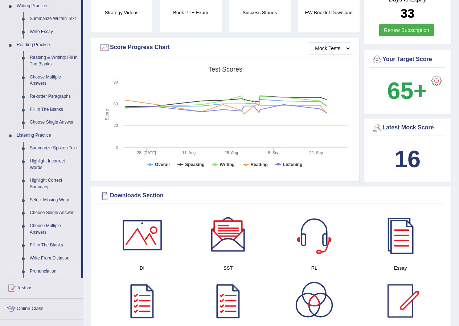
scroll to position [254, 0]
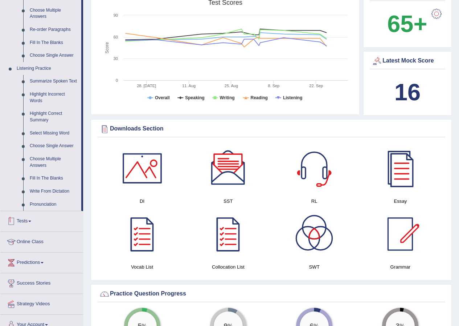
click at [29, 221] on link "Tests" at bounding box center [41, 220] width 83 height 18
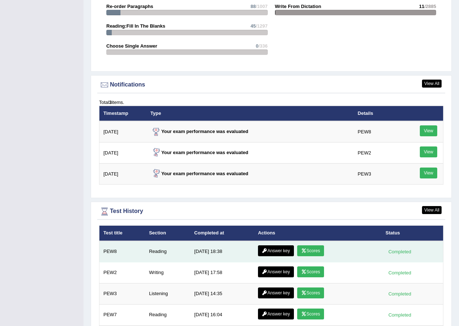
scroll to position [928, 0]
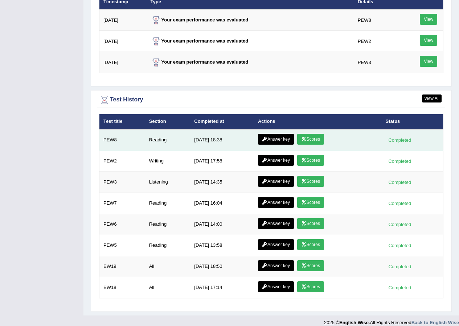
click at [277, 134] on link "Answer key" at bounding box center [276, 139] width 36 height 11
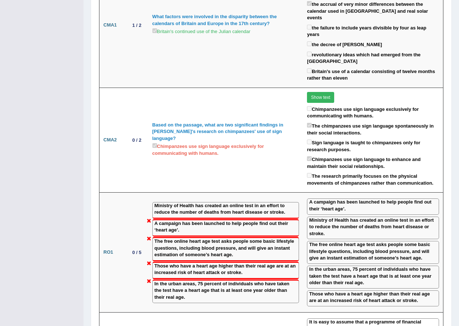
scroll to position [944, 0]
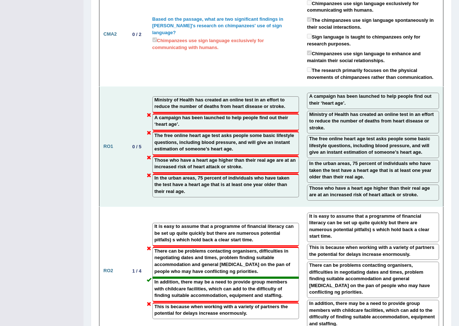
click at [155, 132] on label "The free online heart age test asks people some basic lifestyle questions, incl…" at bounding box center [226, 142] width 143 height 20
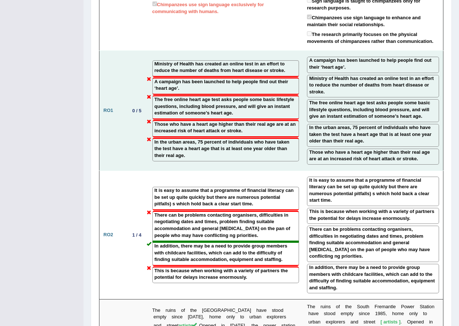
scroll to position [980, 0]
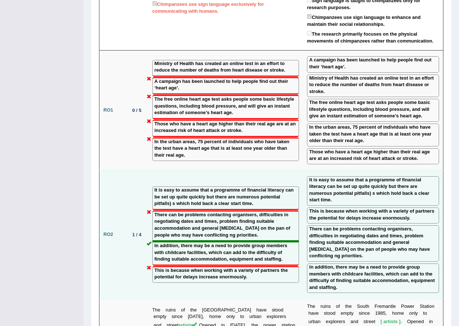
drag, startPoint x: 210, startPoint y: 131, endPoint x: 284, endPoint y: 121, distance: 74.4
click at [279, 187] on label "It is easy to assume that a programme of financial literacy can be set up quite…" at bounding box center [226, 197] width 143 height 20
click at [250, 187] on label "It is easy to assume that a programme of financial literacy can be set up quite…" at bounding box center [226, 197] width 143 height 20
click at [242, 187] on label "It is easy to assume that a programme of financial literacy can be set up quite…" at bounding box center [226, 197] width 143 height 20
click at [206, 171] on td "It is easy to assume that a programme of financial literacy can be set up quite…" at bounding box center [226, 234] width 155 height 129
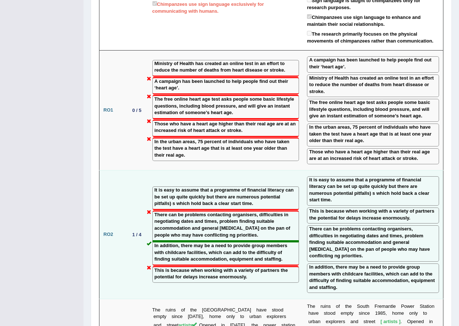
click at [205, 242] on label "In addition, there may be a need to provide group members with childcare facili…" at bounding box center [226, 252] width 143 height 20
drag, startPoint x: 223, startPoint y: 178, endPoint x: 221, endPoint y: 183, distance: 4.7
click at [221, 242] on label "In addition, there may be a need to provide group members with childcare facili…" at bounding box center [226, 252] width 143 height 20
click at [222, 267] on label "This is because when working with a variety of partners the potential for delay…" at bounding box center [226, 273] width 143 height 13
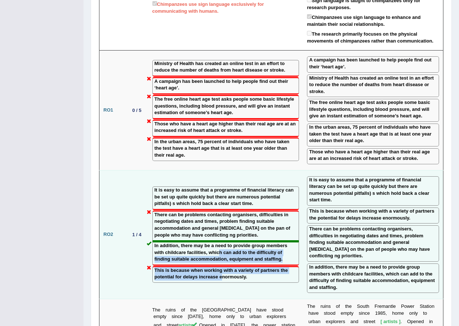
drag, startPoint x: 223, startPoint y: 205, endPoint x: 220, endPoint y: 182, distance: 23.1
click at [220, 182] on td "It is easy to assume that a programme of financial literacy can be set up quite…" at bounding box center [226, 234] width 155 height 129
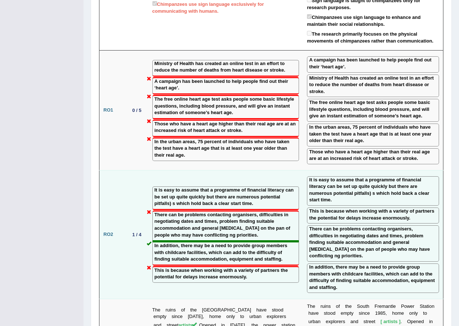
click at [231, 187] on label "It is easy to assume that a programme of financial literacy can be set up quite…" at bounding box center [226, 197] width 143 height 20
click at [207, 267] on label "This is because when working with a variety of partners the potential for delay…" at bounding box center [226, 273] width 143 height 13
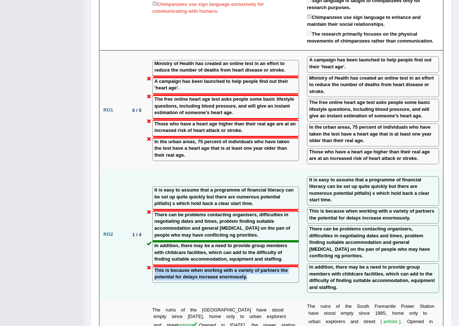
click at [207, 267] on label "This is because when working with a variety of partners the potential for delay…" at bounding box center [226, 273] width 143 height 13
click at [252, 267] on label "This is because when working with a variety of partners the potential for delay…" at bounding box center [226, 273] width 143 height 13
click at [251, 267] on label "This is because when working with a variety of partners the potential for delay…" at bounding box center [226, 273] width 143 height 13
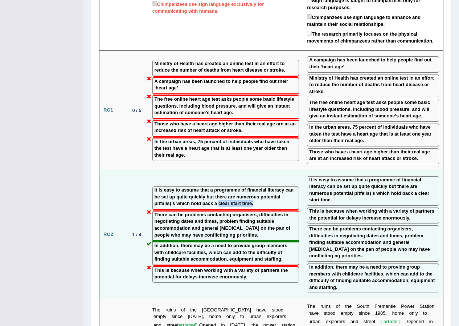
drag, startPoint x: 218, startPoint y: 135, endPoint x: 259, endPoint y: 137, distance: 41.1
click at [259, 186] on div "It is easy to assume that a programme of financial literacy can be set up quite…" at bounding box center [226, 198] width 147 height 24
drag, startPoint x: 162, startPoint y: 208, endPoint x: 245, endPoint y: 211, distance: 83.2
click at [245, 266] on div "This is because when working with a variety of partners the potential for delay…" at bounding box center [226, 274] width 147 height 17
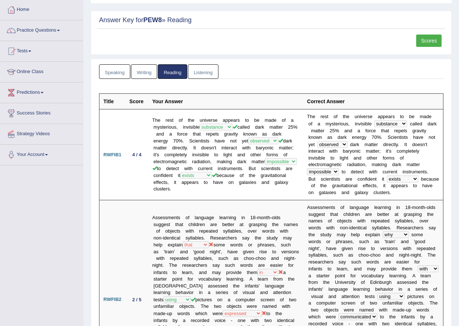
scroll to position [0, 0]
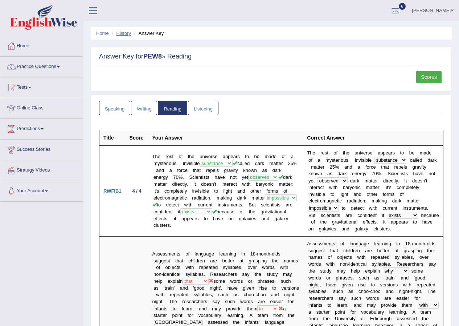
click at [125, 31] on link "History" at bounding box center [124, 33] width 15 height 5
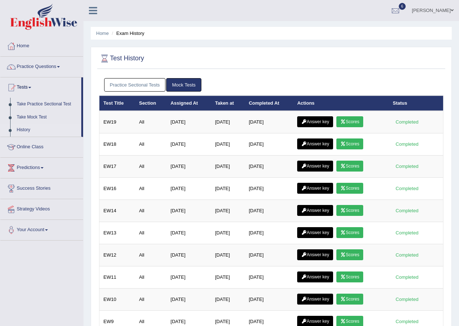
click at [141, 84] on link "Practice Sectional Tests" at bounding box center [135, 84] width 62 height 13
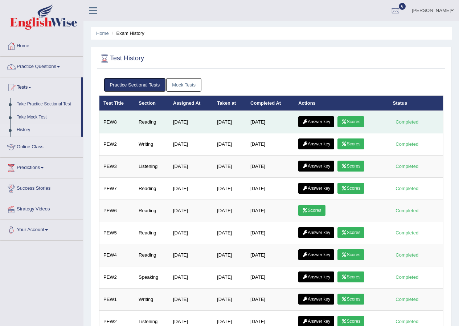
drag, startPoint x: 156, startPoint y: 122, endPoint x: 197, endPoint y: 126, distance: 41.3
click at [197, 126] on tr "PEW8 Reading [DATE] [DATE] [DATE] Answer key Scores Completed" at bounding box center [271, 122] width 344 height 23
click at [191, 128] on td "[DATE]" at bounding box center [191, 122] width 44 height 23
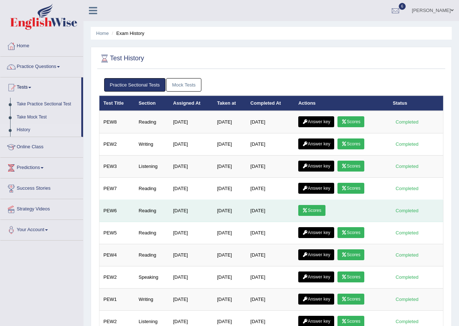
click at [306, 211] on icon at bounding box center [304, 210] width 5 height 4
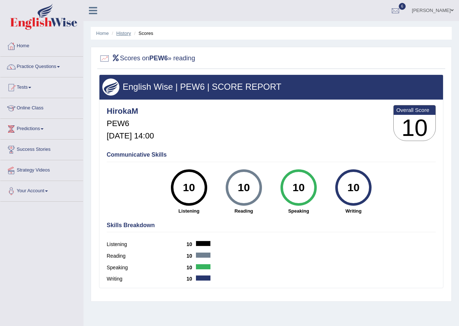
click at [119, 32] on link "History" at bounding box center [124, 33] width 15 height 5
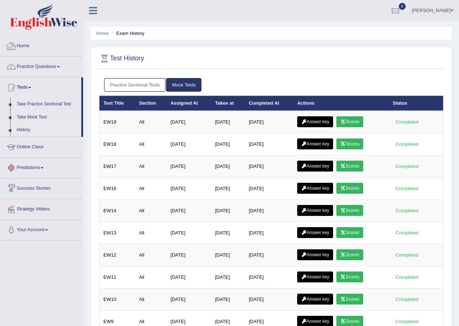
click at [118, 78] on link "Practice Sectional Tests" at bounding box center [135, 84] width 62 height 13
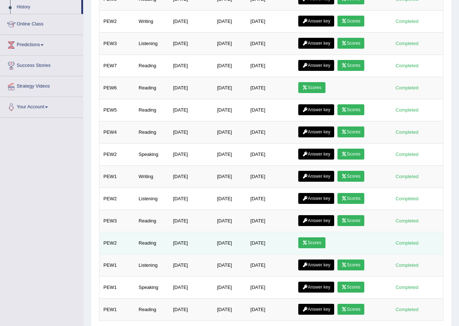
scroll to position [8, 0]
